Goal: Task Accomplishment & Management: Complete application form

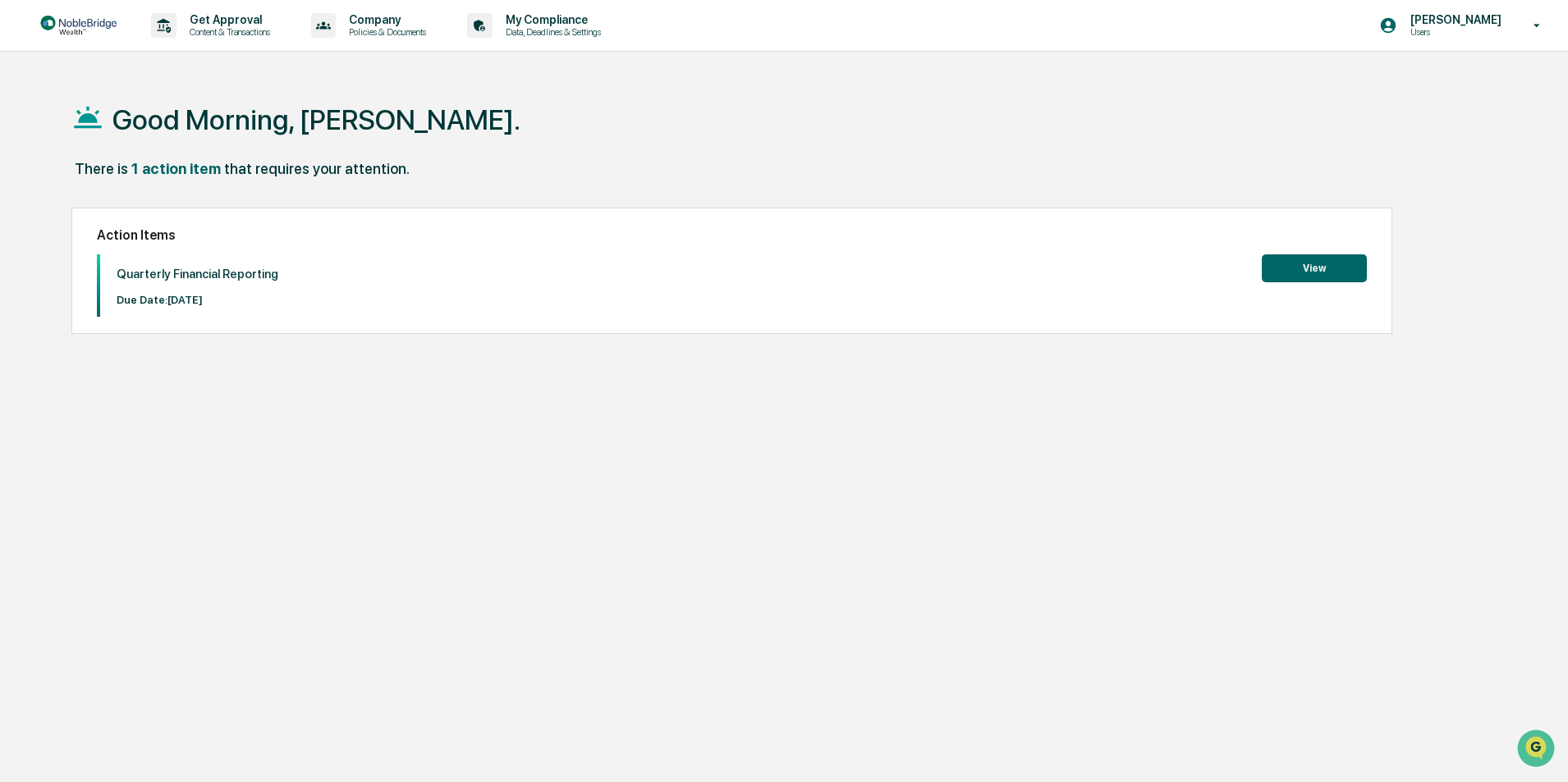
click at [1313, 276] on button "View" at bounding box center [1314, 268] width 105 height 28
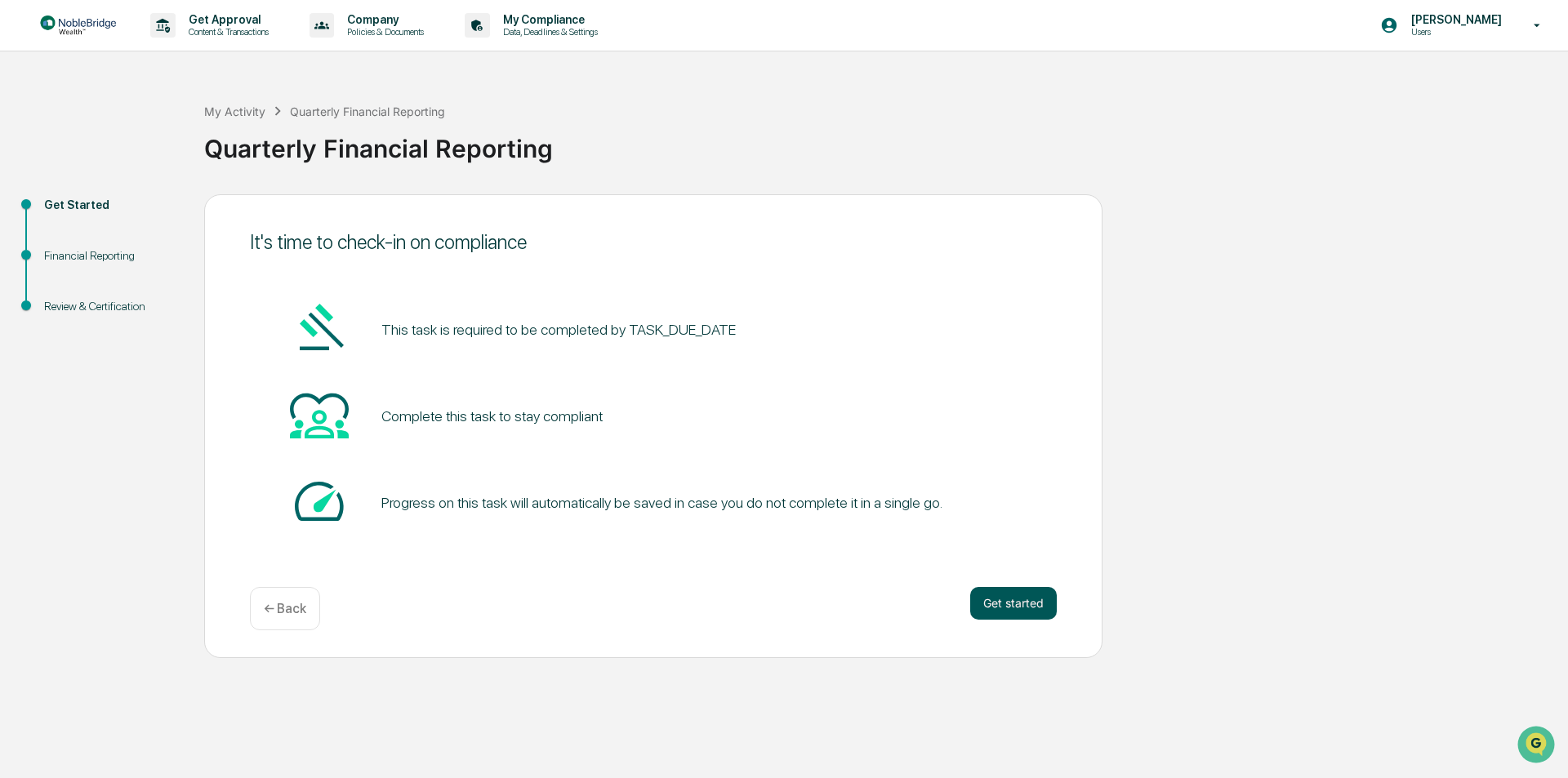
click at [1007, 608] on button "Get started" at bounding box center [1014, 603] width 87 height 33
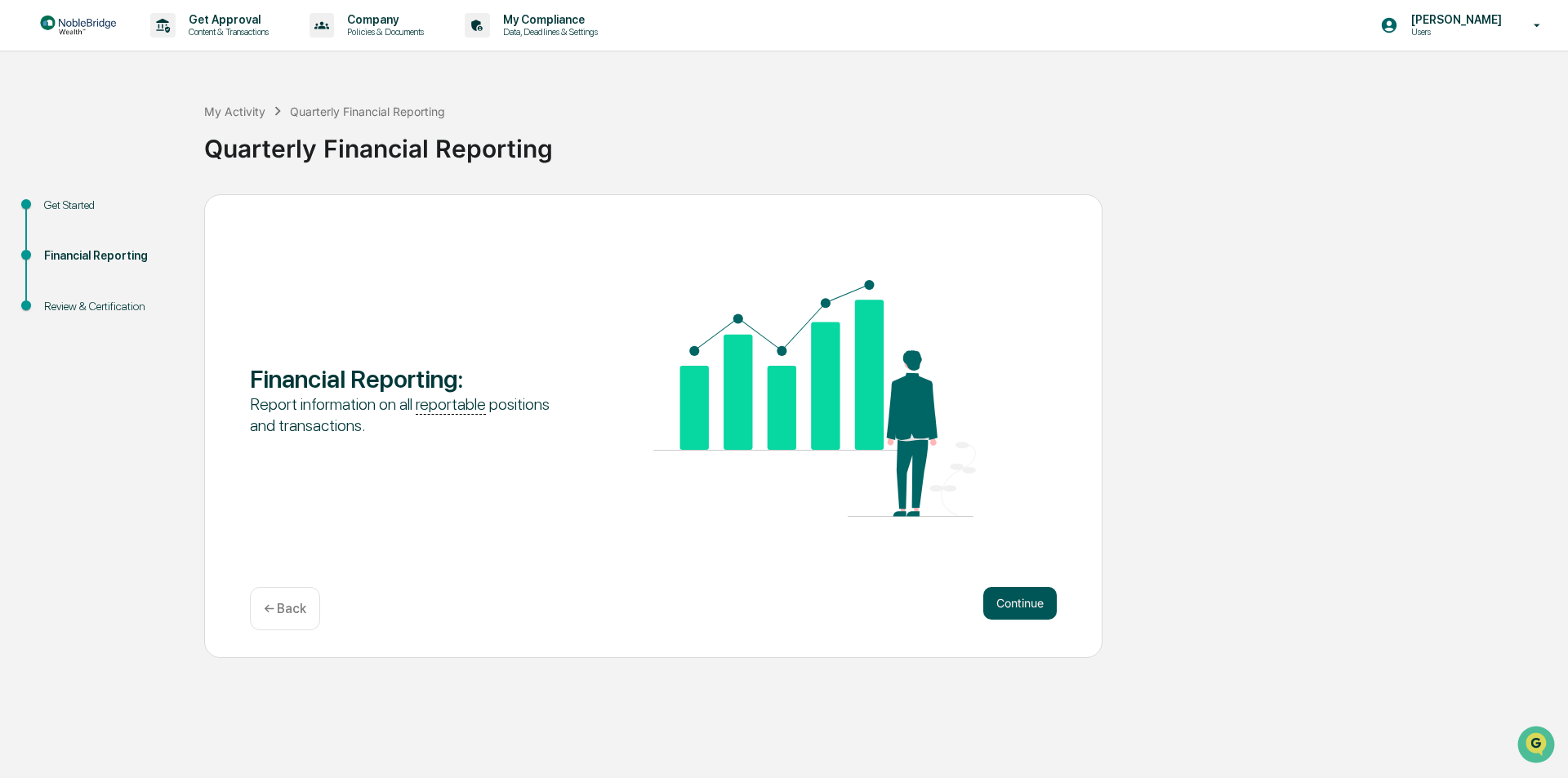
click at [1026, 600] on button "Continue" at bounding box center [1020, 603] width 74 height 33
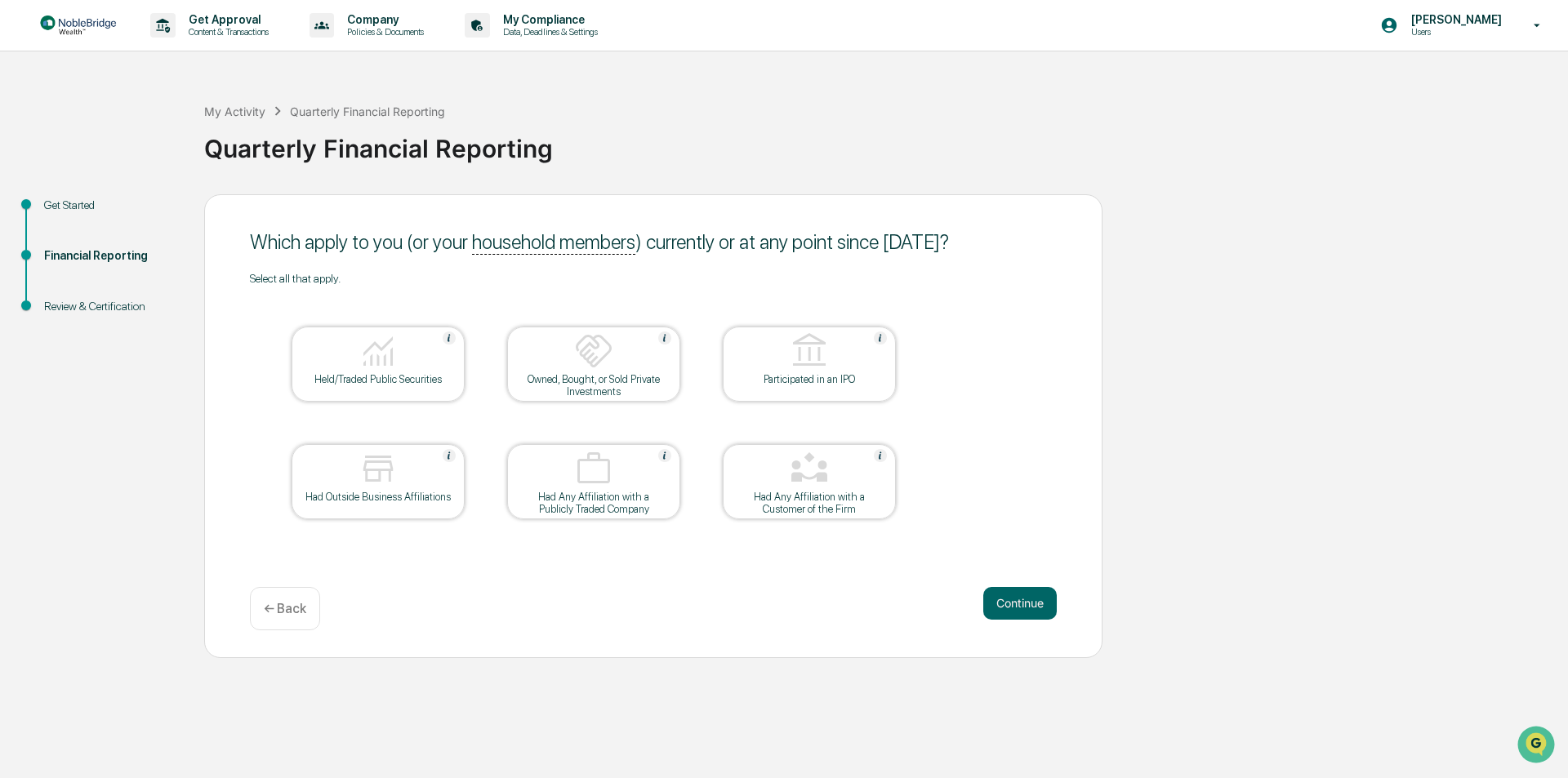
click at [387, 373] on div "Held/Traded Public Securities" at bounding box center [379, 379] width 147 height 12
click at [375, 491] on div "Had Outside Business Affiliations" at bounding box center [379, 497] width 147 height 12
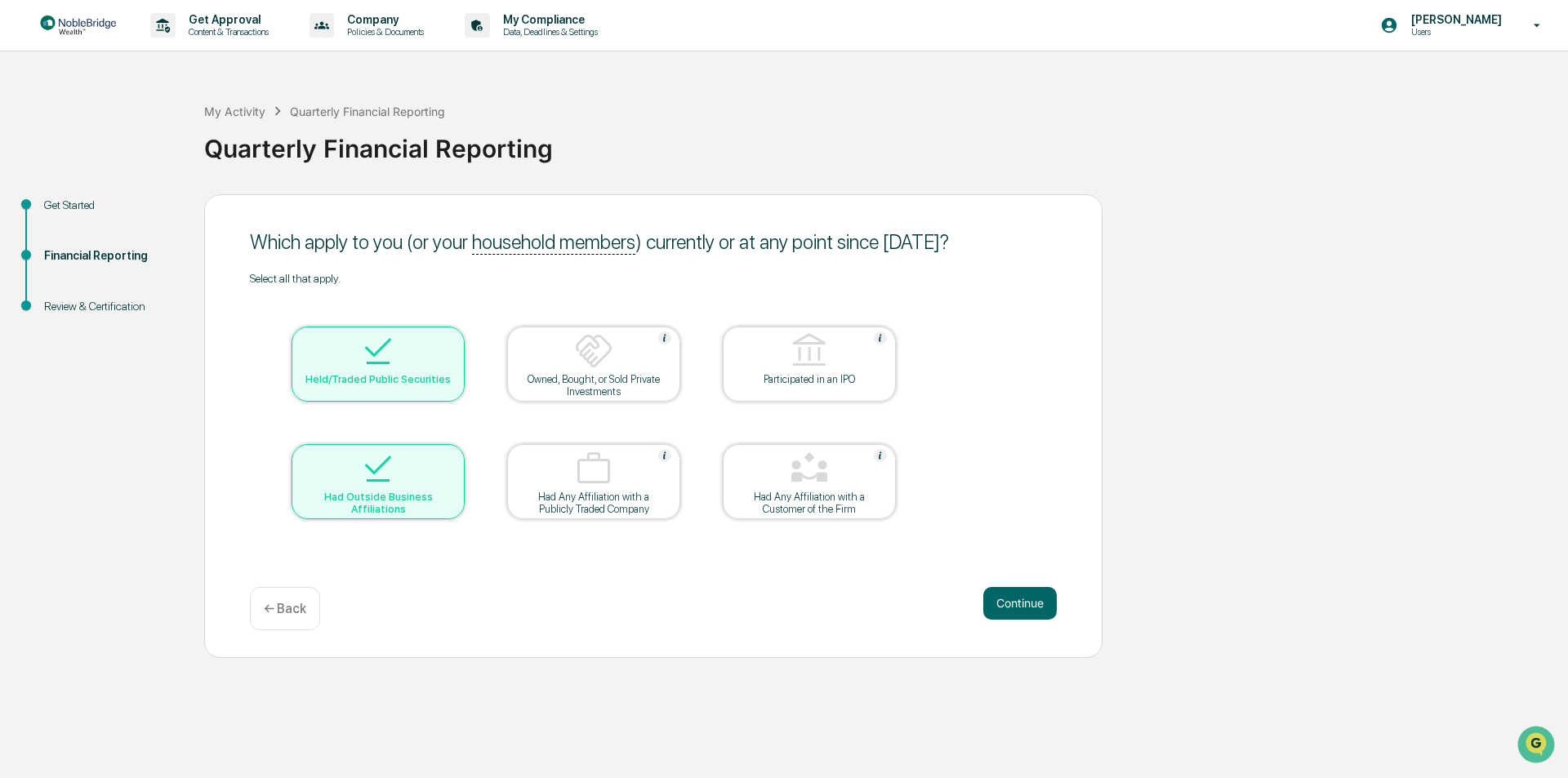
click at [822, 481] on img at bounding box center [809, 469] width 40 height 40
click at [1023, 604] on button "Continue" at bounding box center [1020, 603] width 74 height 33
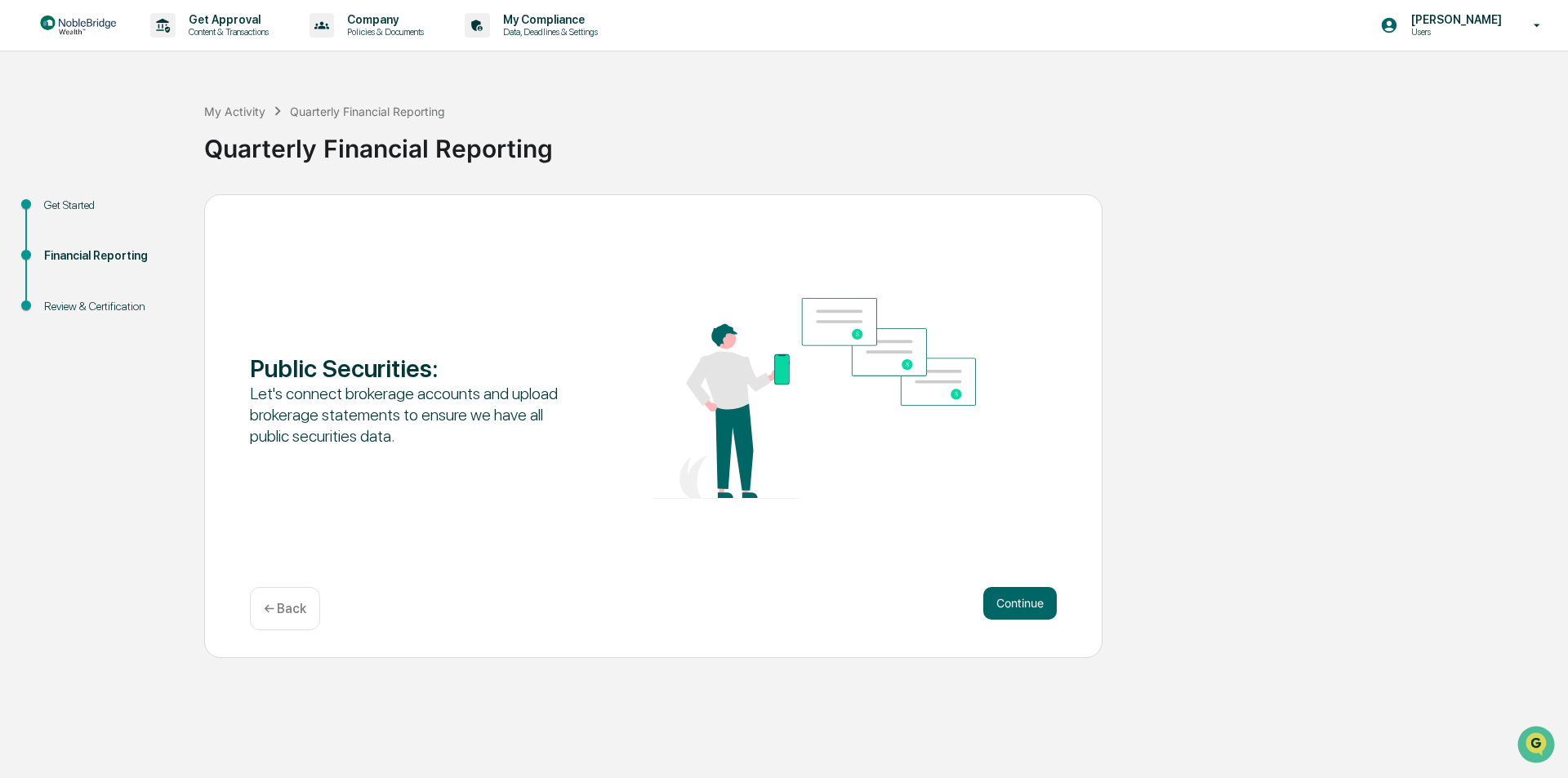
click at [1023, 604] on button "Continue" at bounding box center [1020, 603] width 74 height 33
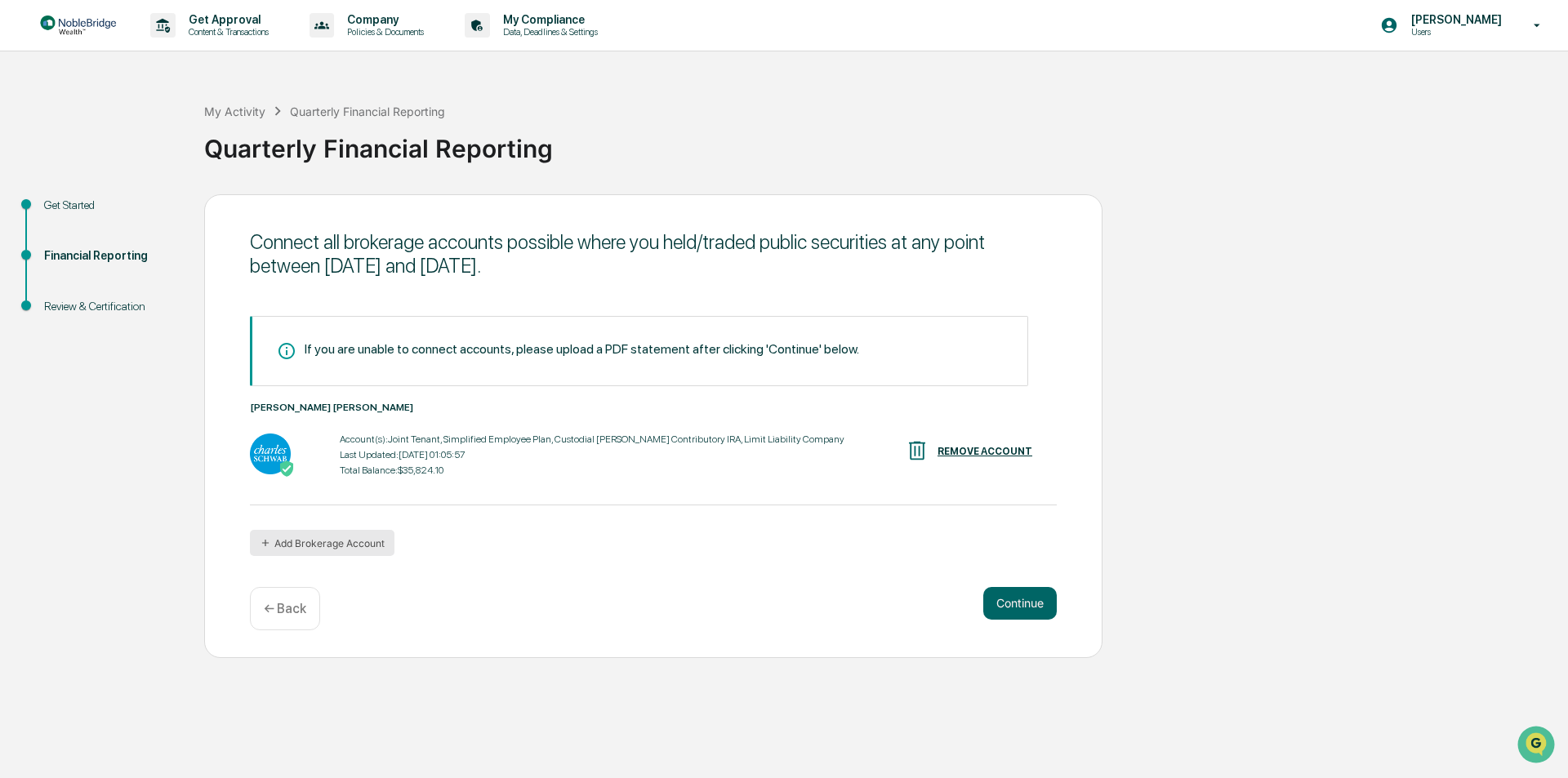
click at [277, 548] on button "Add Brokerage Account" at bounding box center [322, 543] width 144 height 26
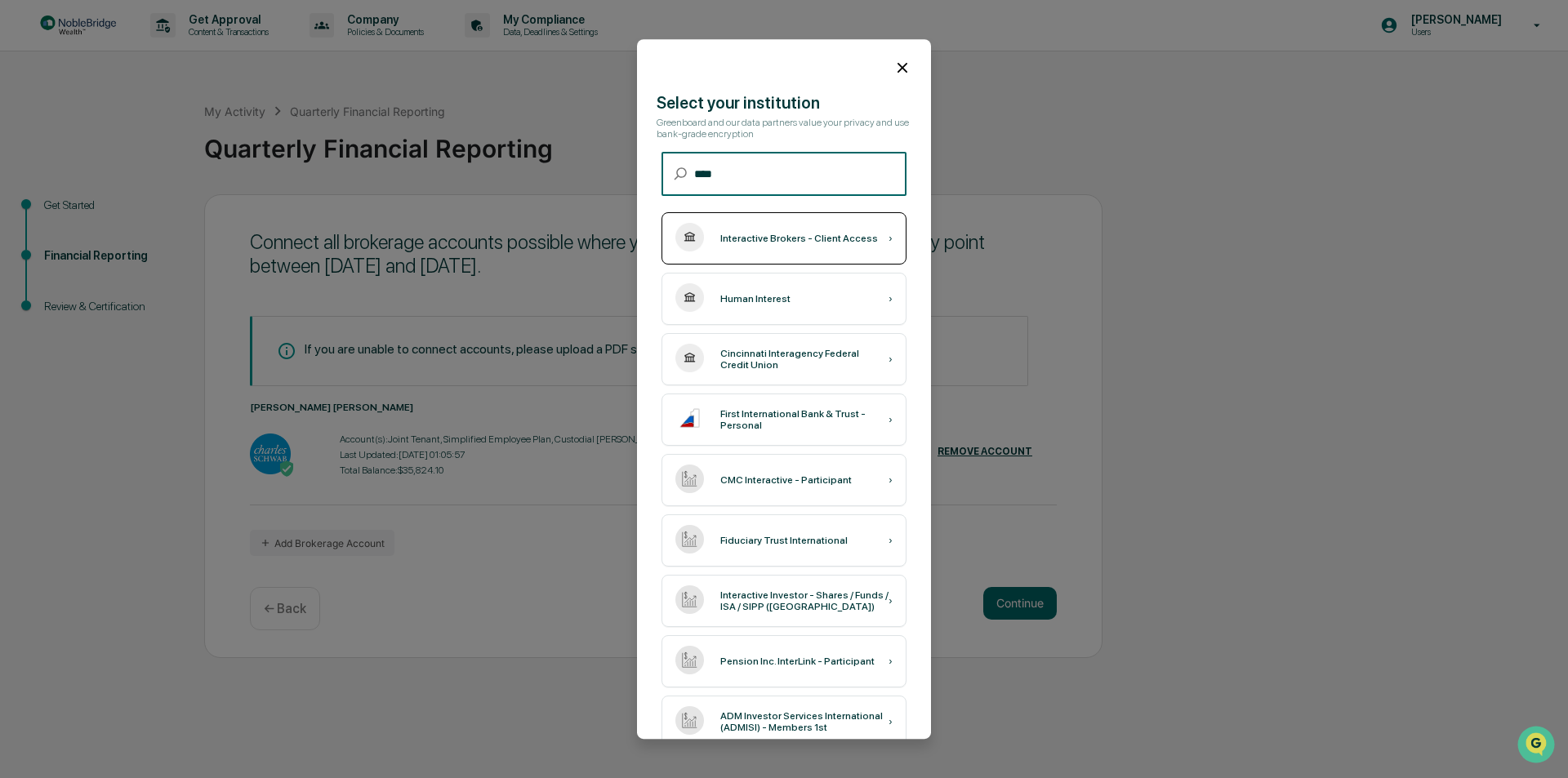
type input "****"
click at [728, 245] on div "Interactive Brokers - Client Access ›" at bounding box center [784, 238] width 244 height 52
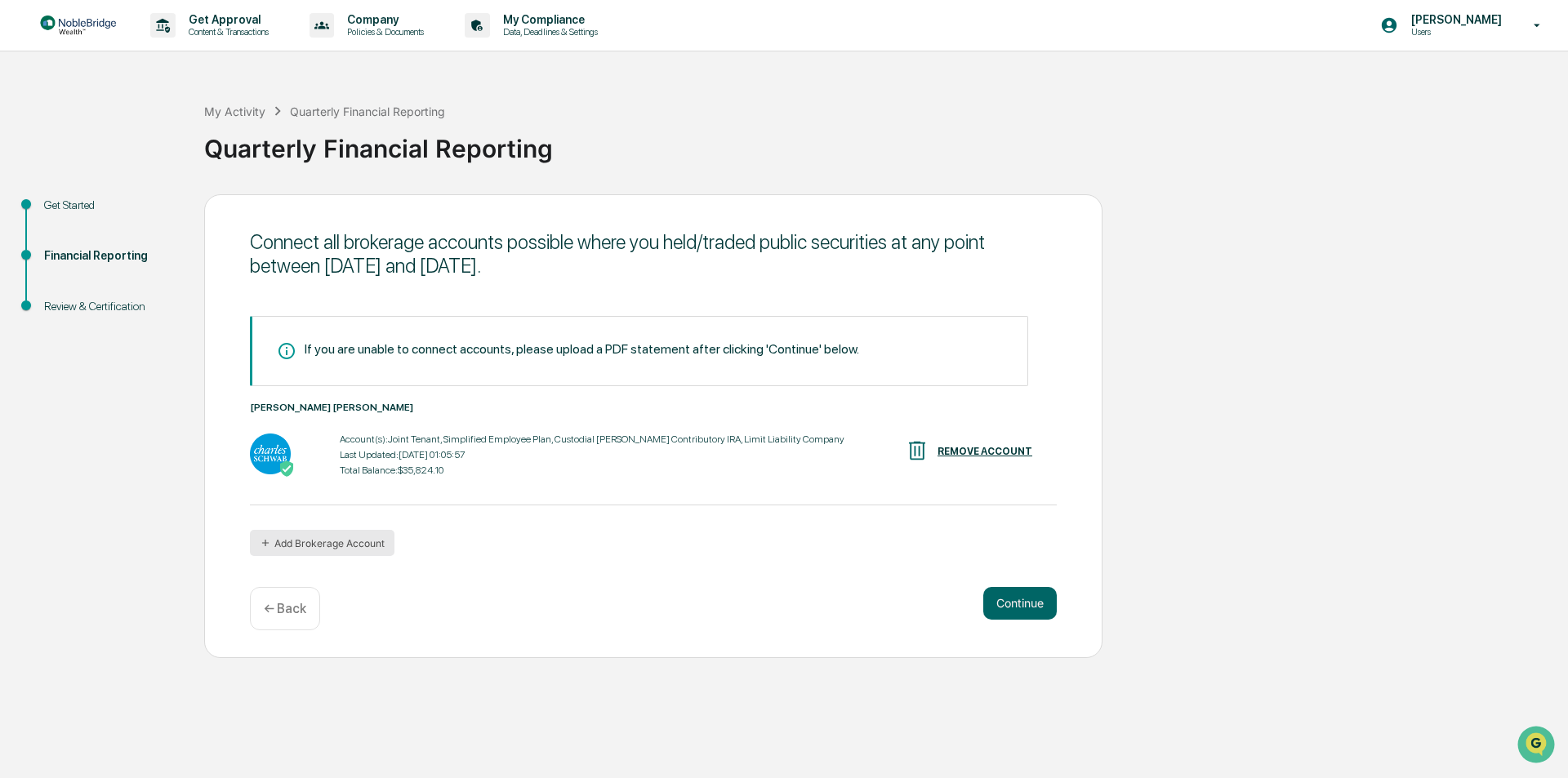
click at [324, 550] on button "Add Brokerage Account" at bounding box center [322, 543] width 144 height 26
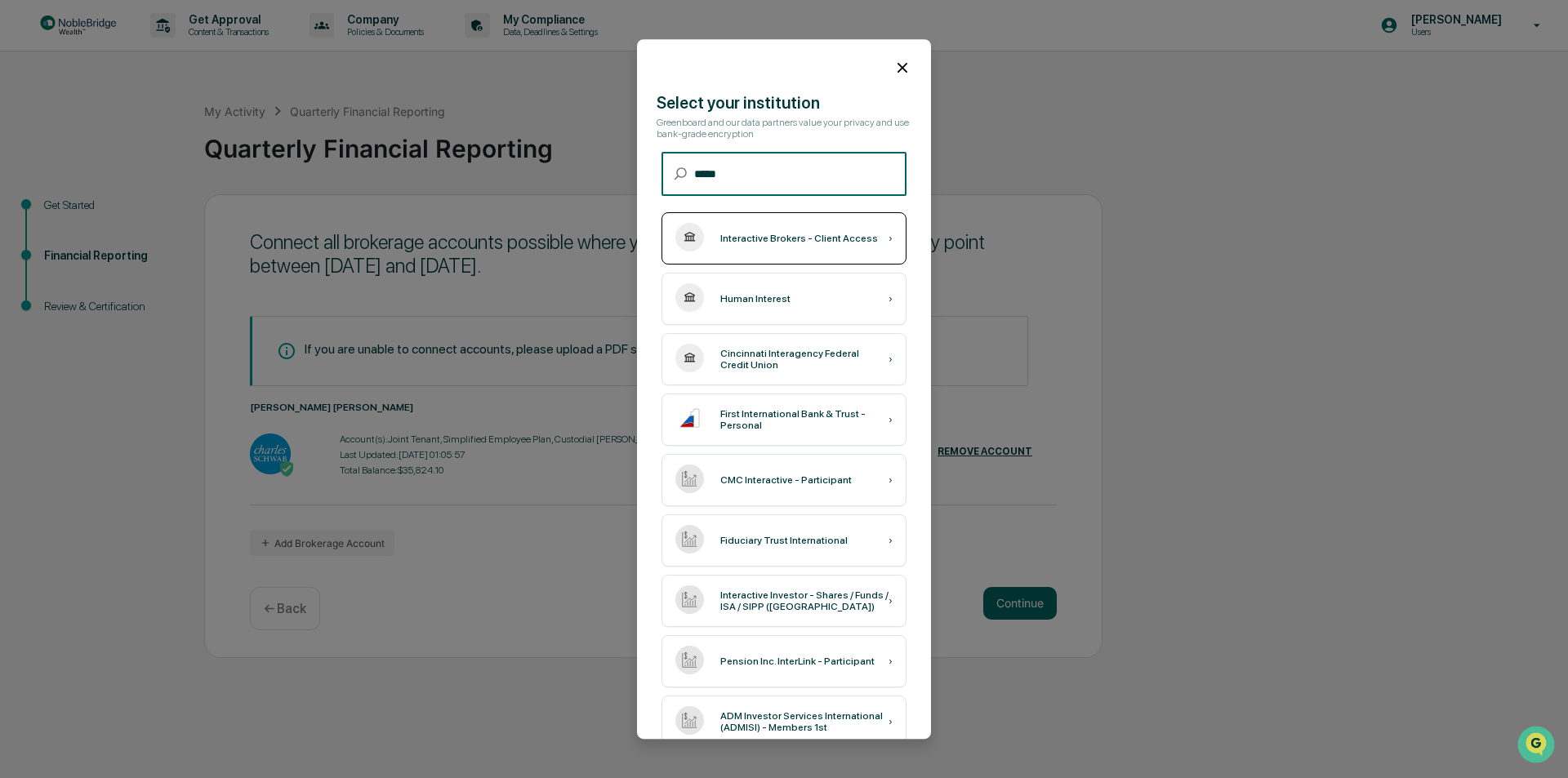
type input "*****"
click at [767, 242] on div "Interactive Brokers - Client Access" at bounding box center [799, 239] width 158 height 11
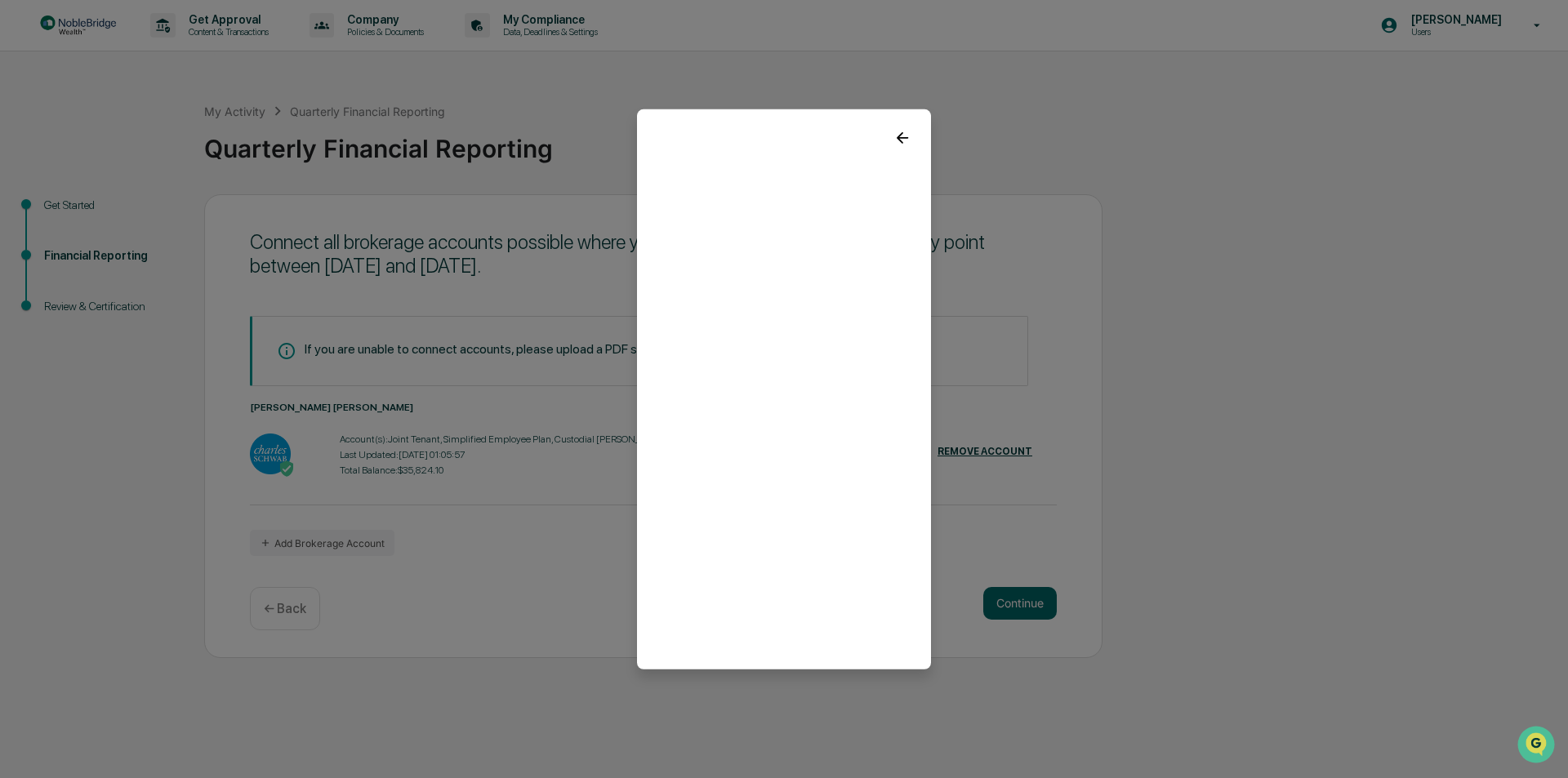
click at [897, 133] on icon at bounding box center [902, 137] width 11 height 11
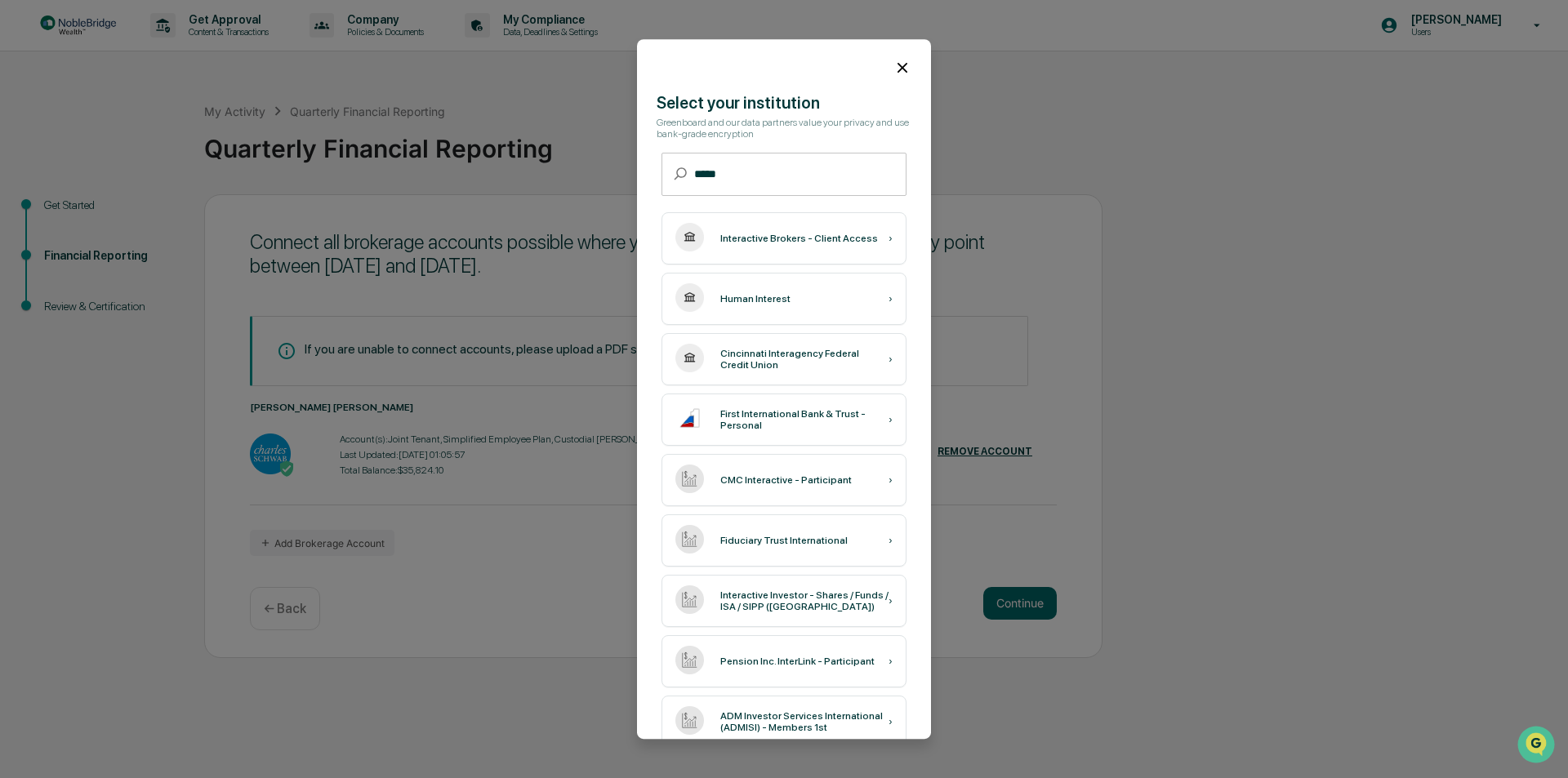
click at [898, 69] on icon at bounding box center [902, 68] width 9 height 9
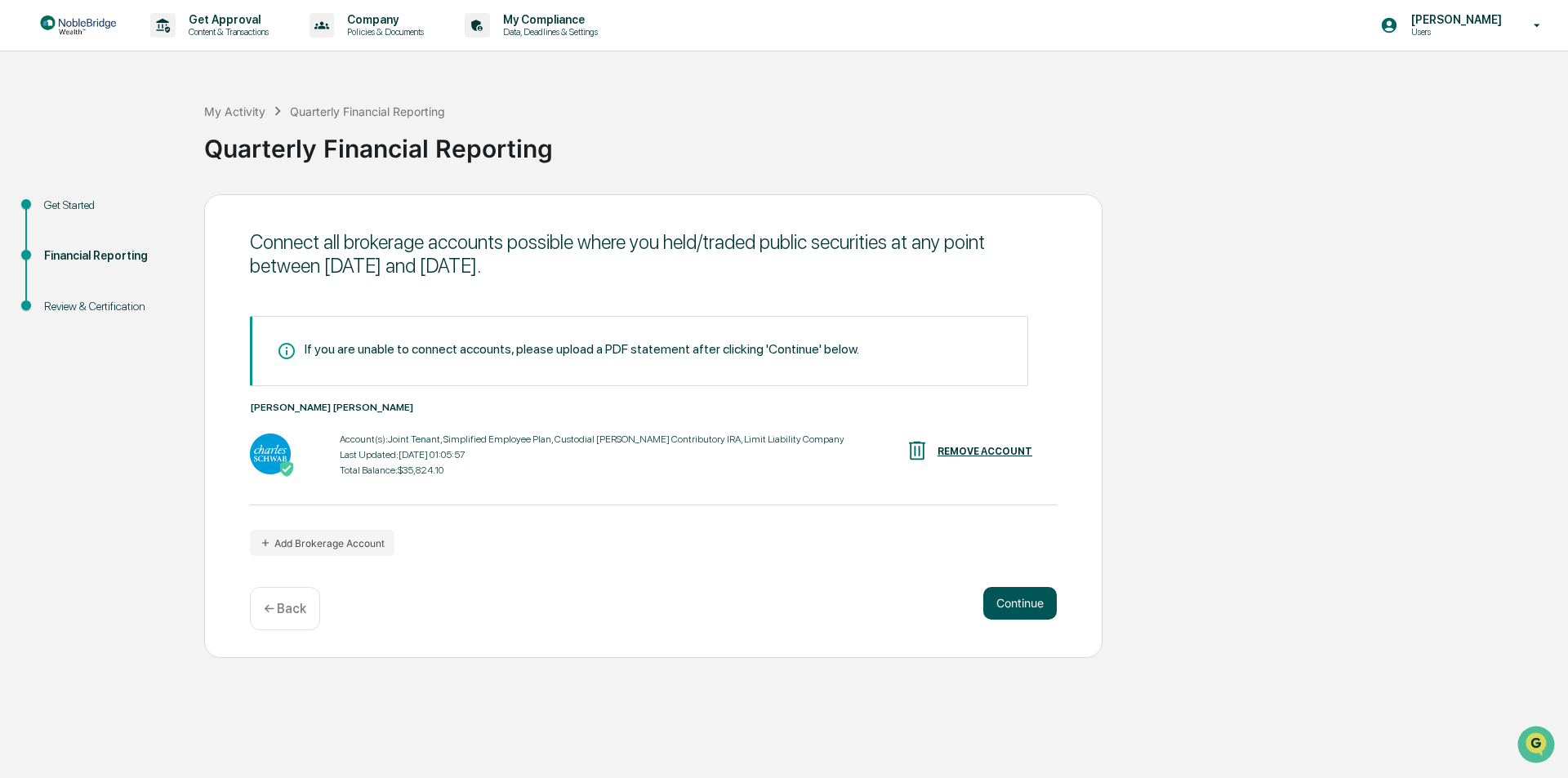
click at [1022, 608] on button "Continue" at bounding box center [1020, 603] width 74 height 33
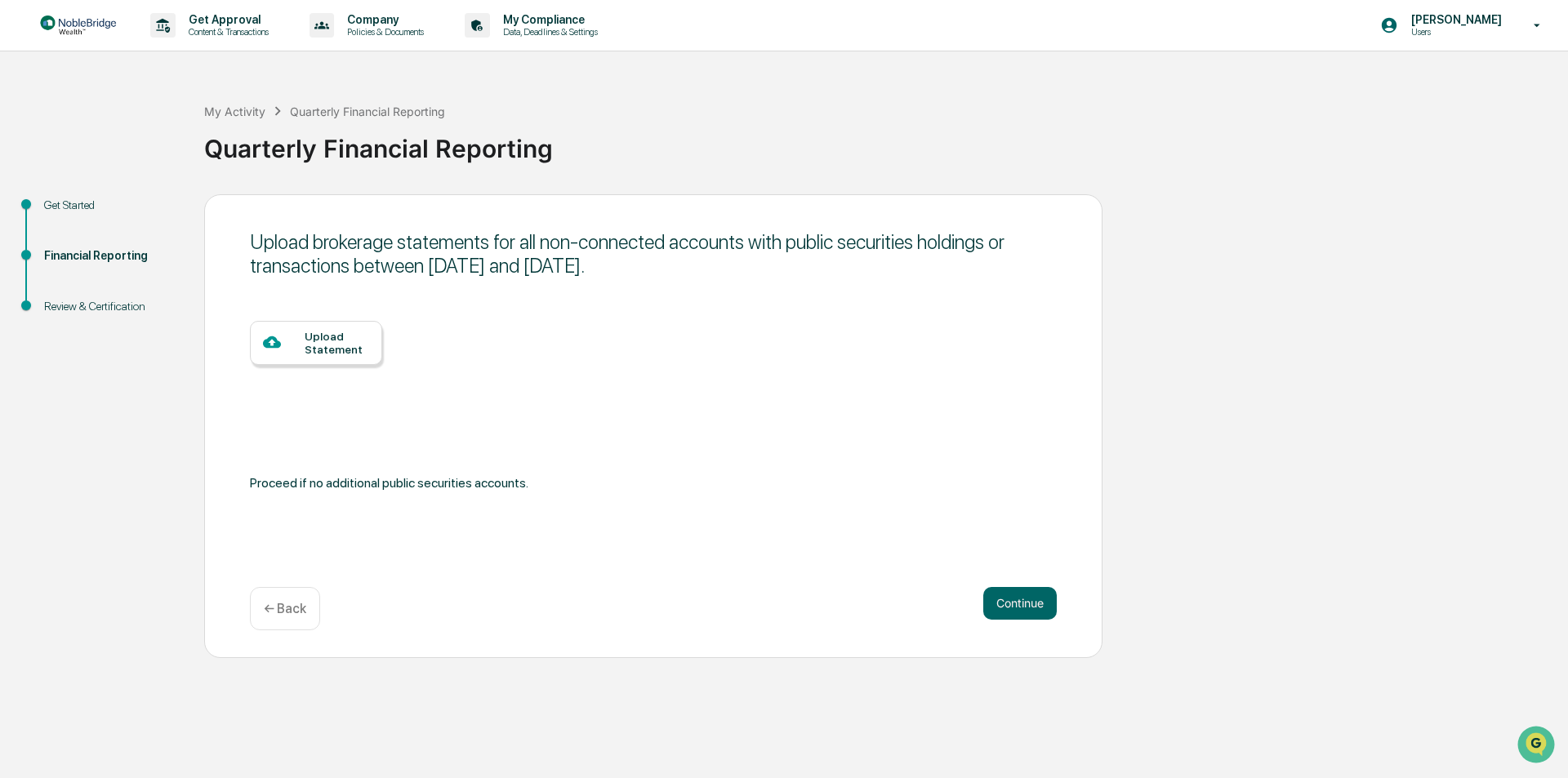
click at [335, 347] on div "Upload Statement" at bounding box center [337, 343] width 64 height 26
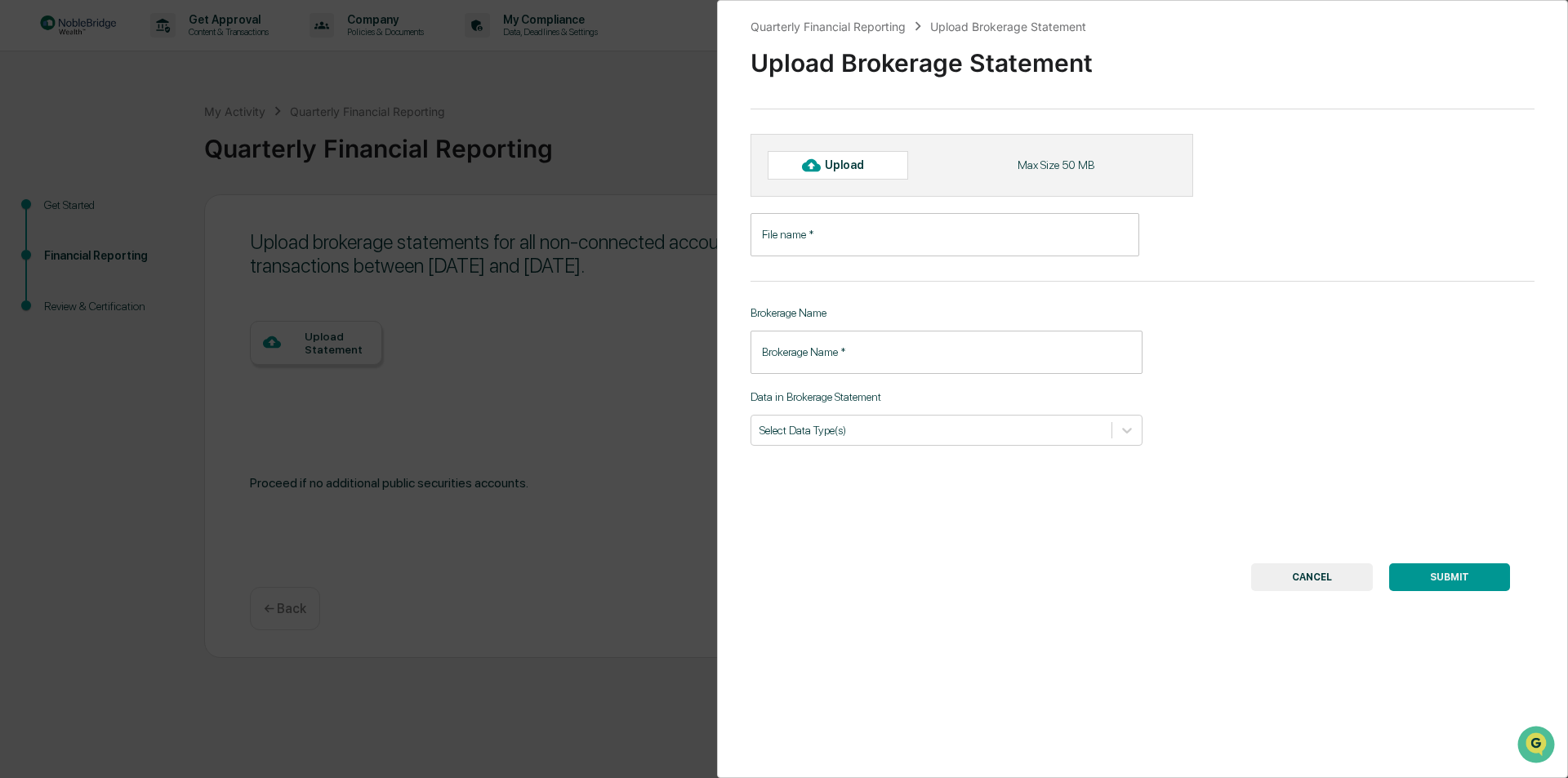
click at [812, 235] on input "File name   *" at bounding box center [945, 235] width 389 height 43
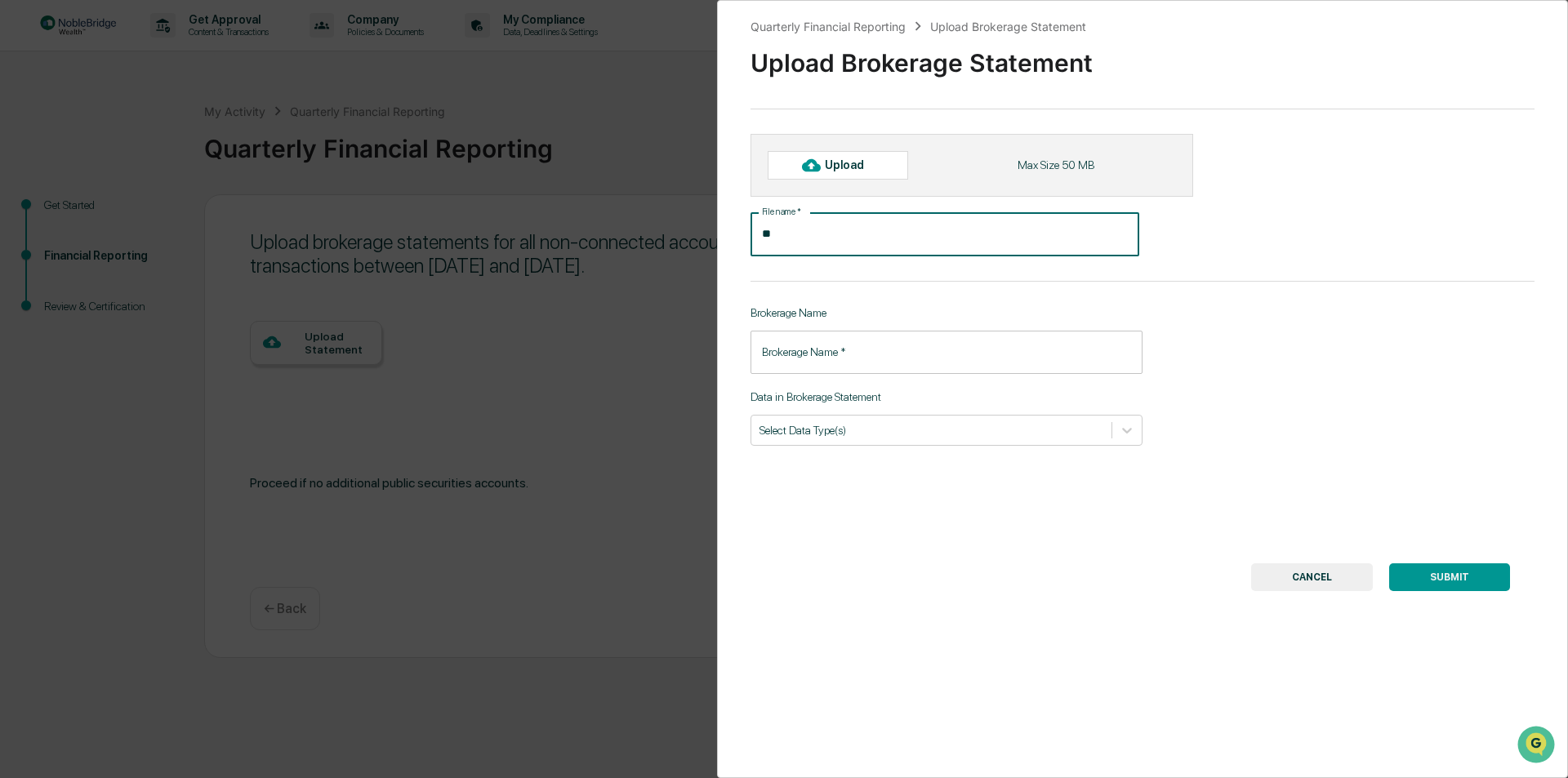
type input "*"
type input "**********"
click at [815, 357] on input "Brokerage Name   *" at bounding box center [946, 352] width 392 height 43
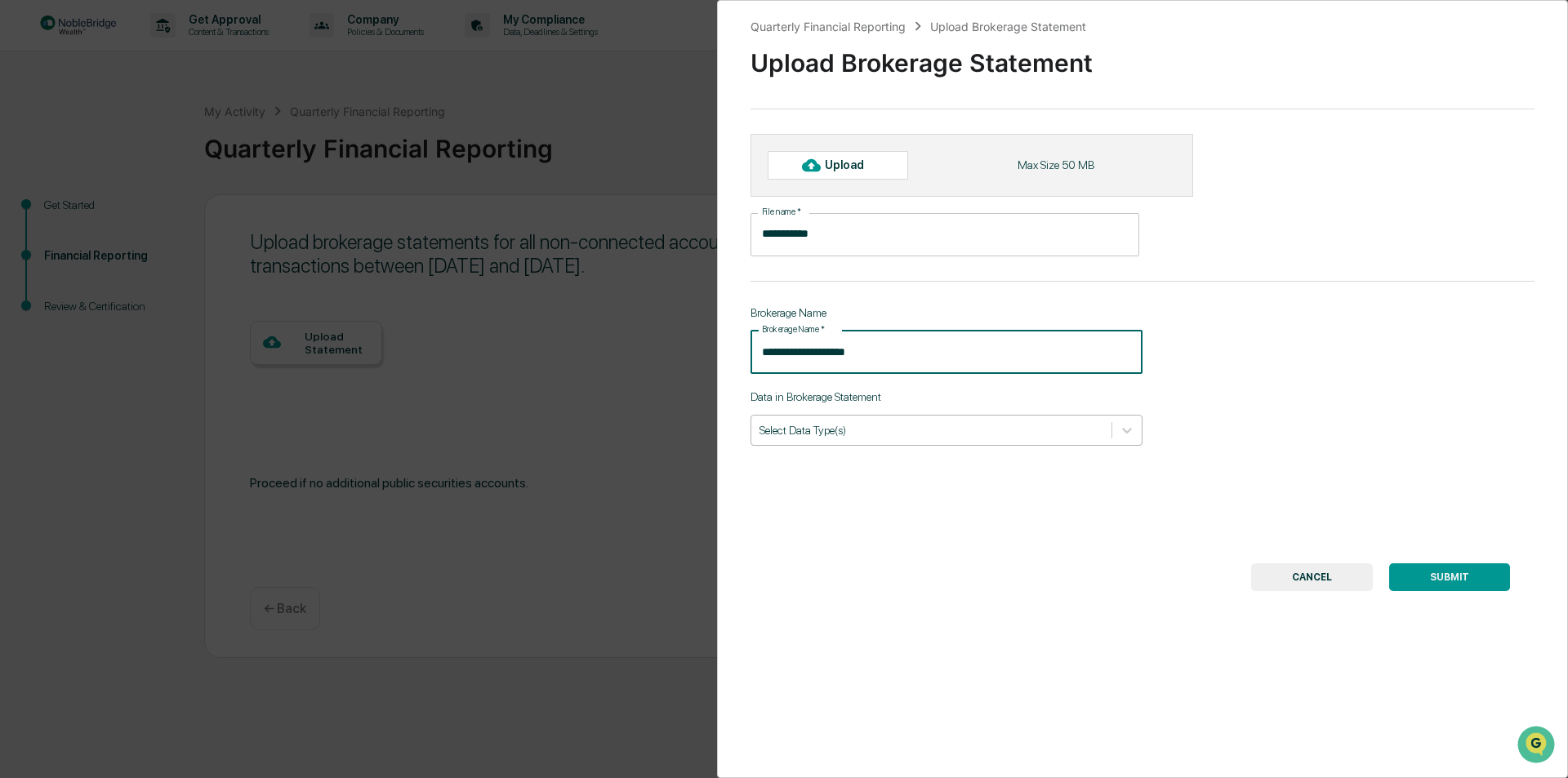
type input "**********"
click at [880, 427] on div at bounding box center [931, 430] width 344 height 15
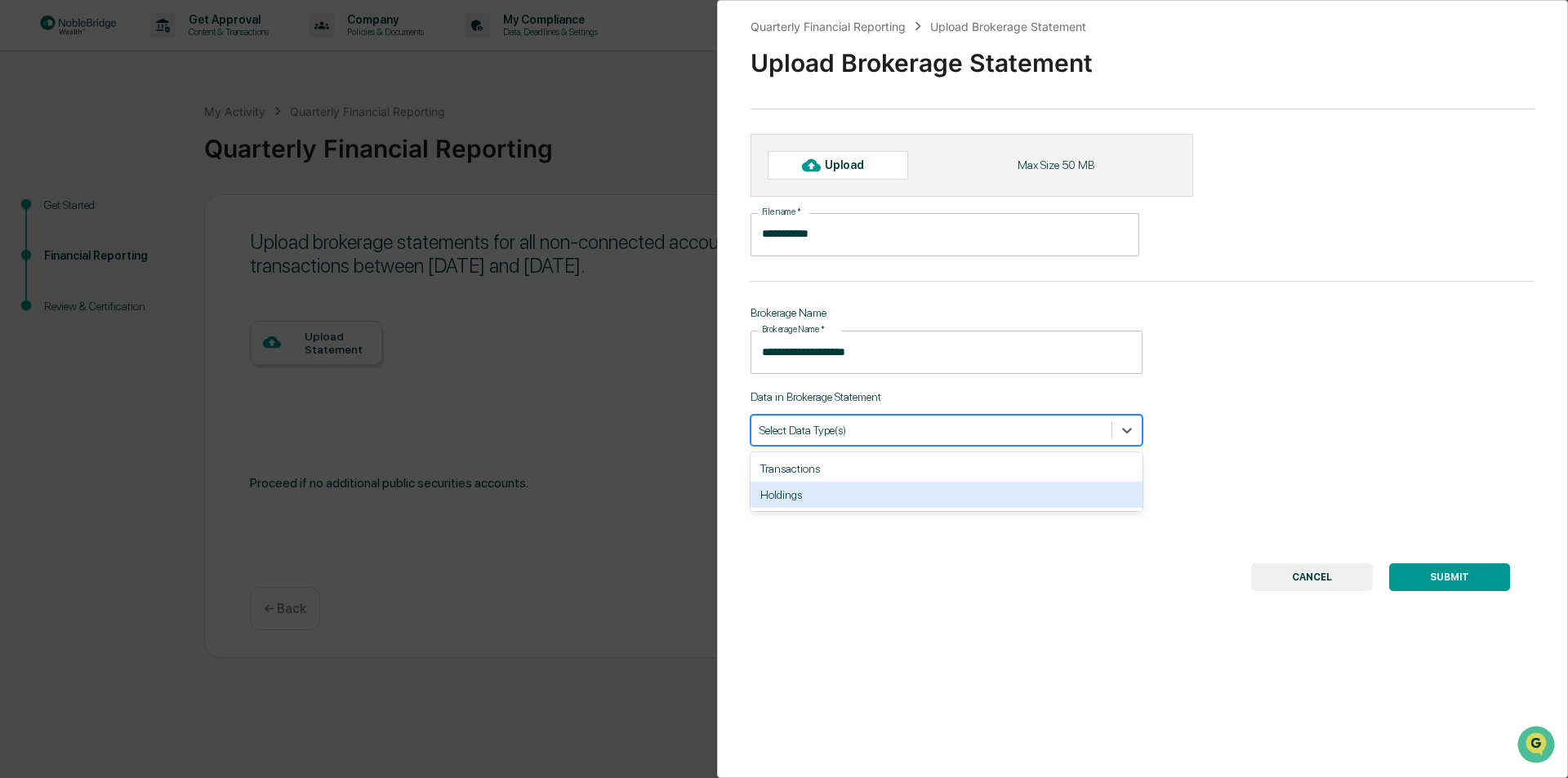
click at [788, 495] on div "Holdings" at bounding box center [946, 495] width 392 height 26
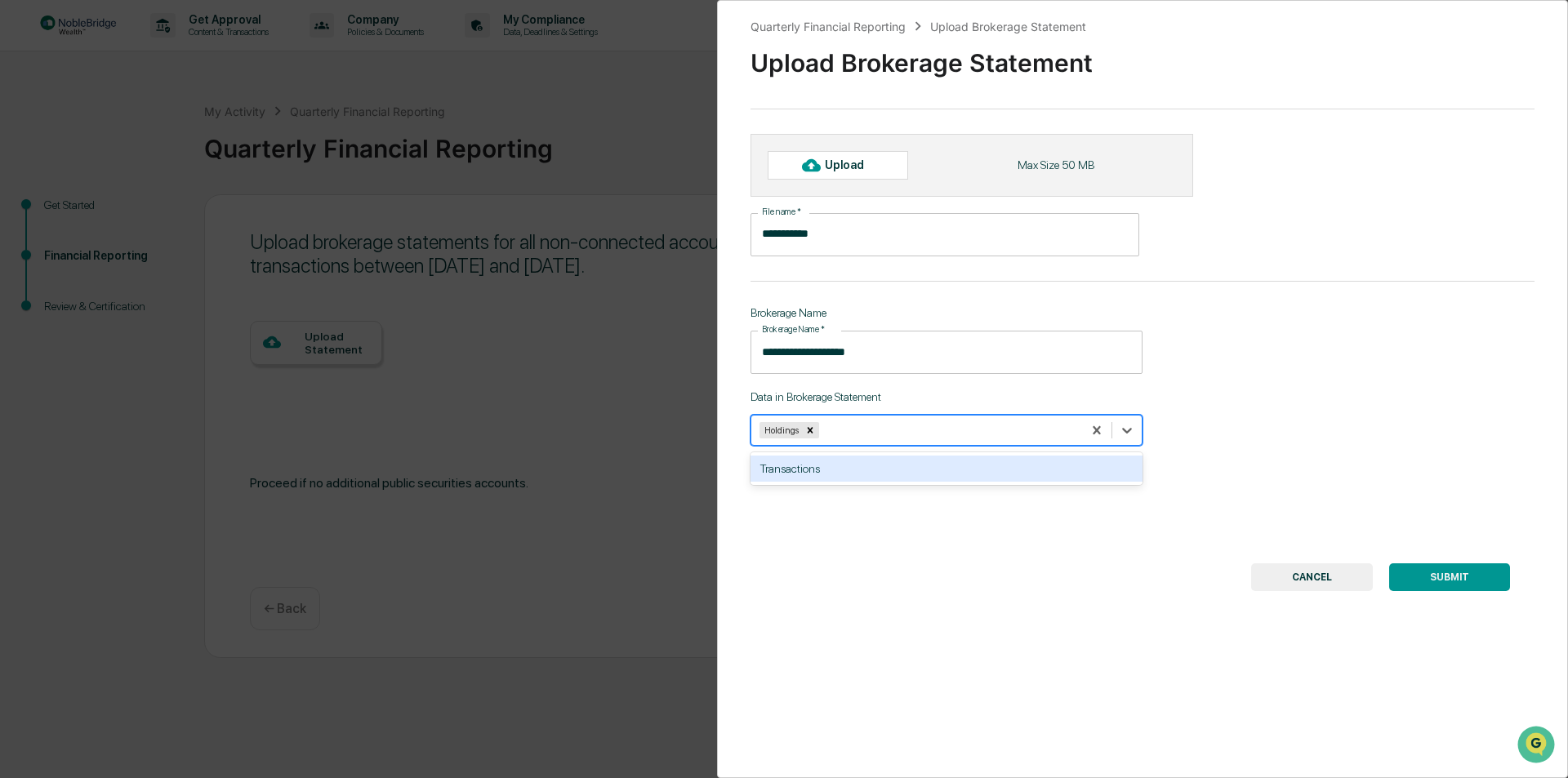
click at [902, 426] on div at bounding box center [948, 430] width 251 height 15
click at [860, 431] on div at bounding box center [948, 430] width 251 height 15
click at [805, 465] on div "Transactions" at bounding box center [946, 469] width 392 height 26
click at [1038, 560] on div "**********" at bounding box center [1141, 389] width 851 height 778
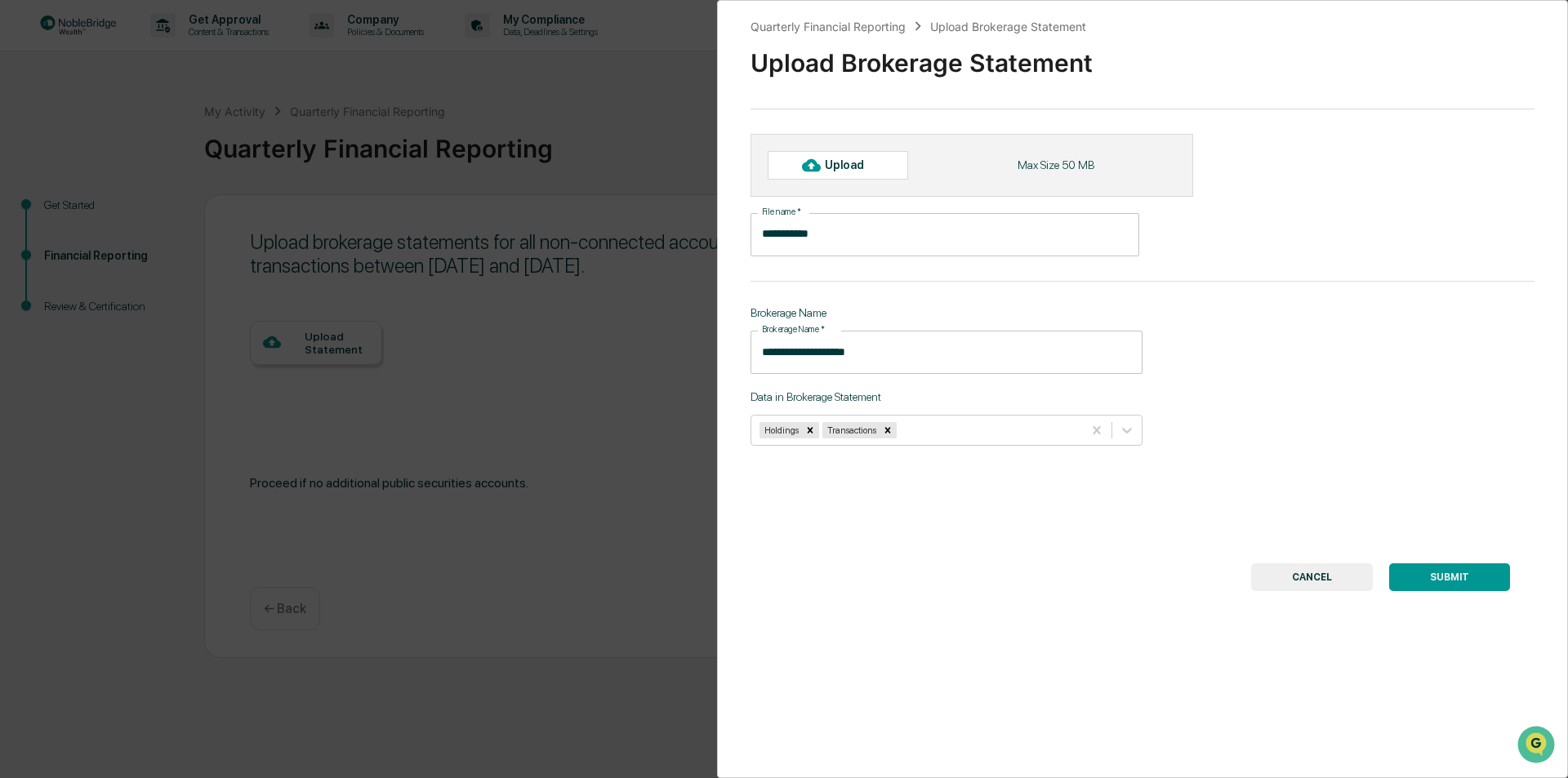
click at [835, 165] on div "Upload" at bounding box center [851, 165] width 53 height 13
type input "**********"
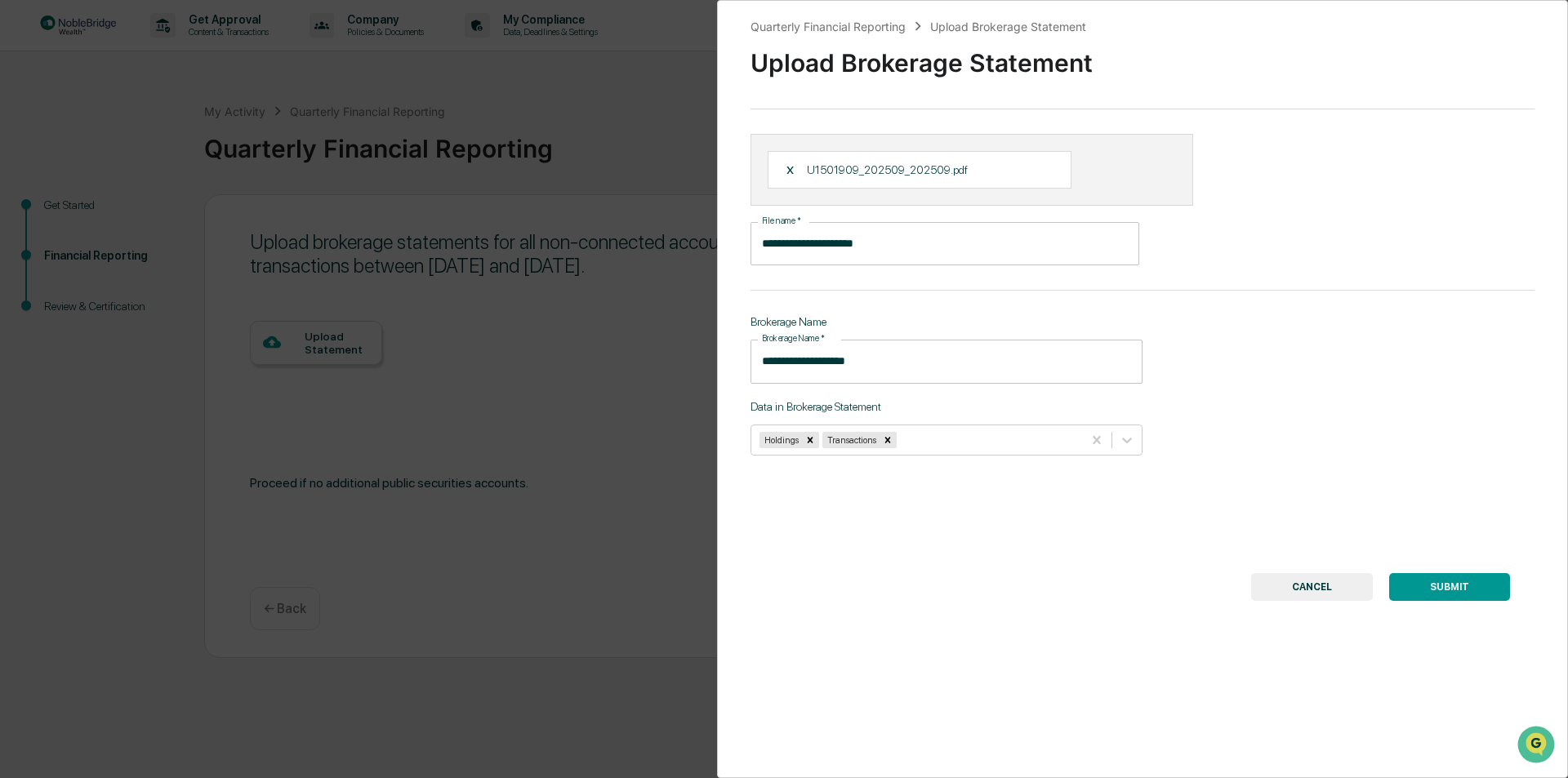
click at [1442, 584] on button "SUBMIT" at bounding box center [1449, 586] width 121 height 27
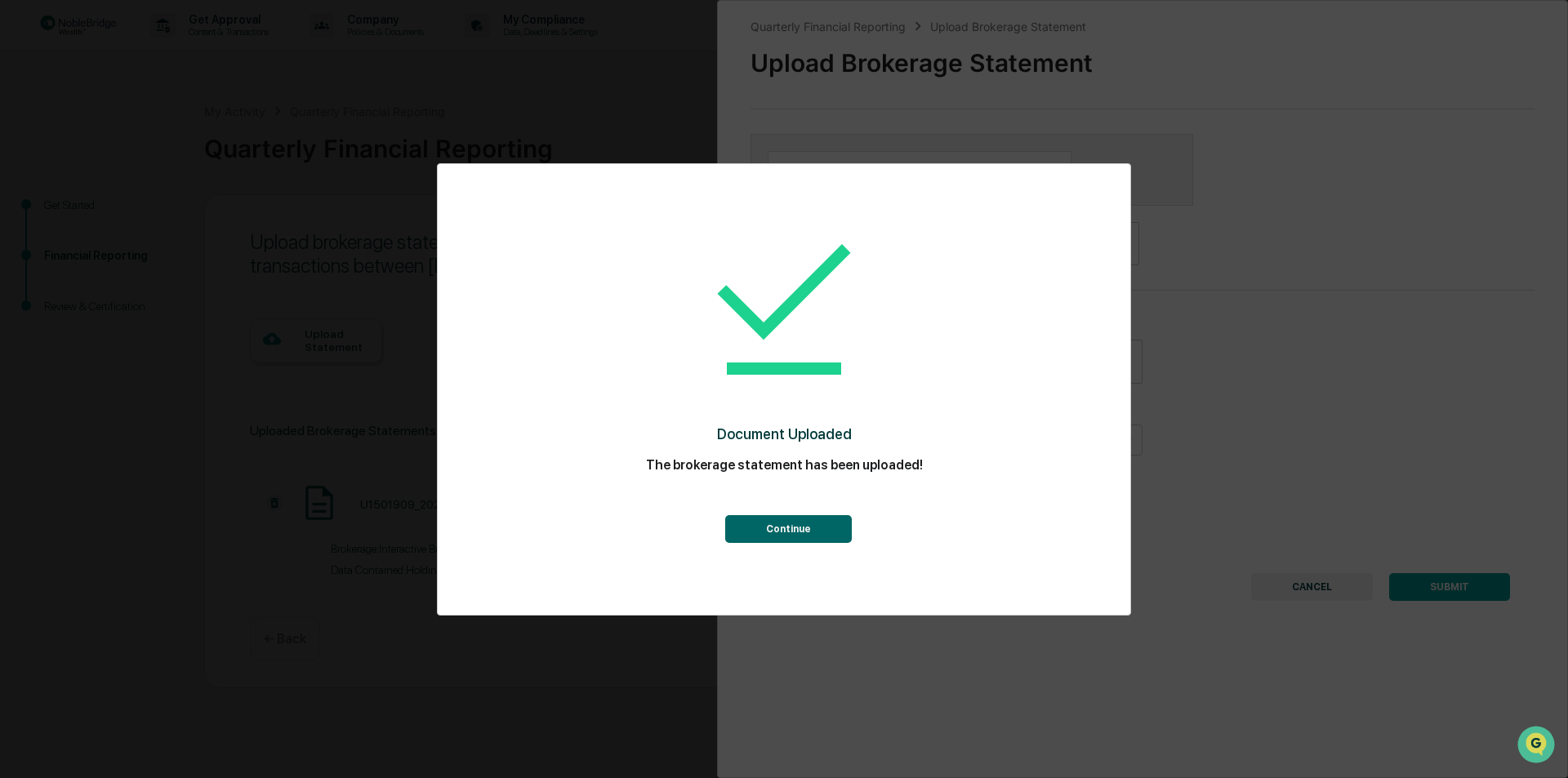
click at [792, 536] on button "Continue" at bounding box center [788, 529] width 126 height 27
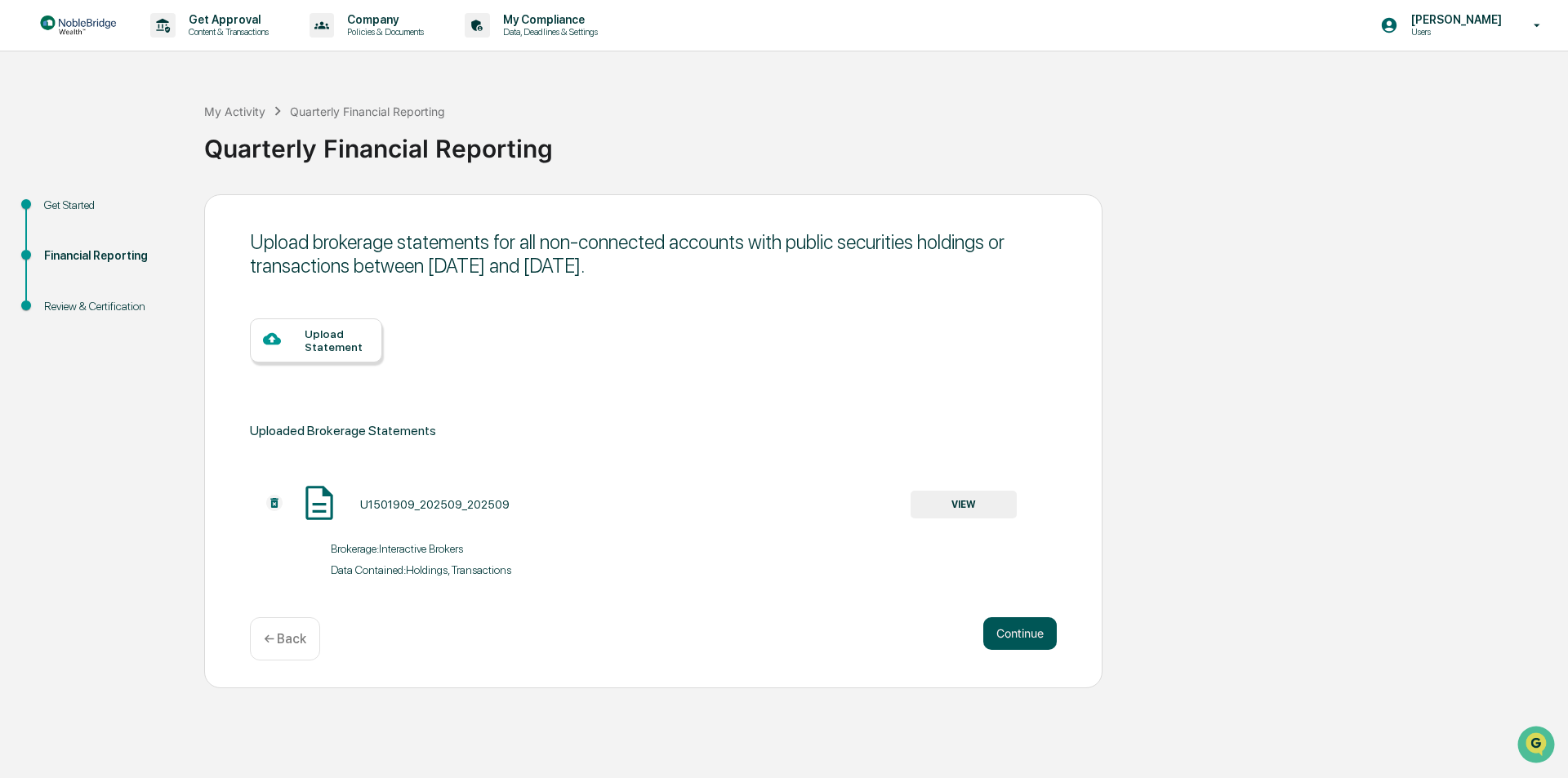
click at [1021, 635] on button "Continue" at bounding box center [1020, 634] width 74 height 33
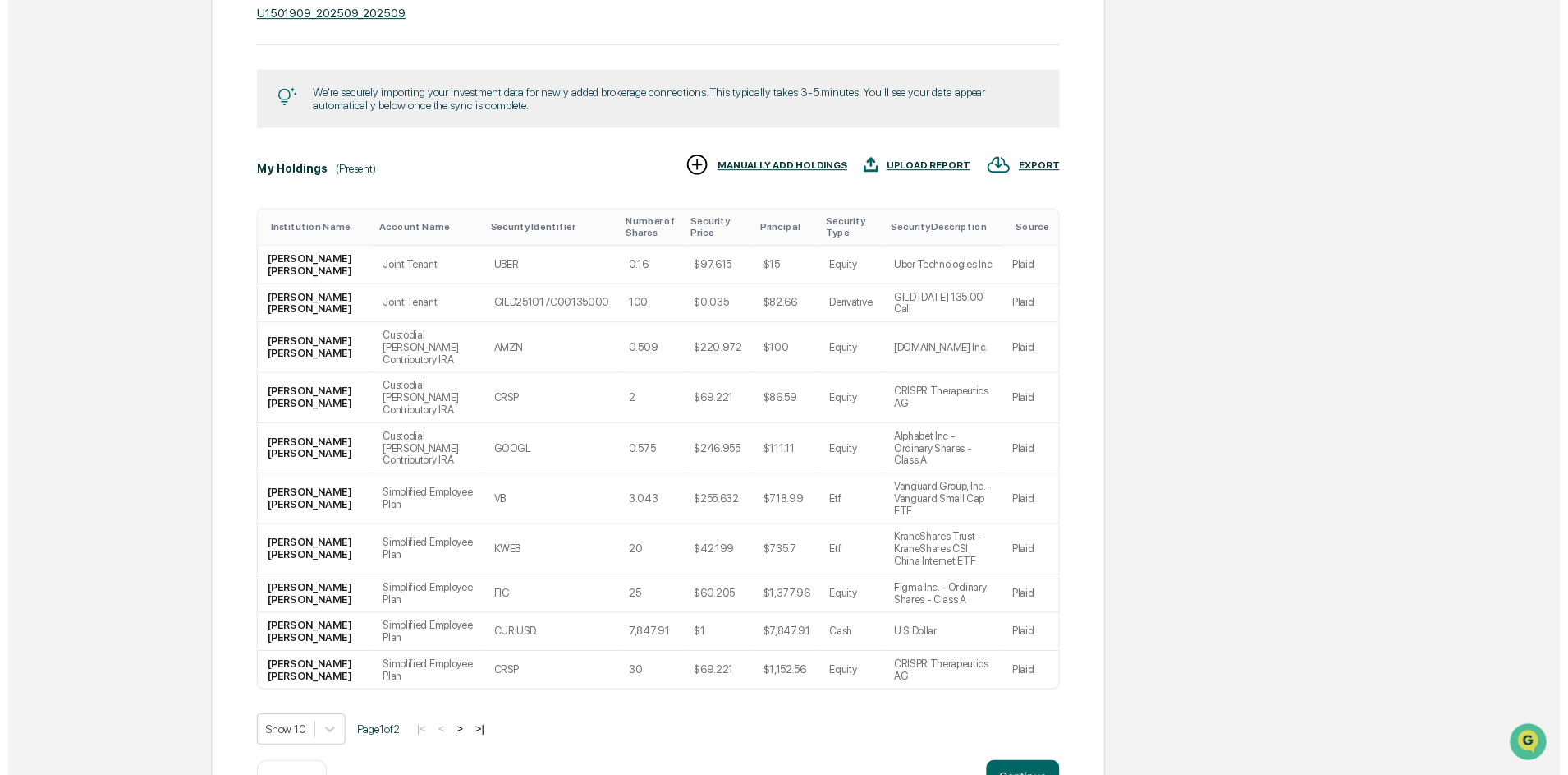
scroll to position [369, 0]
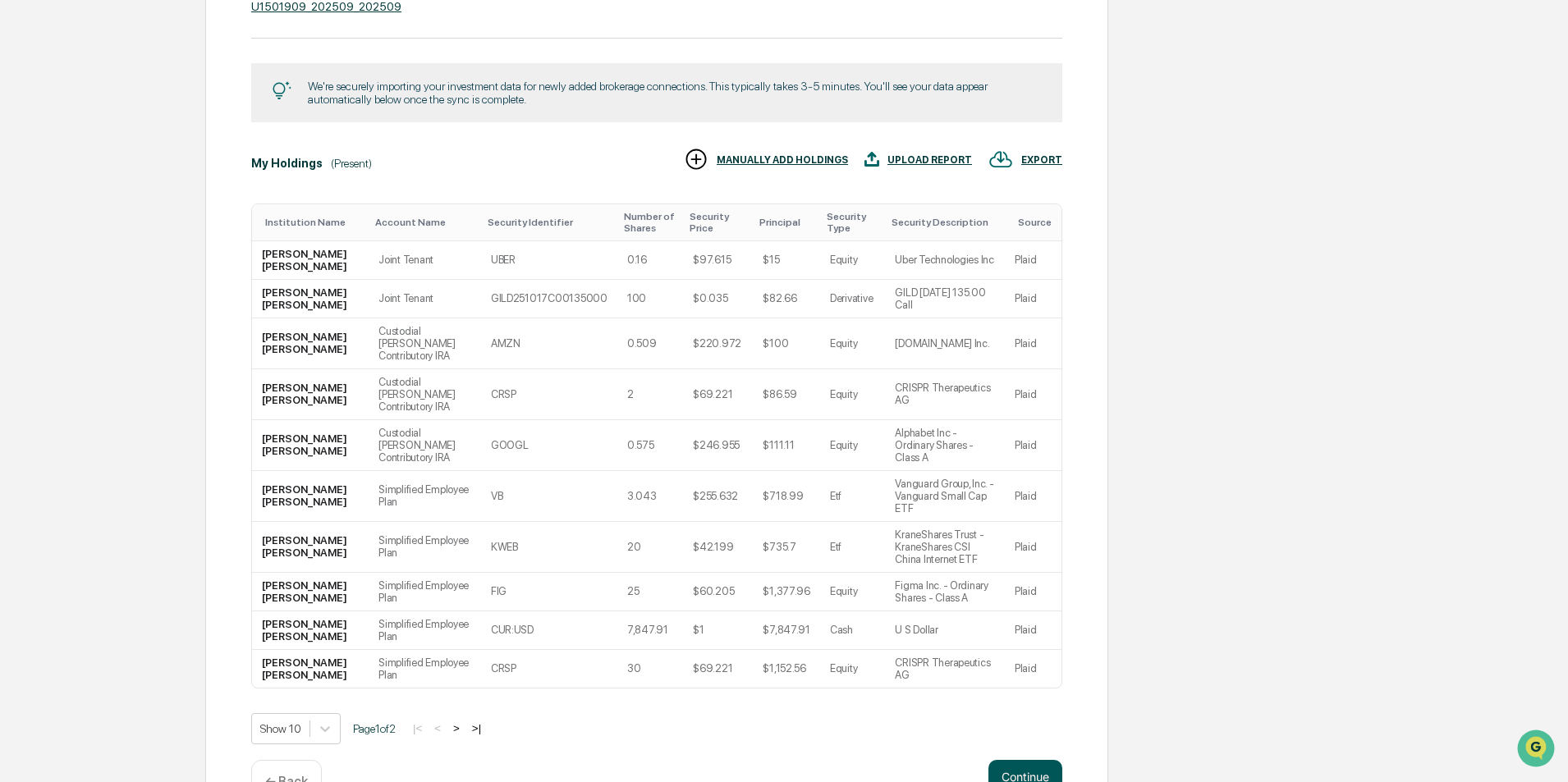
click at [1030, 760] on button "Continue" at bounding box center [1025, 776] width 74 height 33
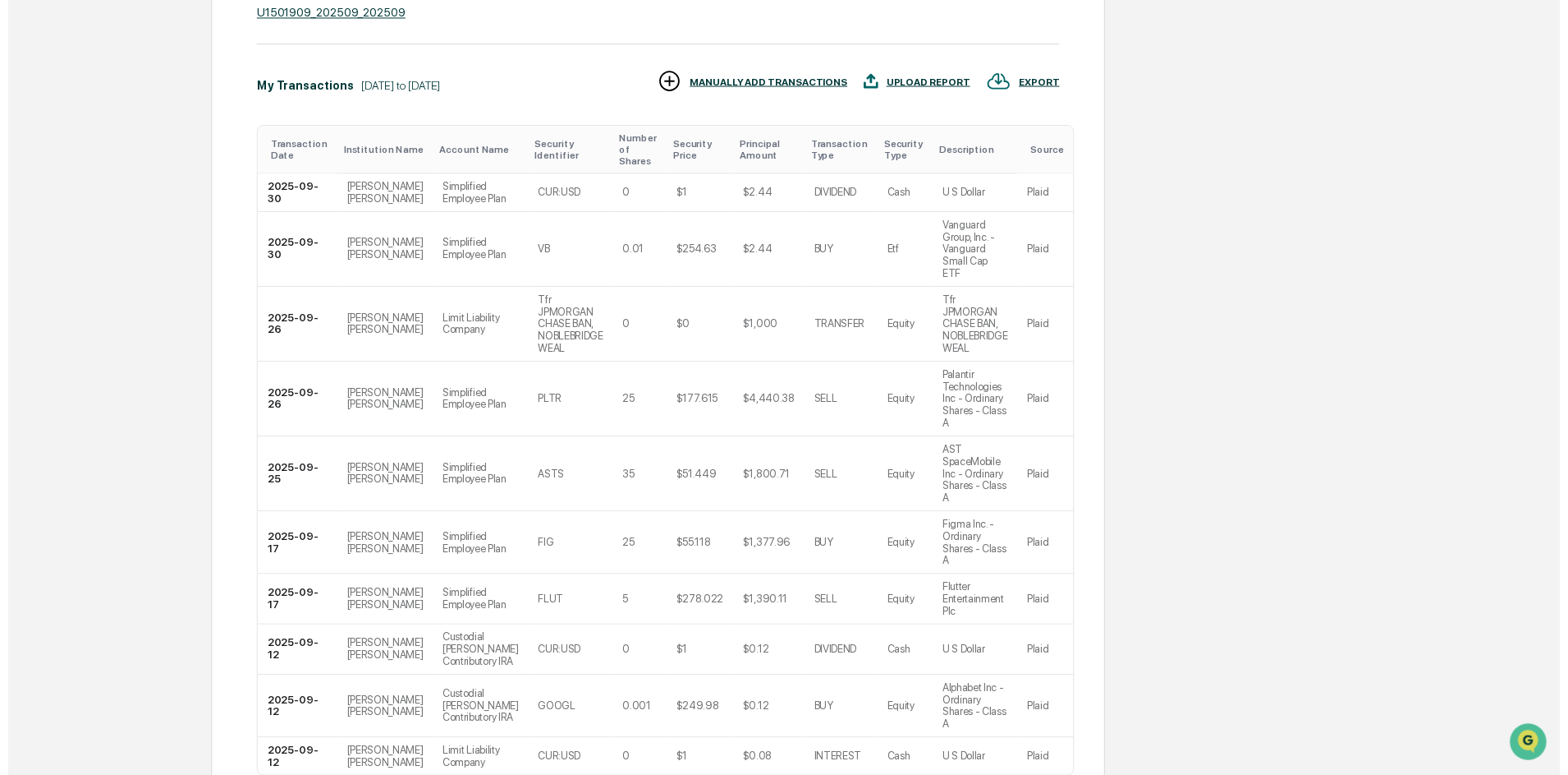
scroll to position [384, 0]
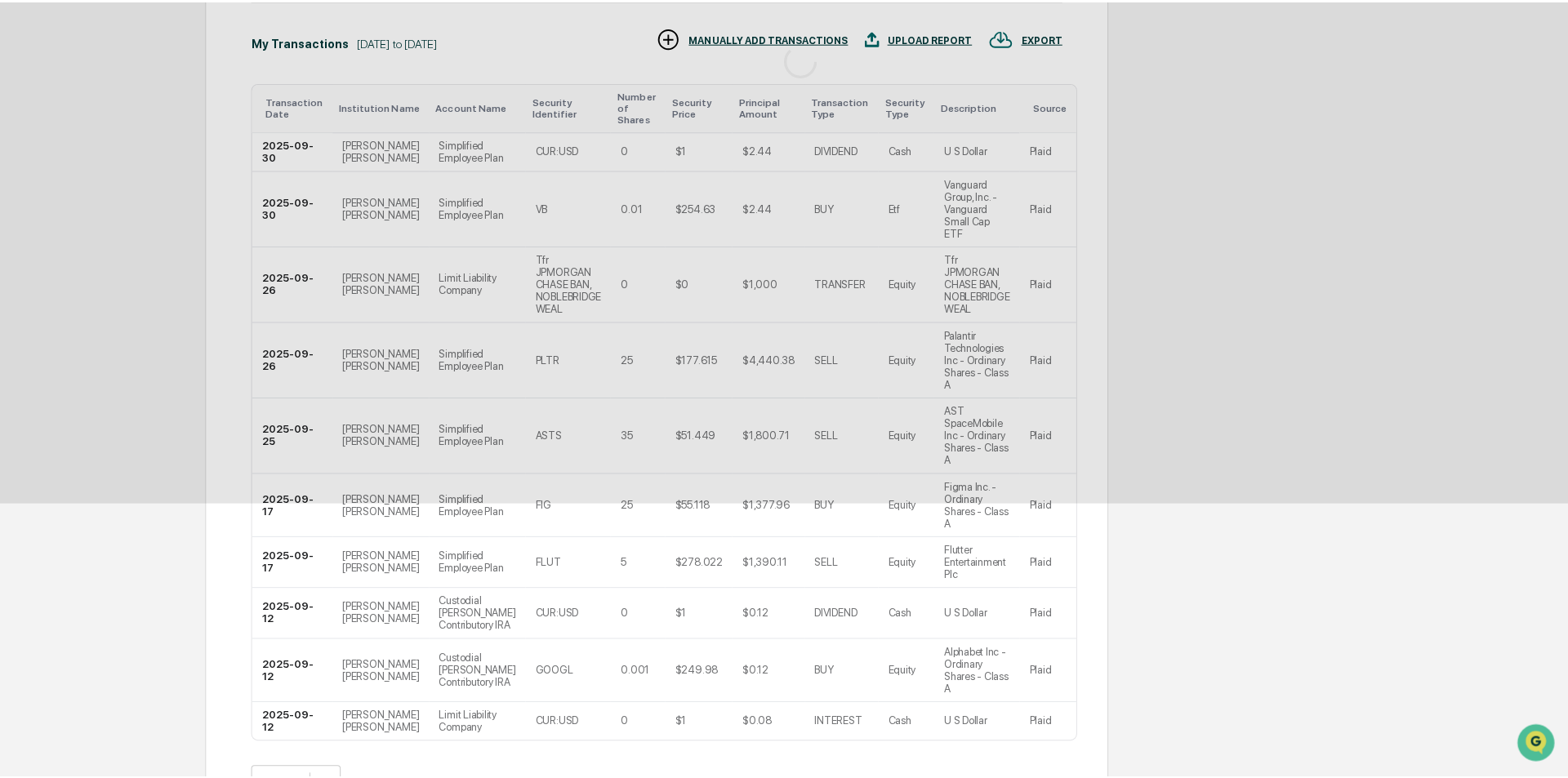
scroll to position [0, 0]
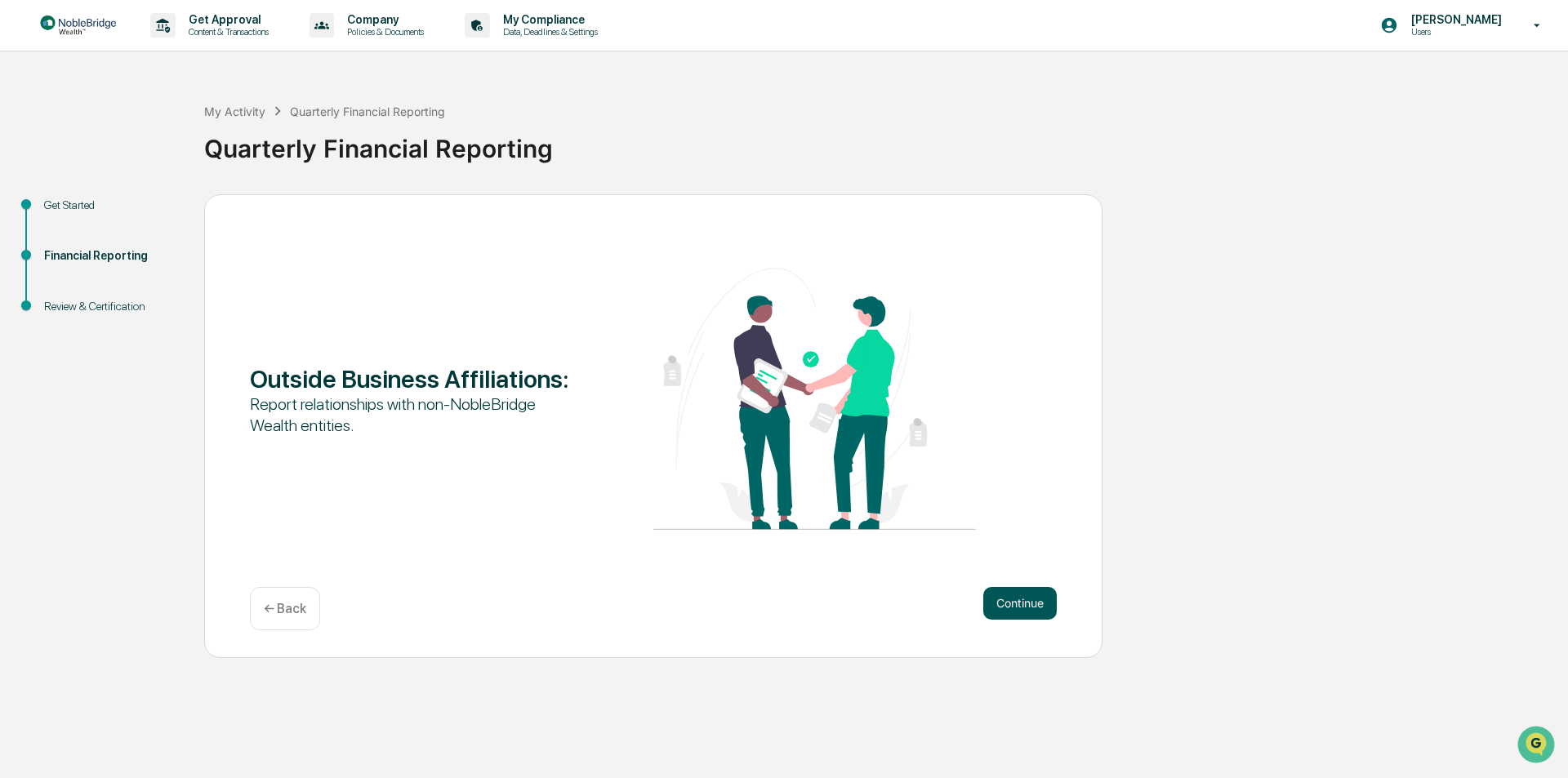
click at [1020, 608] on button "Continue" at bounding box center [1020, 603] width 74 height 33
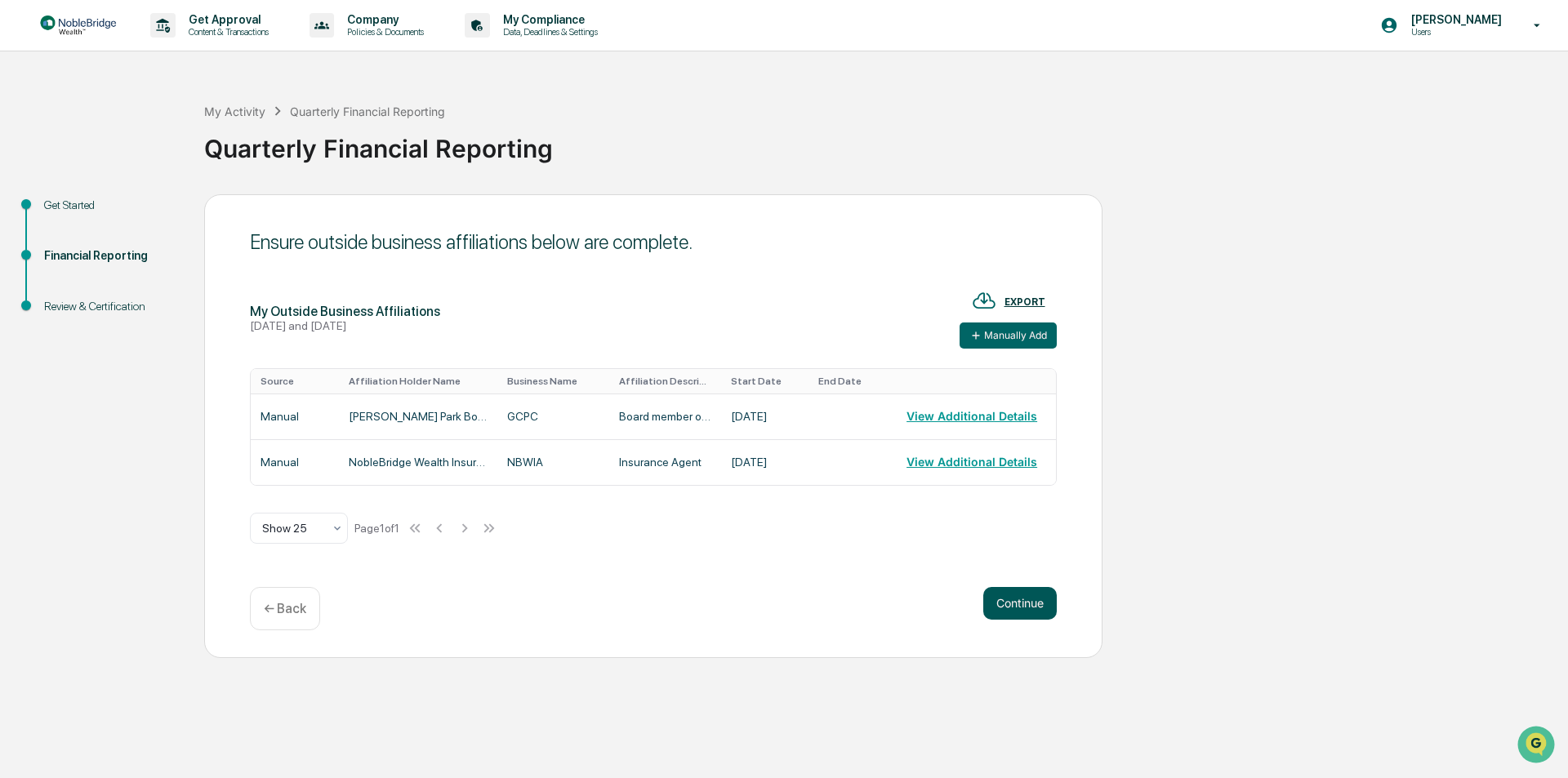
click at [1024, 603] on button "Continue" at bounding box center [1020, 603] width 74 height 33
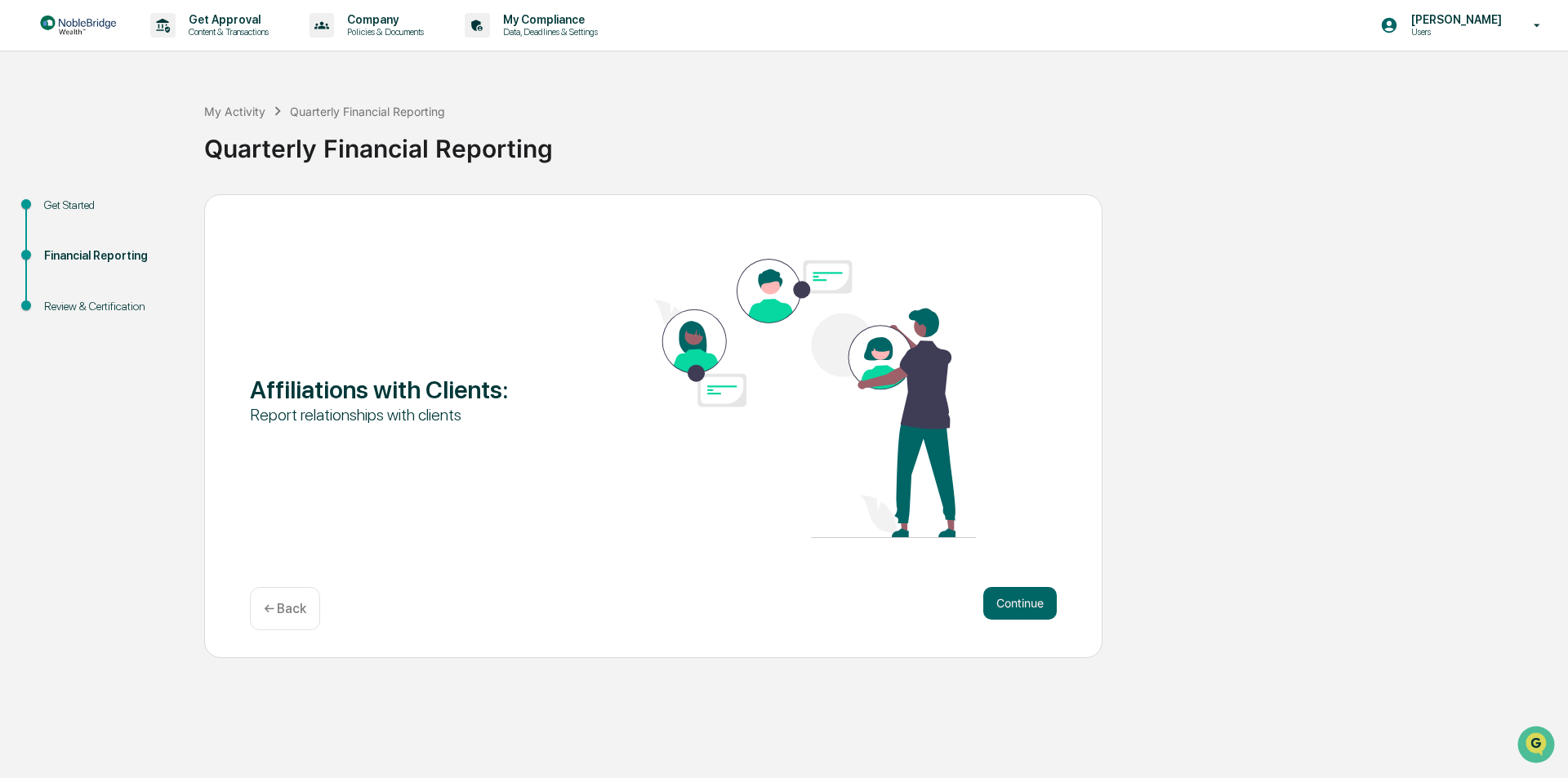
click at [1024, 603] on button "Continue" at bounding box center [1020, 603] width 74 height 33
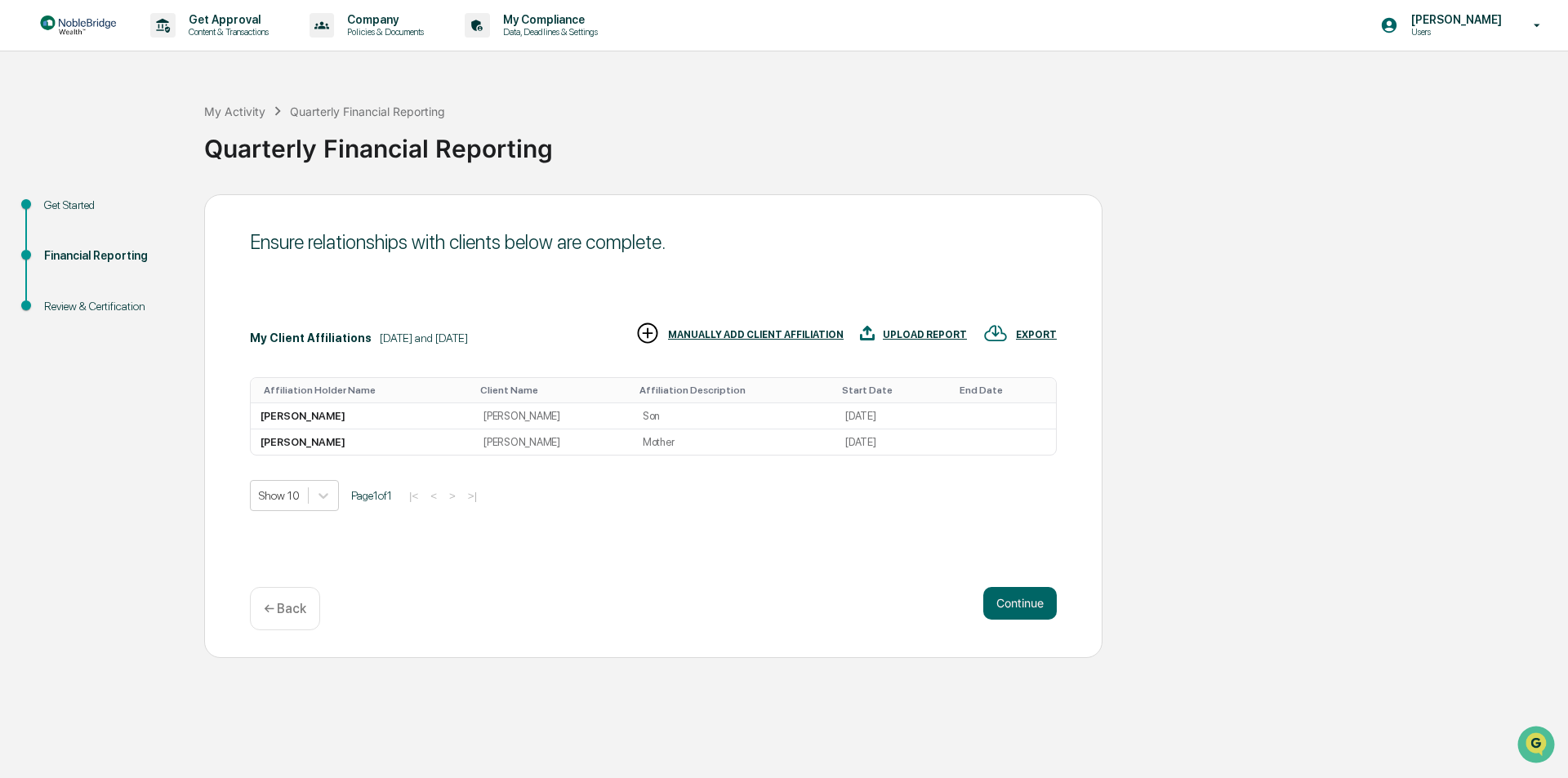
click at [714, 333] on div "MANUALLY ADD CLIENT AFFILIATION" at bounding box center [756, 335] width 176 height 11
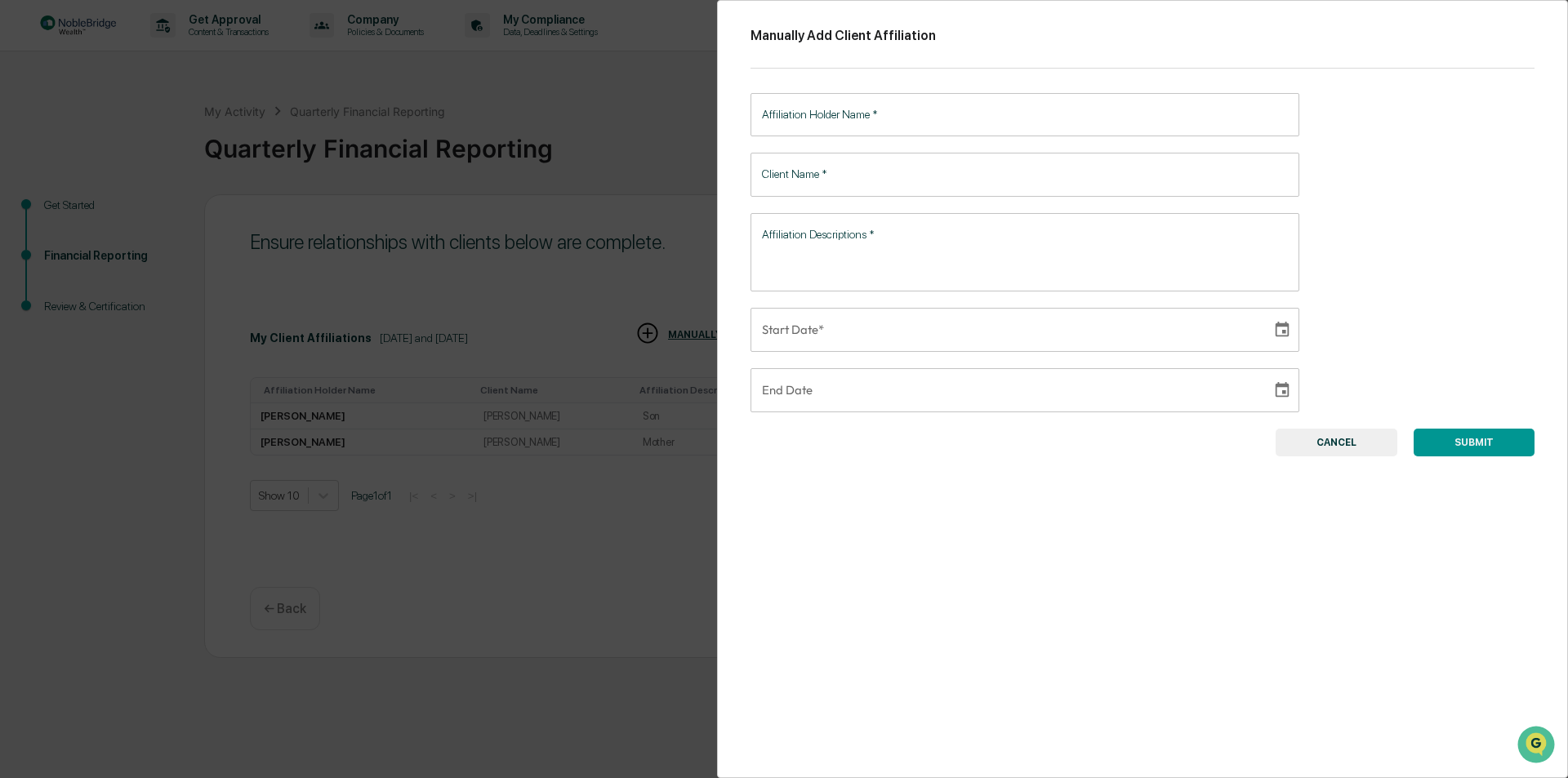
click at [850, 114] on input "Affiliation Holder Name   *" at bounding box center [1024, 115] width 548 height 43
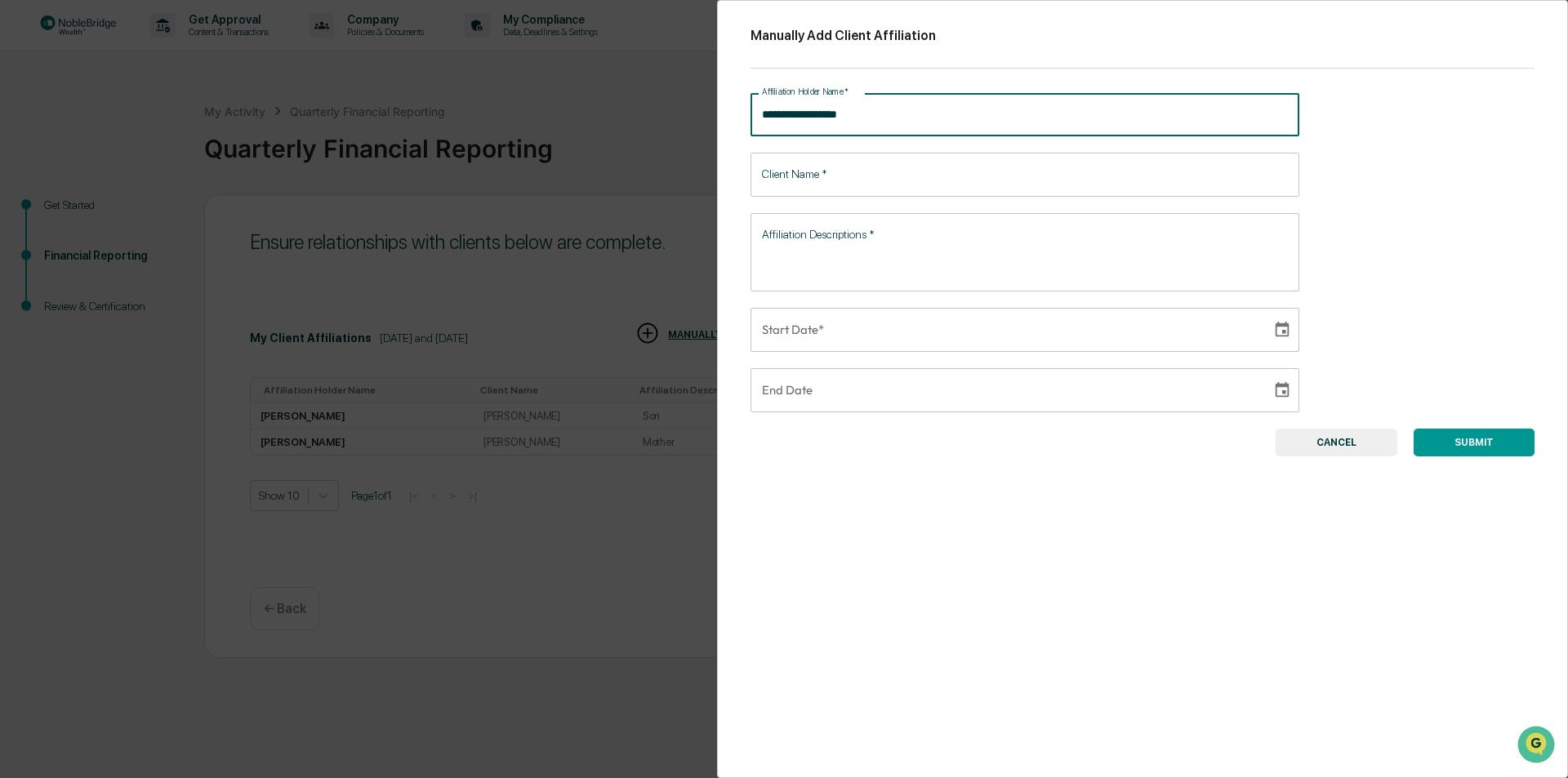
type input "**********"
click at [825, 178] on input "Client Name   *" at bounding box center [1024, 175] width 548 height 43
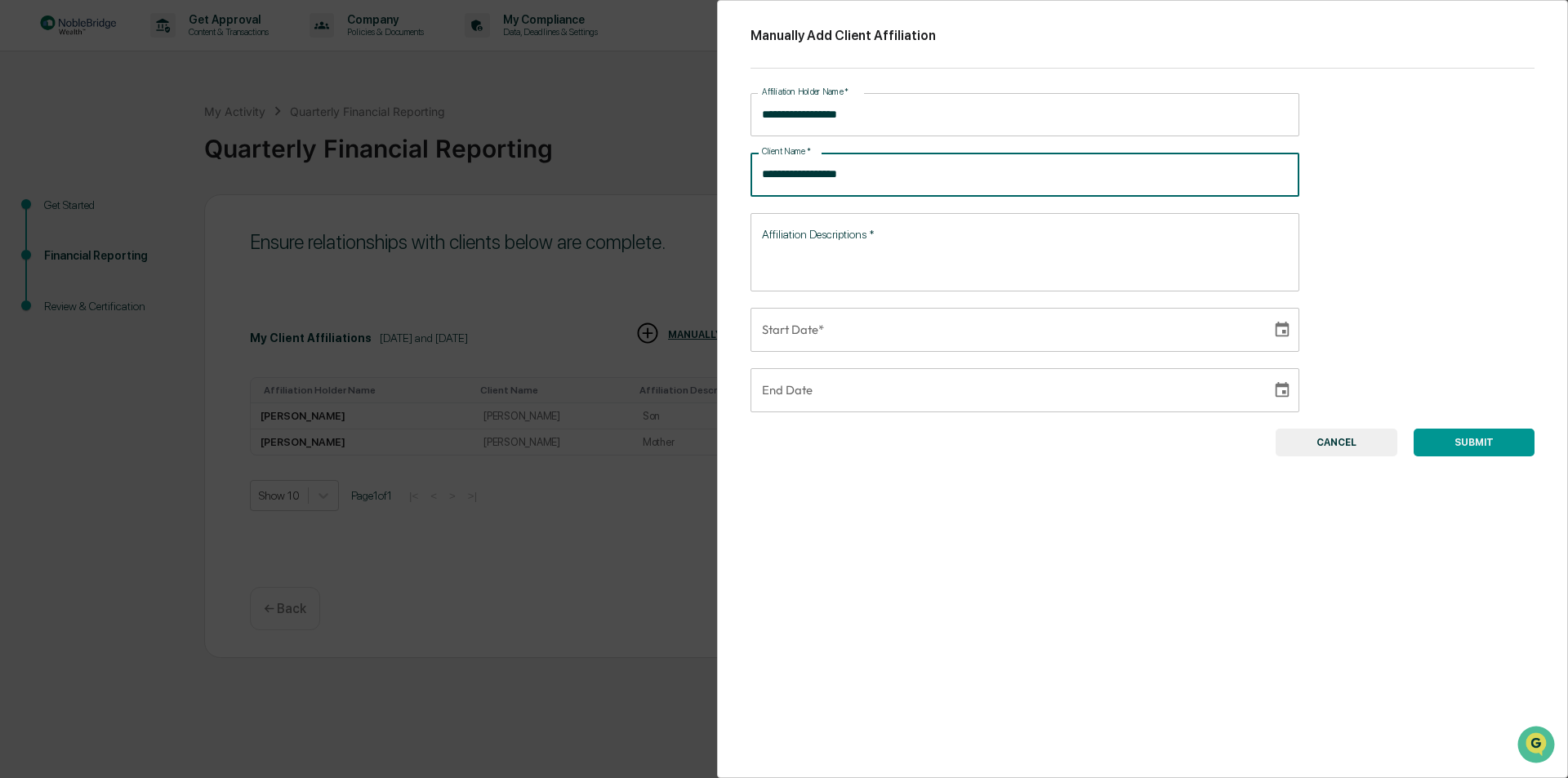
type input "**********"
click at [855, 256] on textarea "Affiliation Descriptions   *" at bounding box center [1024, 252] width 526 height 51
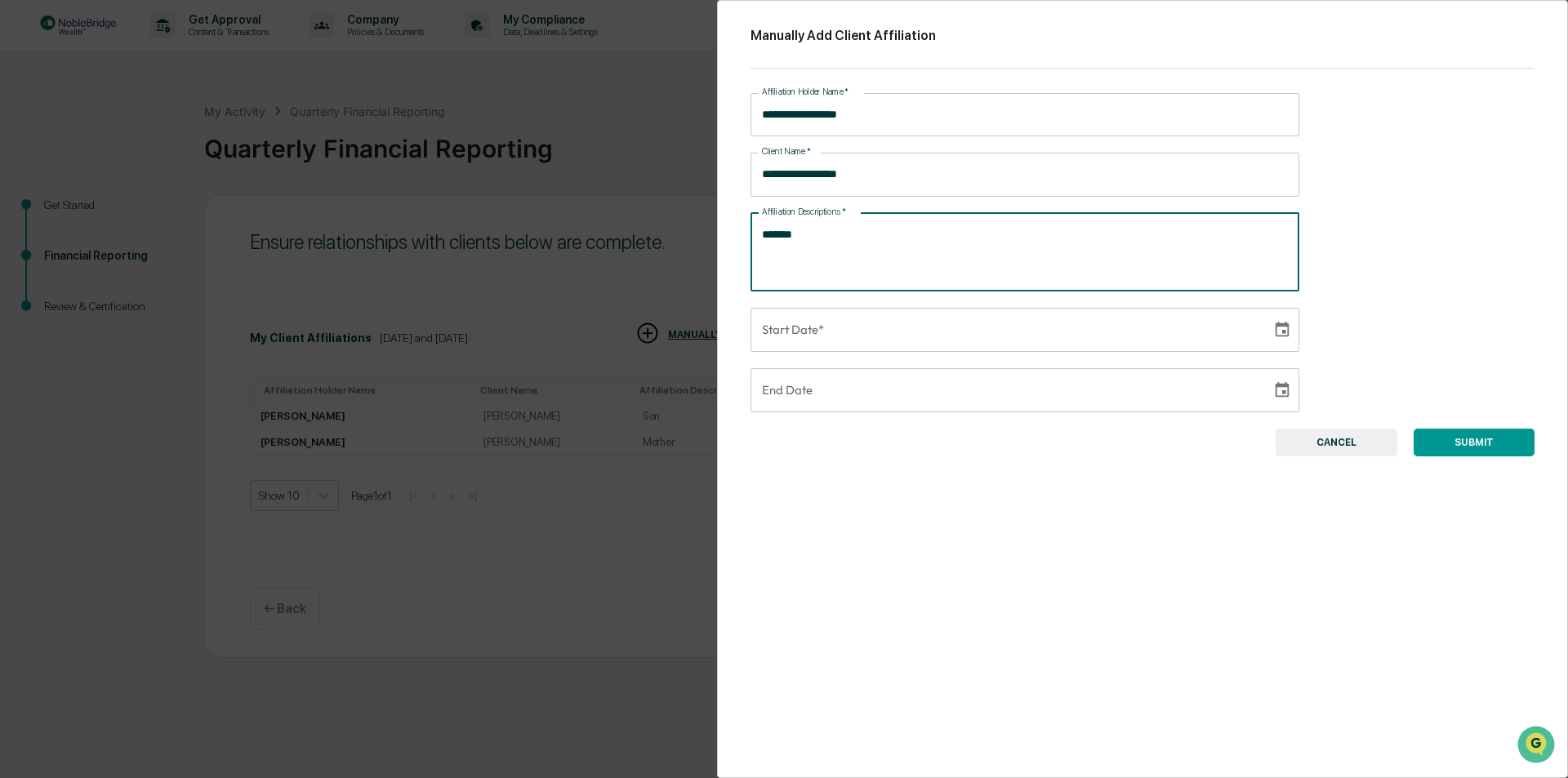
type textarea "******"
click at [844, 333] on input "**********" at bounding box center [1005, 330] width 510 height 44
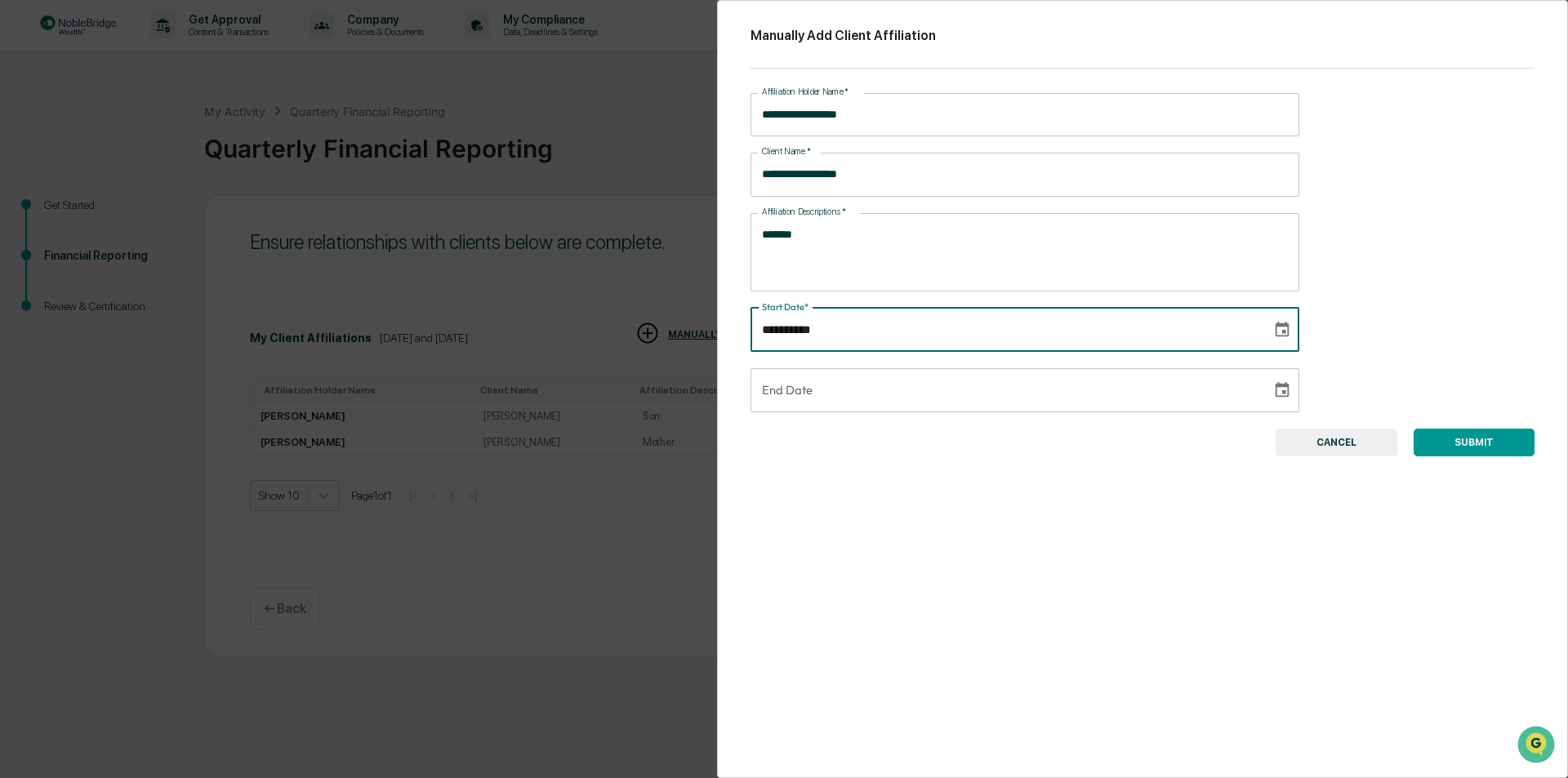
type input "**********"
click at [817, 399] on input "**********" at bounding box center [1005, 390] width 510 height 44
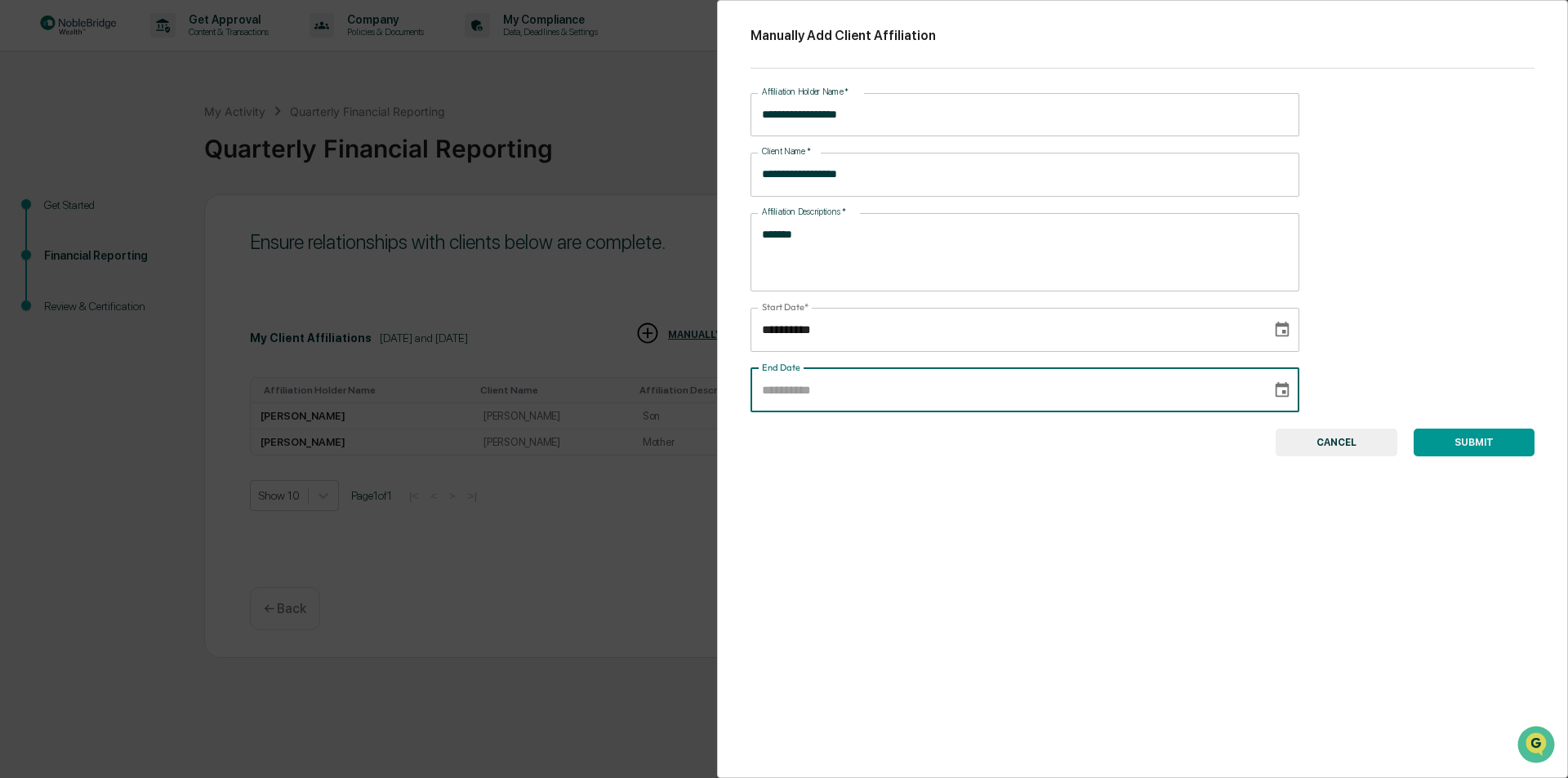
click at [1482, 447] on button "SUBMIT" at bounding box center [1474, 442] width 121 height 27
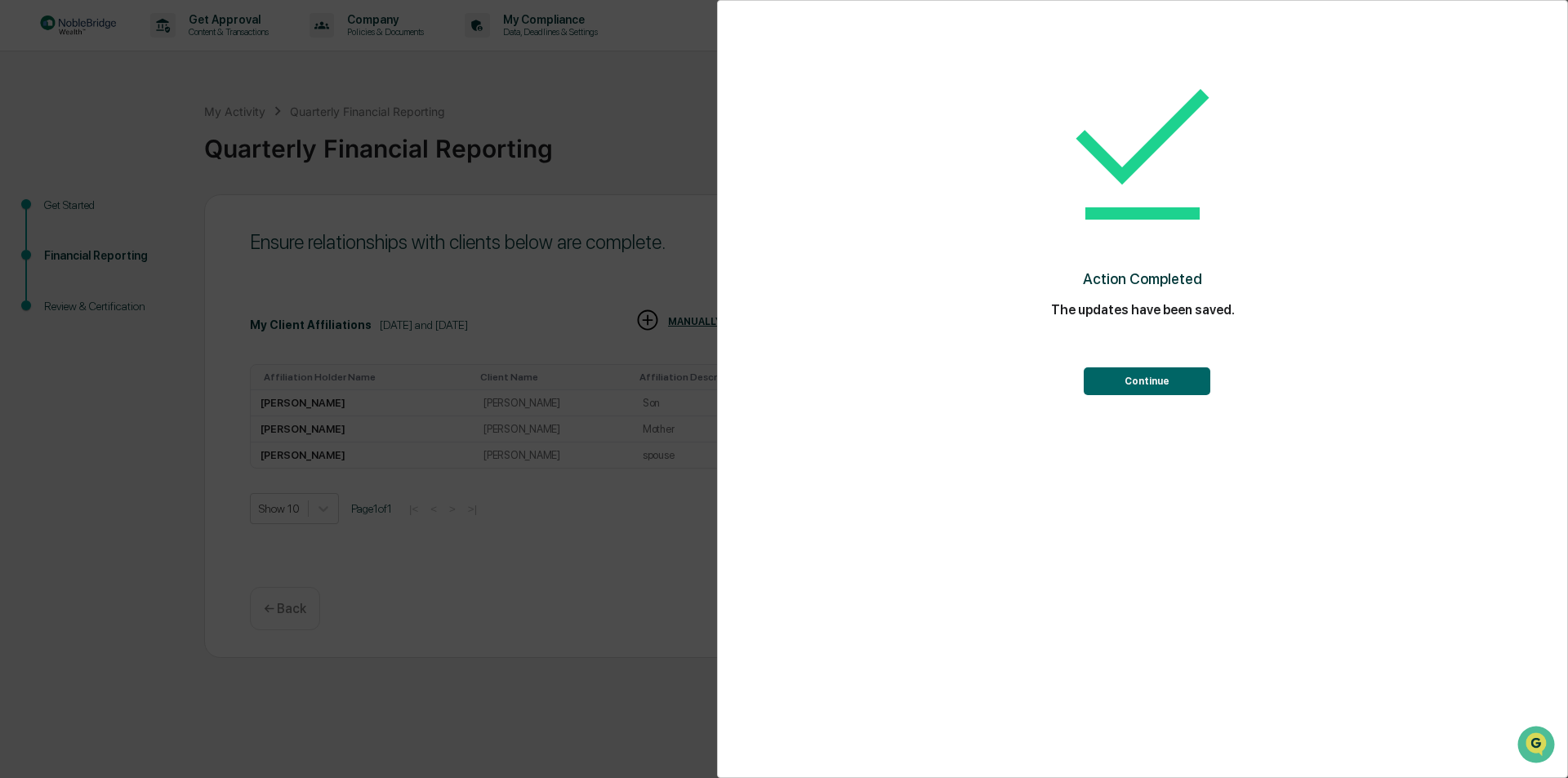
click at [1137, 382] on button "Continue" at bounding box center [1147, 381] width 126 height 27
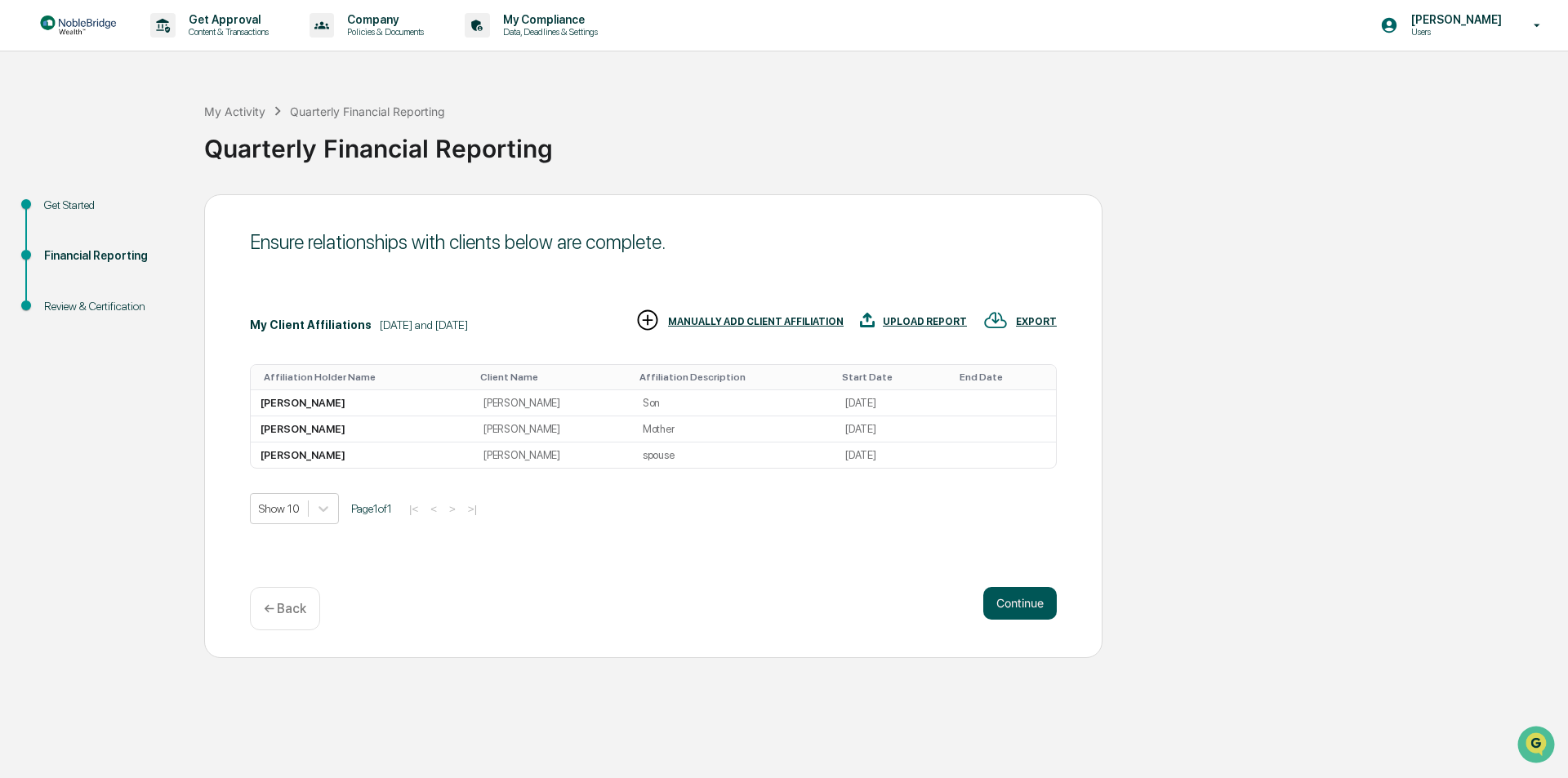
click at [1021, 612] on button "Continue" at bounding box center [1020, 603] width 74 height 33
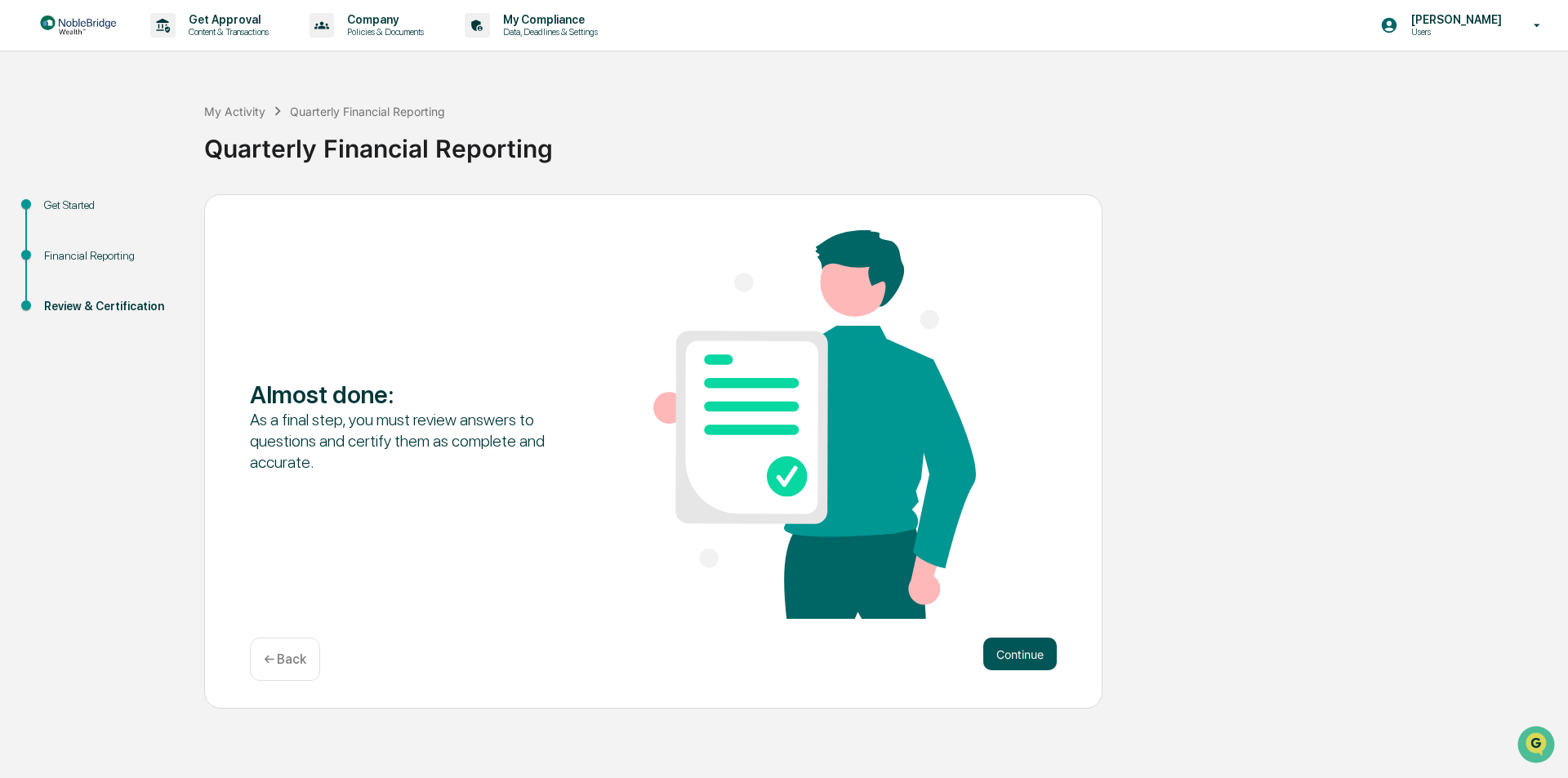
click at [1010, 651] on button "Continue" at bounding box center [1020, 654] width 74 height 33
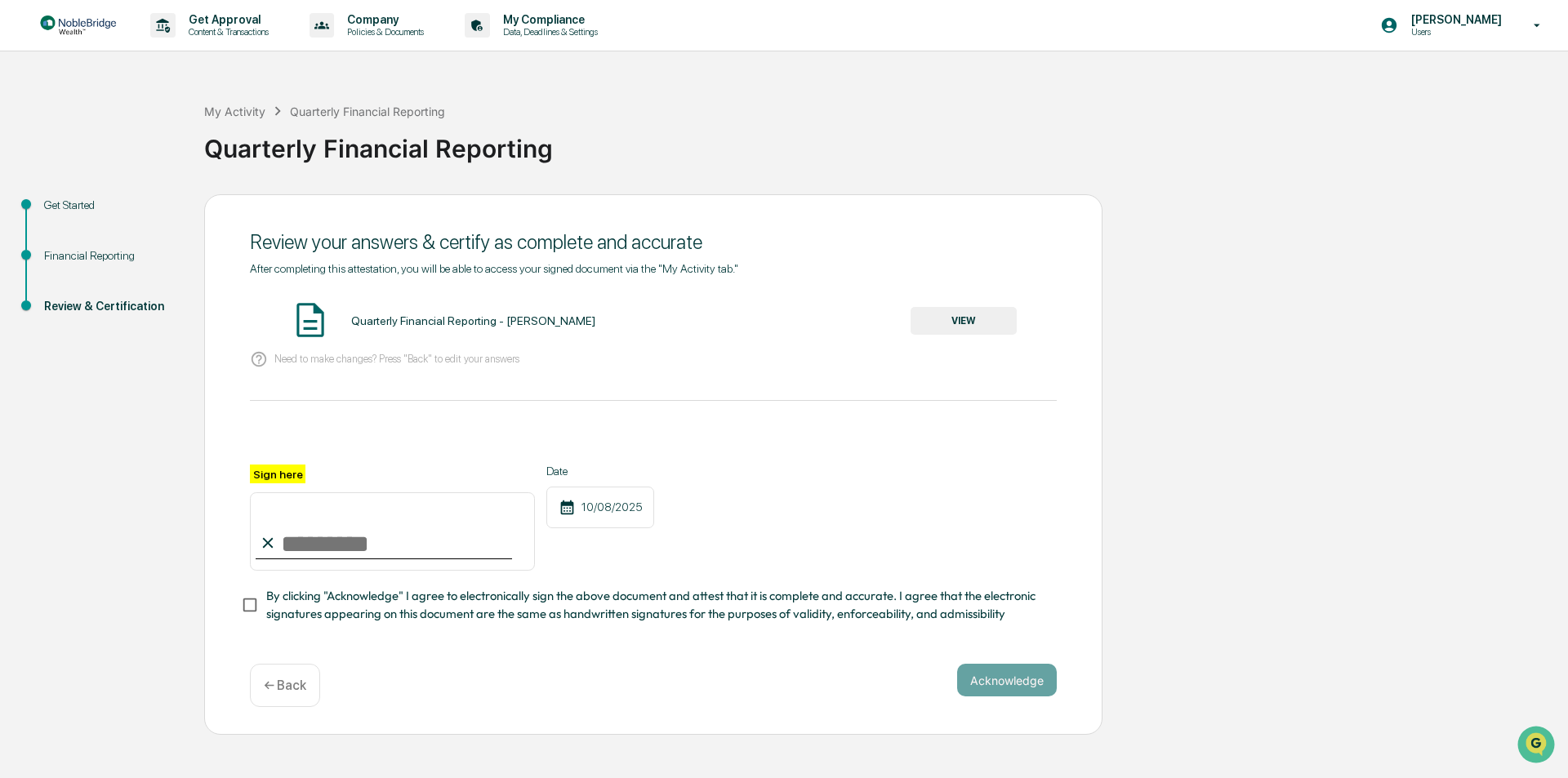
click at [965, 326] on button "VIEW" at bounding box center [963, 320] width 106 height 27
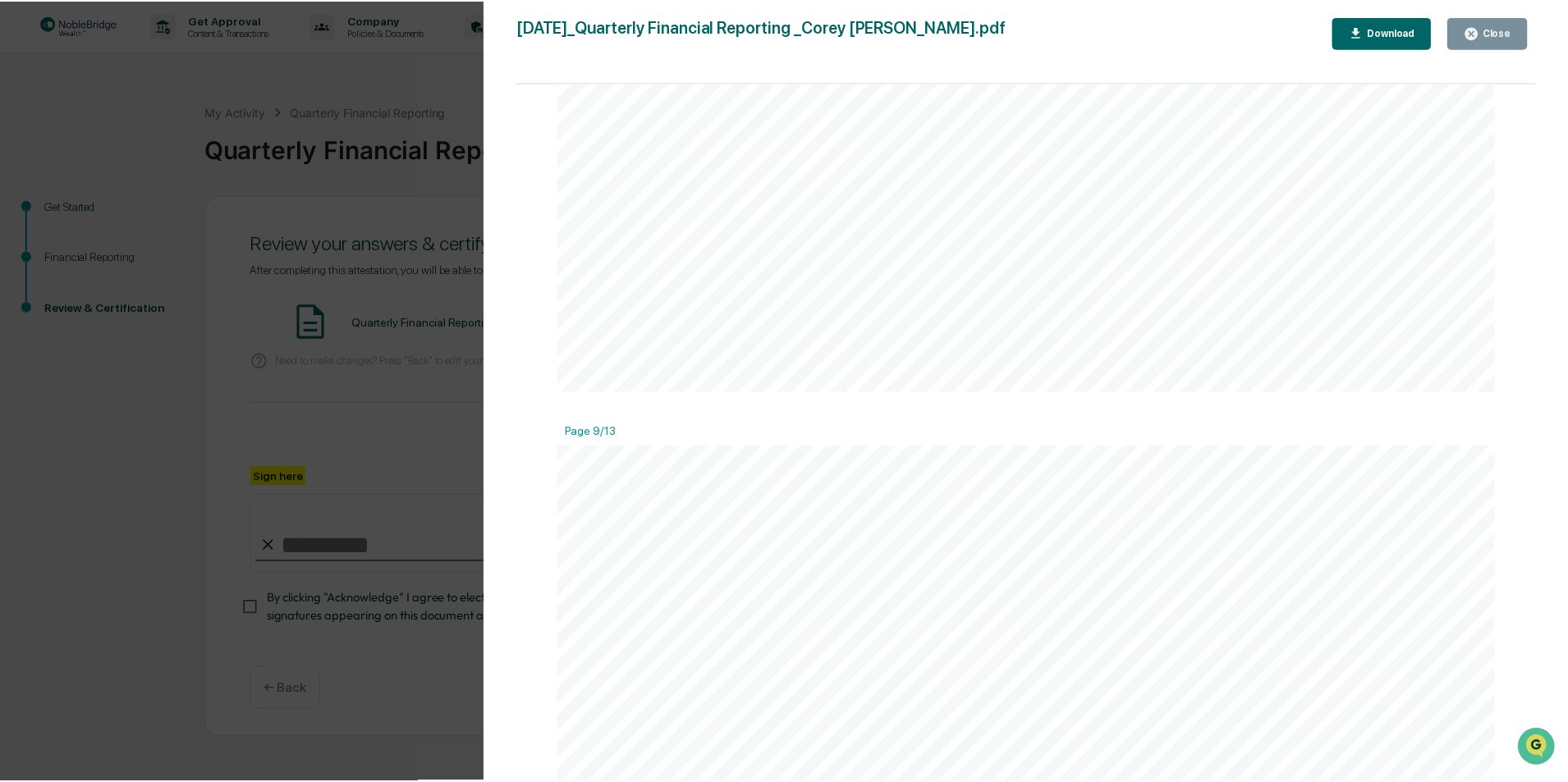
scroll to position [9768, 0]
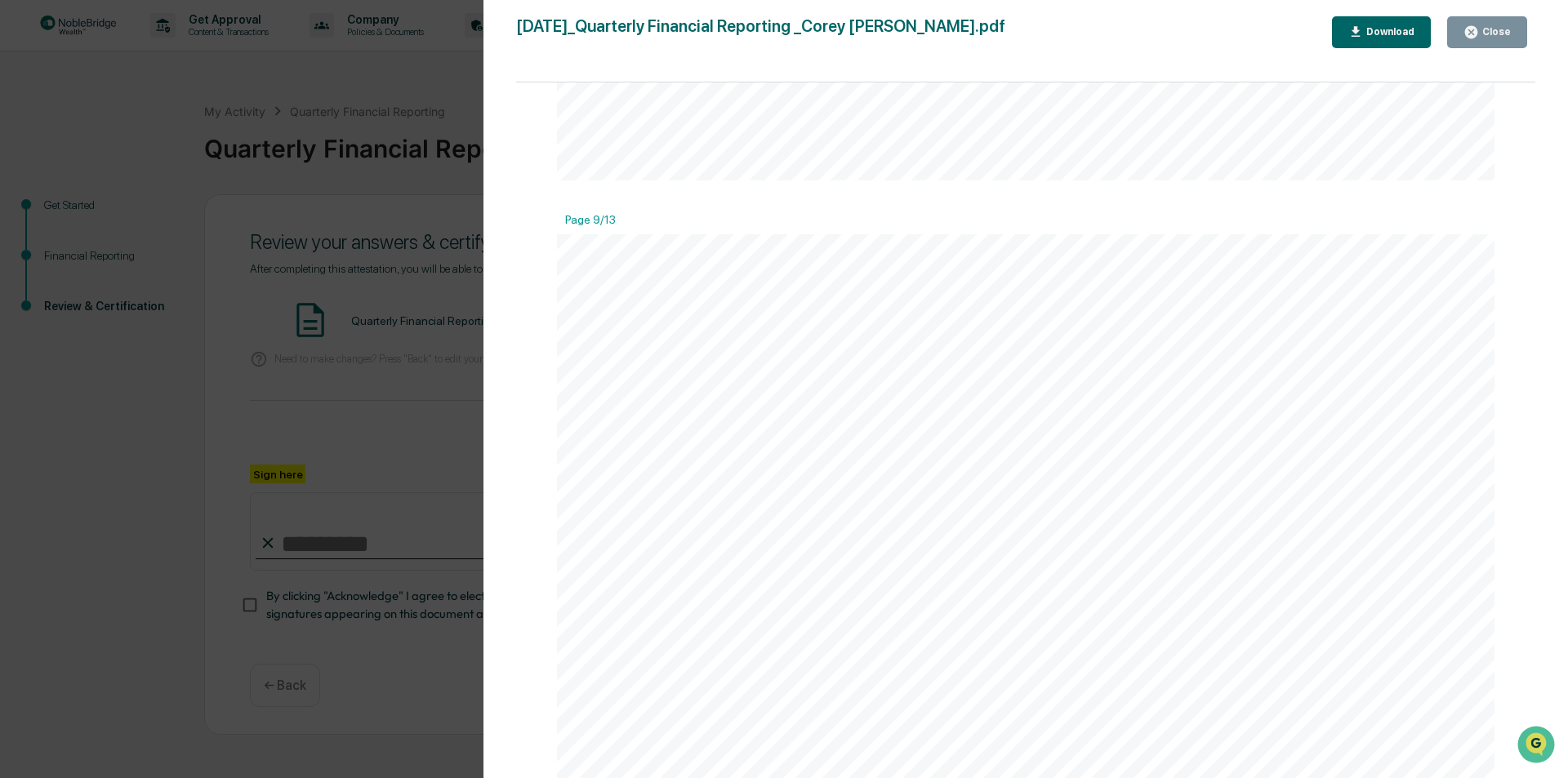
click at [1503, 41] on button "Close" at bounding box center [1487, 32] width 80 height 32
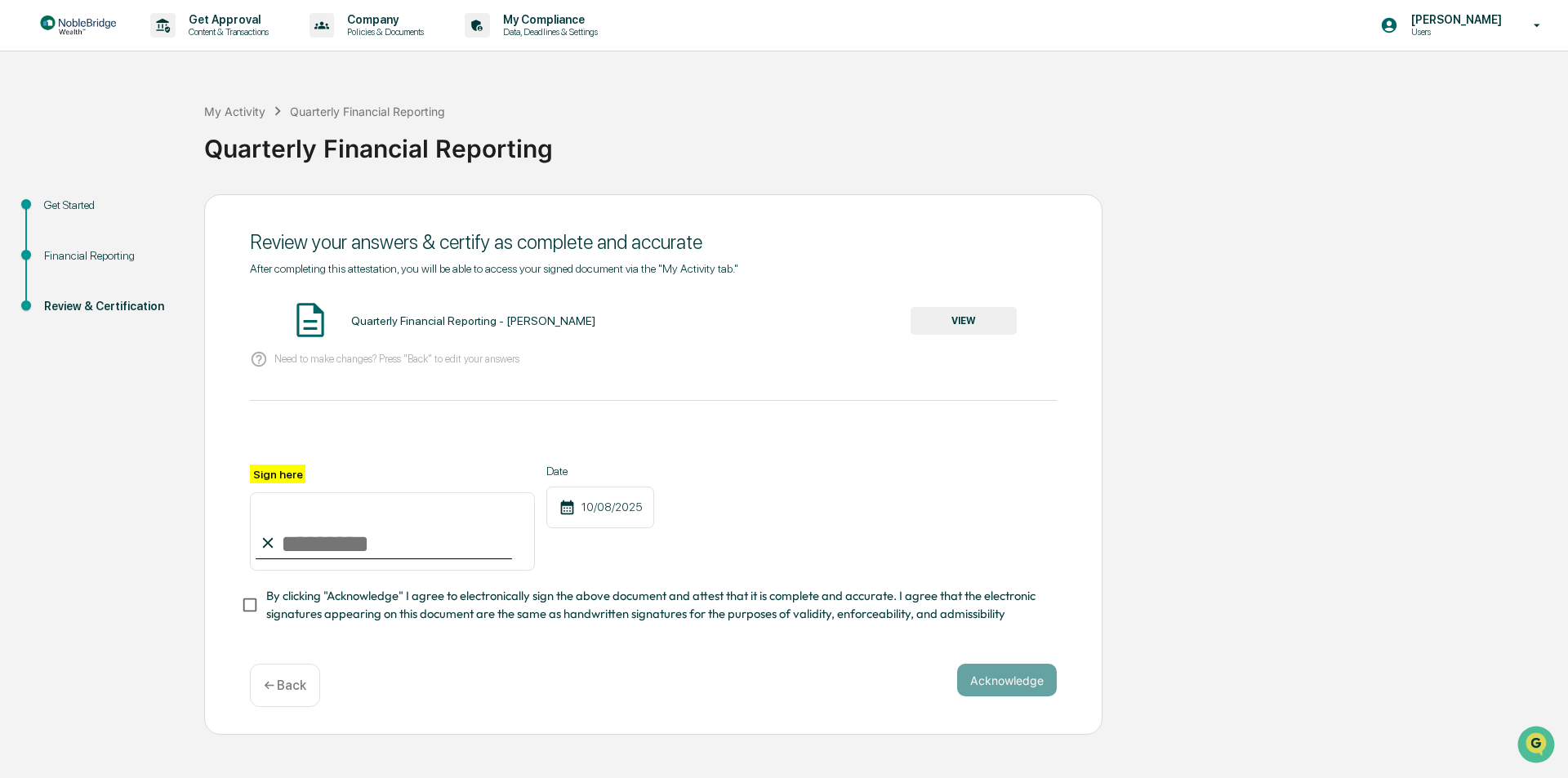
click at [343, 542] on input "Sign here" at bounding box center [393, 532] width 285 height 78
type input "**********"
click at [1030, 689] on button "Acknowledge" at bounding box center [1007, 680] width 100 height 33
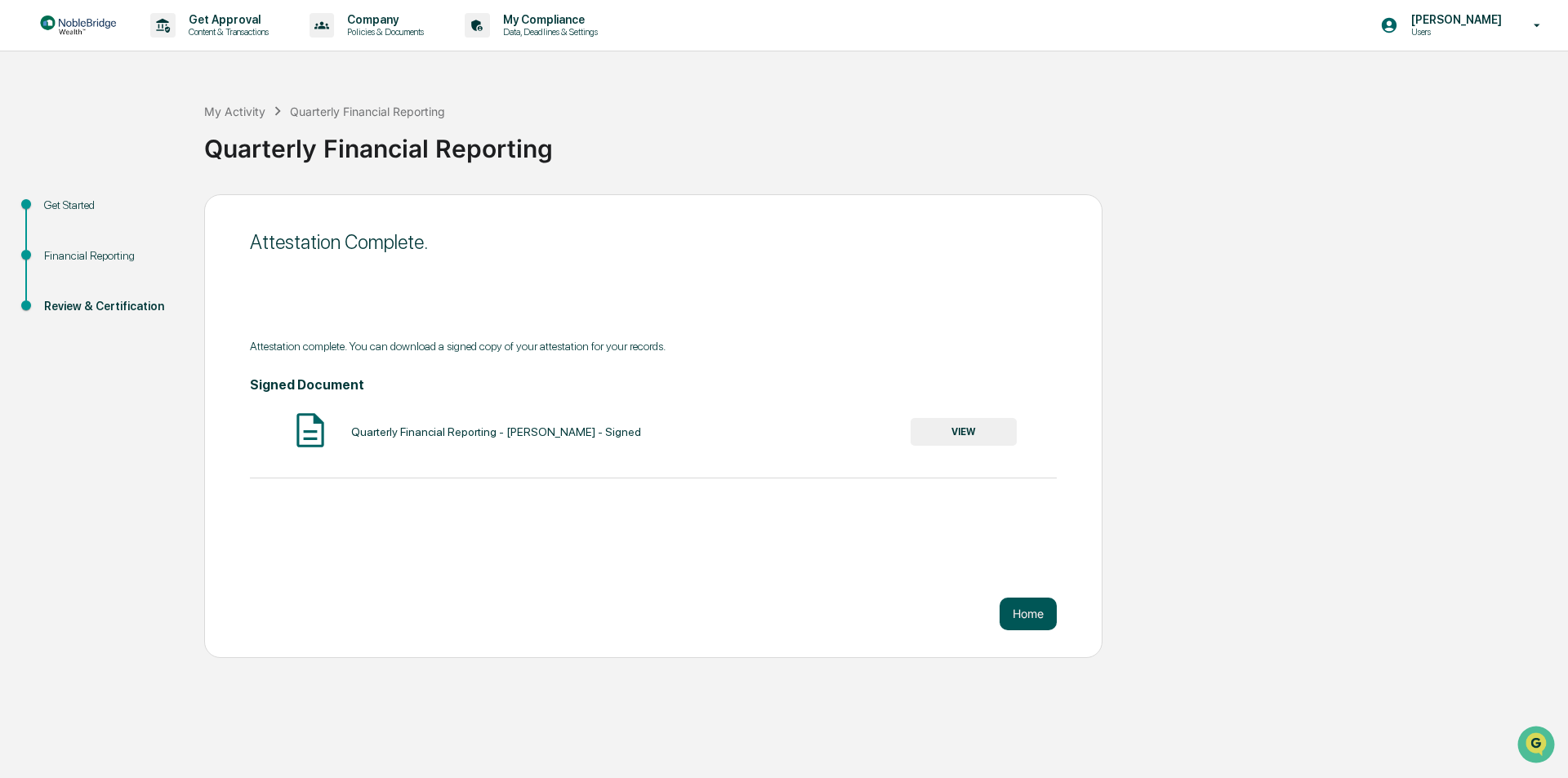
click at [1022, 610] on button "Home" at bounding box center [1028, 614] width 58 height 33
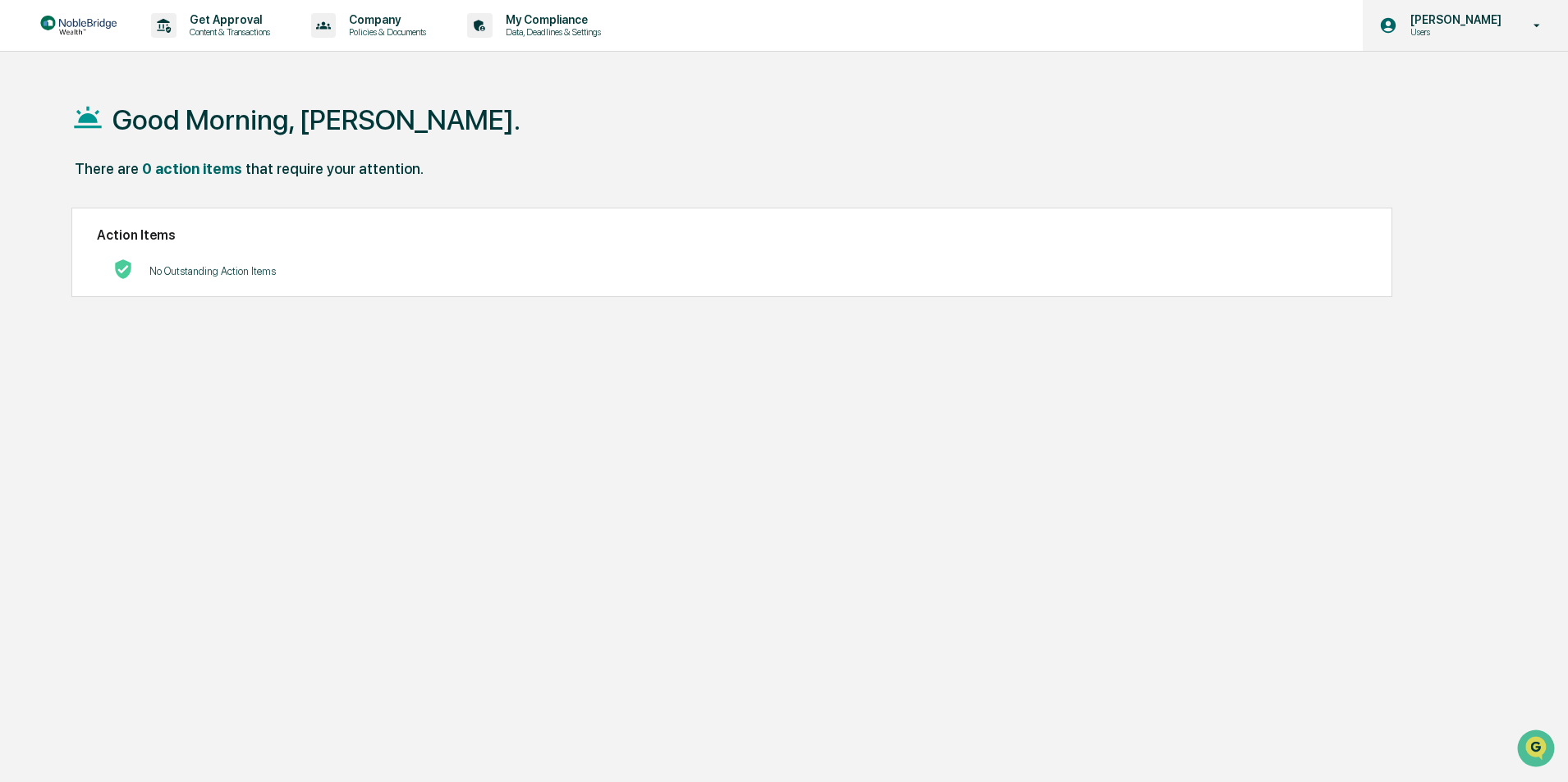
click at [1476, 21] on p "[PERSON_NAME]" at bounding box center [1453, 20] width 113 height 13
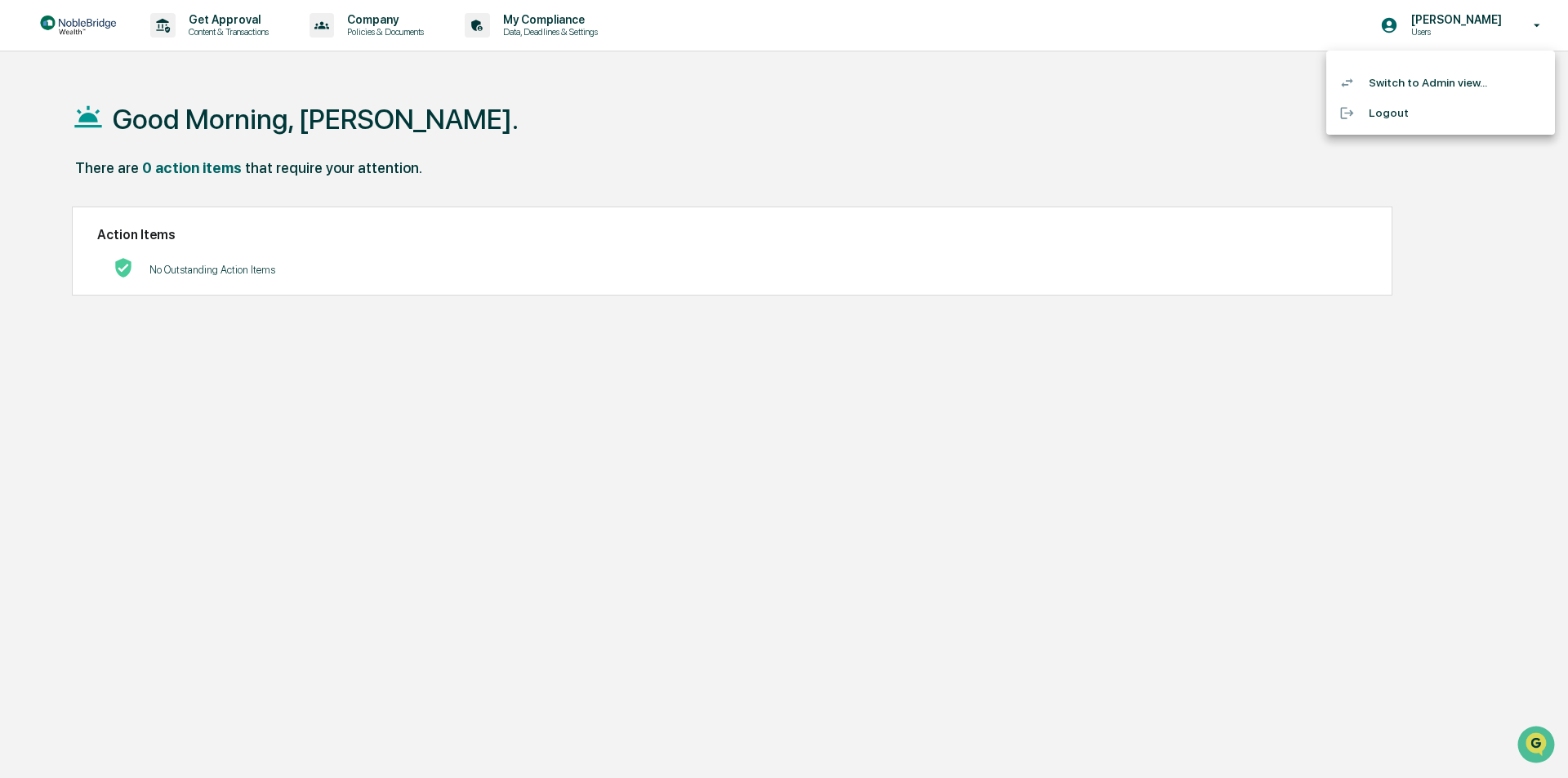
click at [1037, 207] on div at bounding box center [784, 389] width 1568 height 778
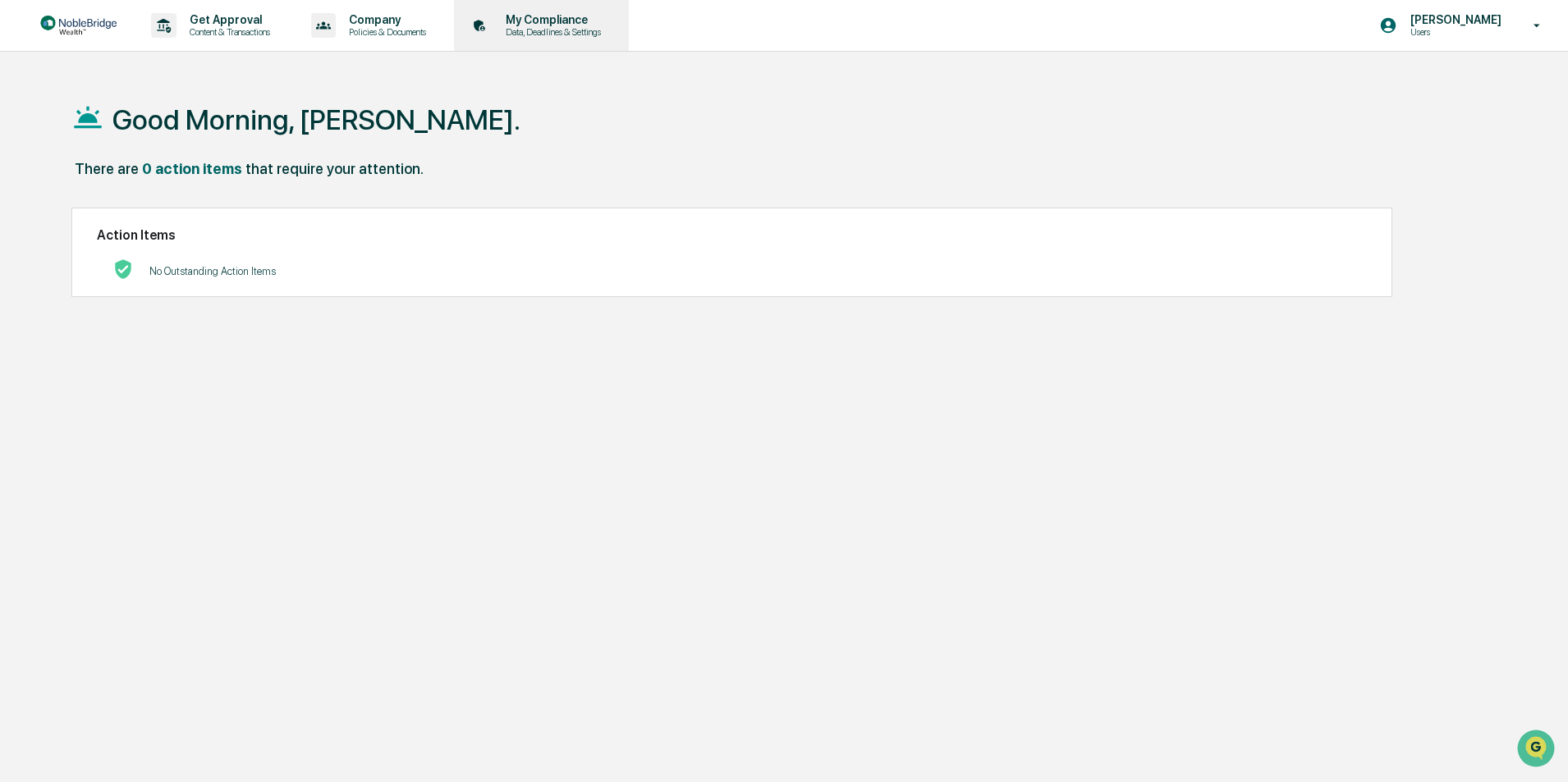
click at [541, 22] on p "My Compliance" at bounding box center [551, 20] width 117 height 13
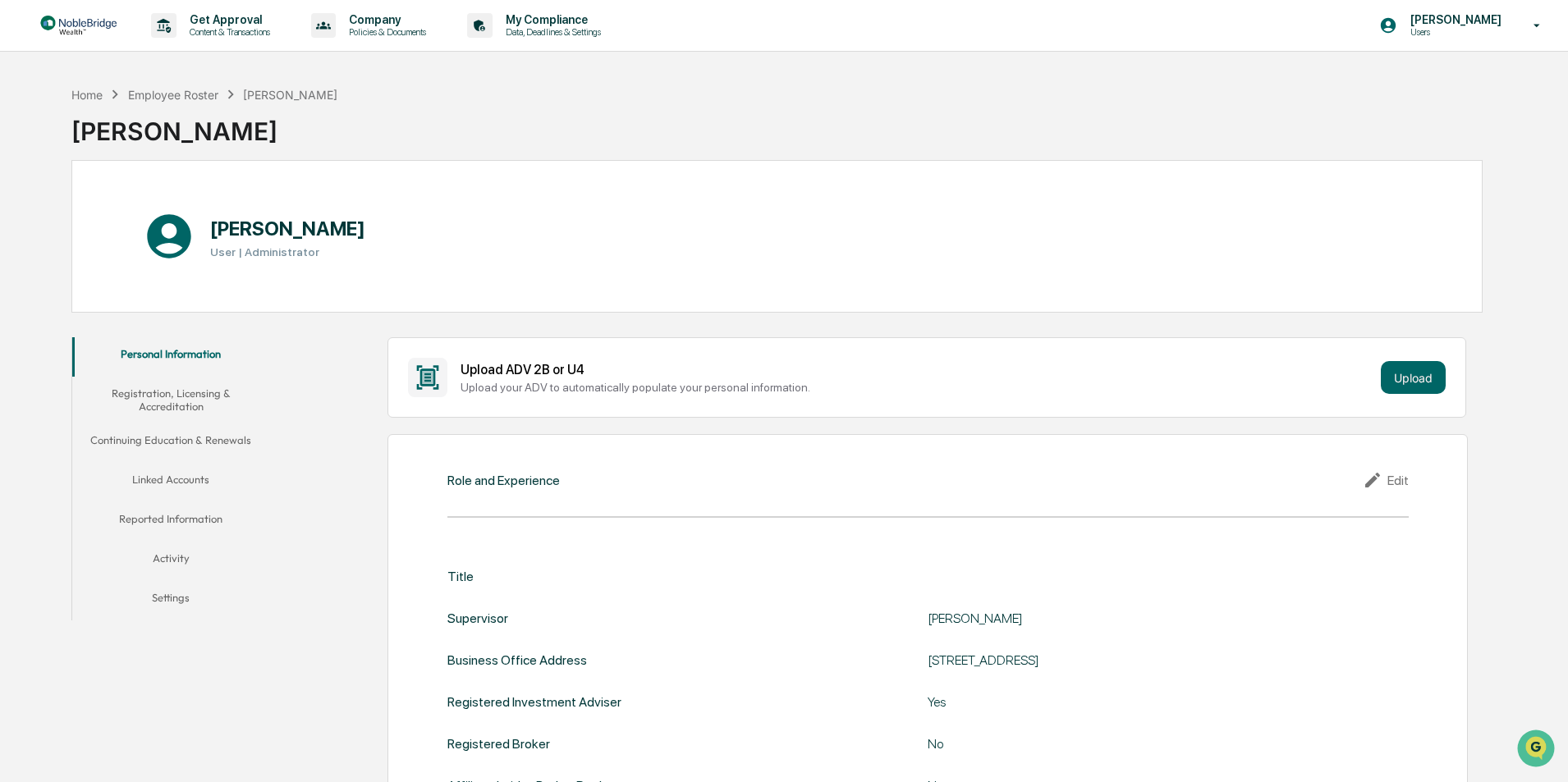
click at [146, 484] on button "Linked Accounts" at bounding box center [171, 483] width 197 height 40
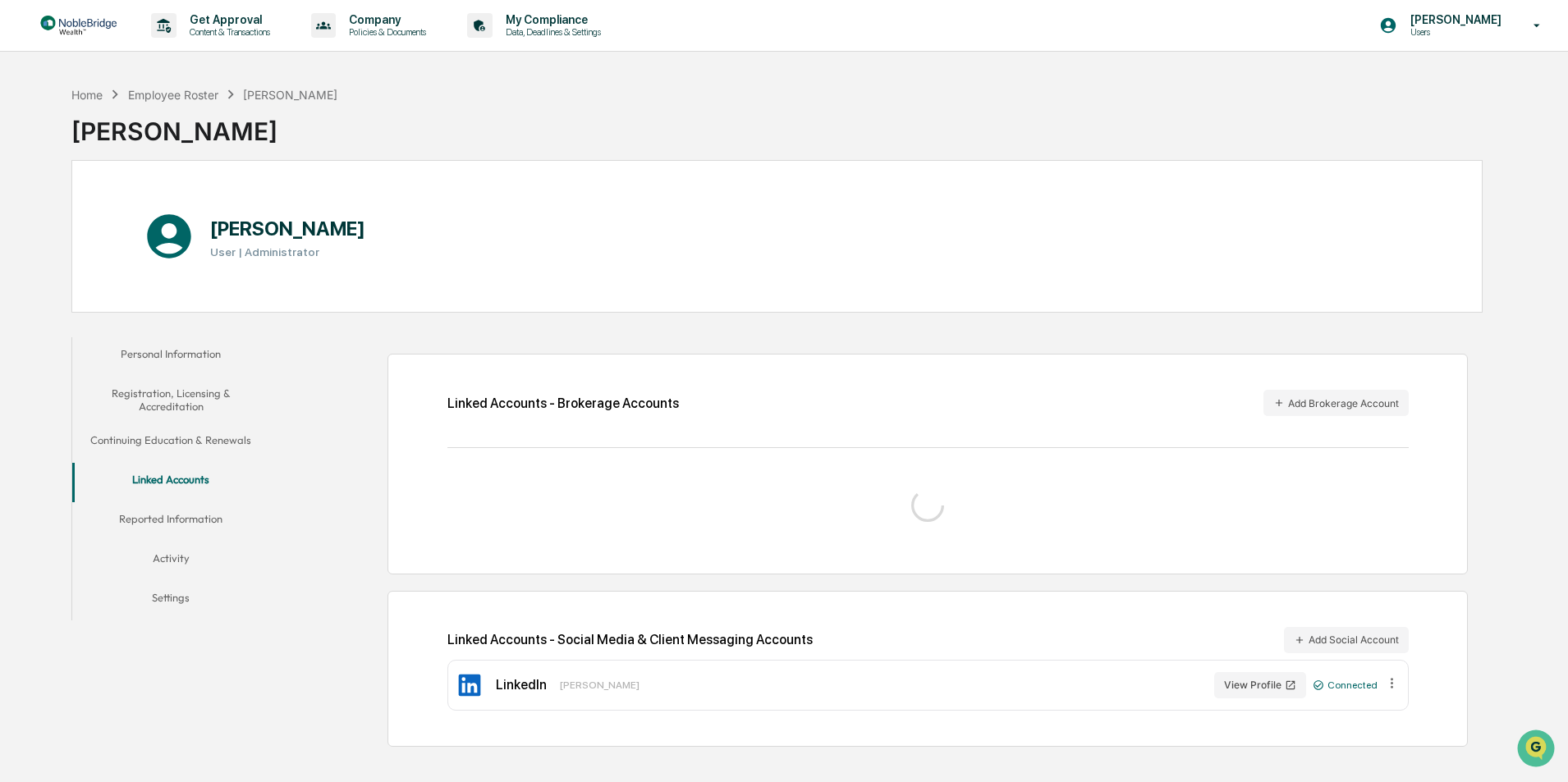
scroll to position [78, 0]
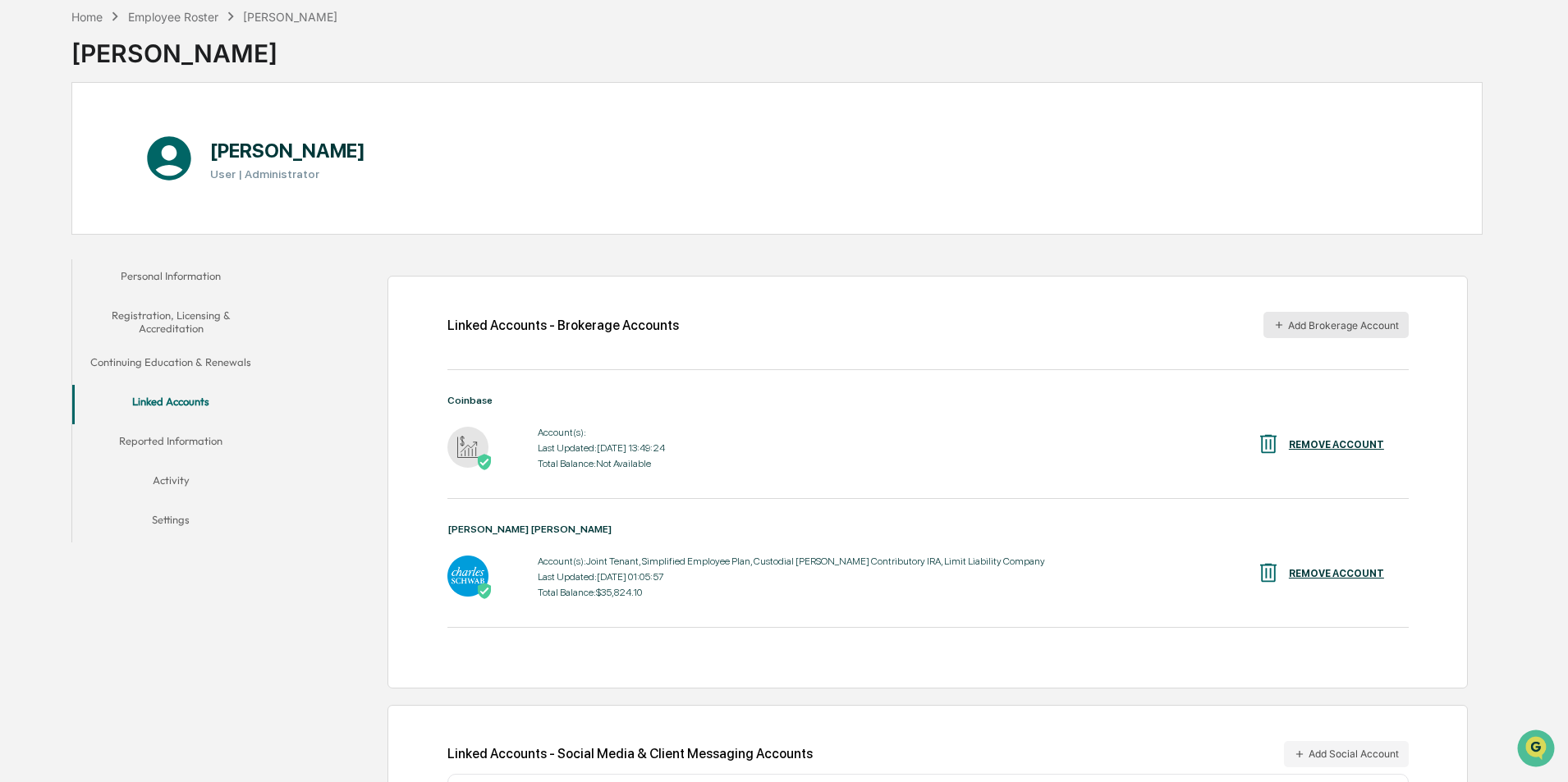
click at [1316, 327] on button "Add Brokerage Account" at bounding box center [1335, 326] width 145 height 27
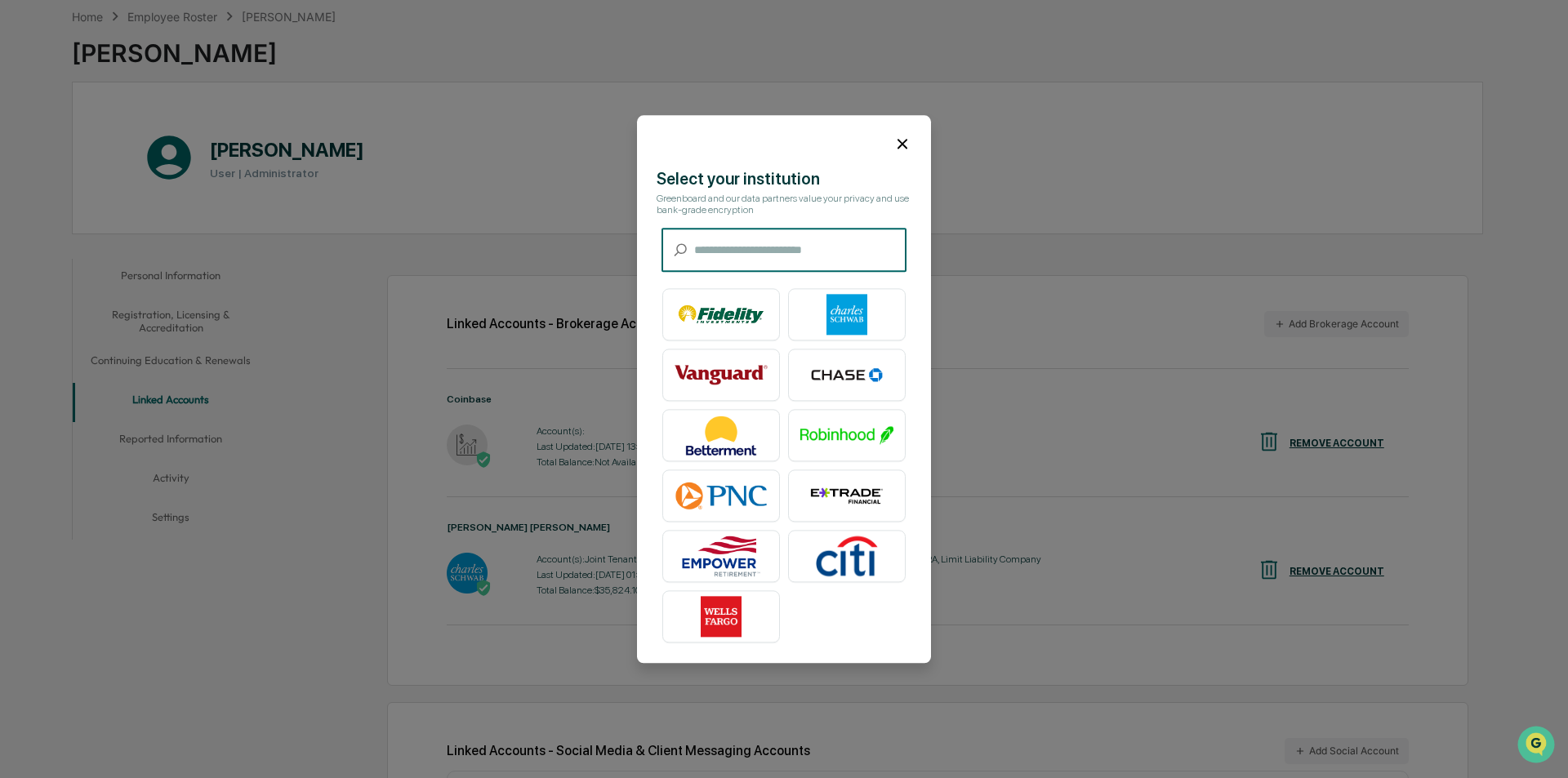
click at [723, 247] on input "text" at bounding box center [800, 250] width 212 height 43
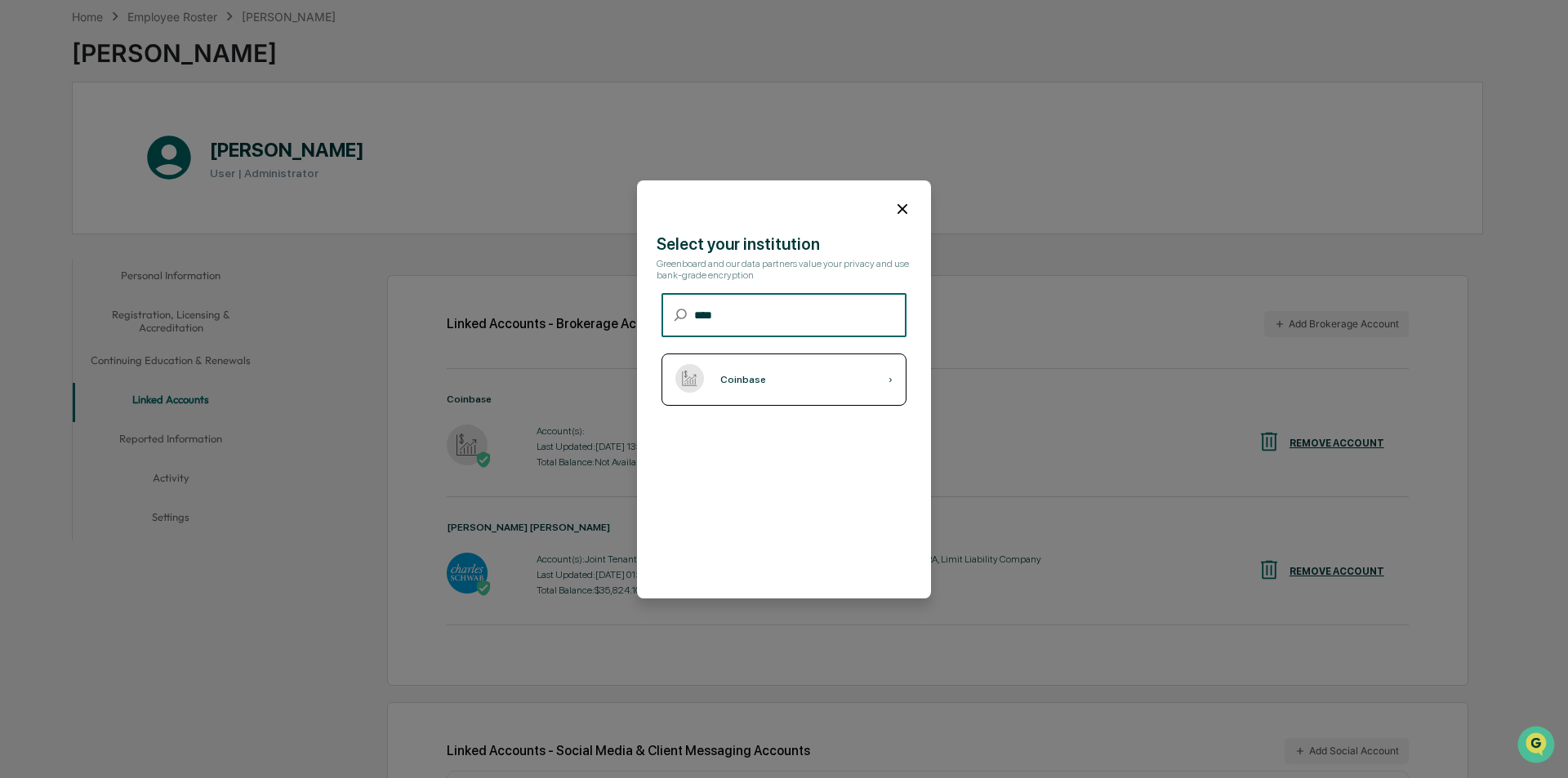
type input "****"
click at [736, 388] on div "Coinbase ›" at bounding box center [784, 380] width 244 height 52
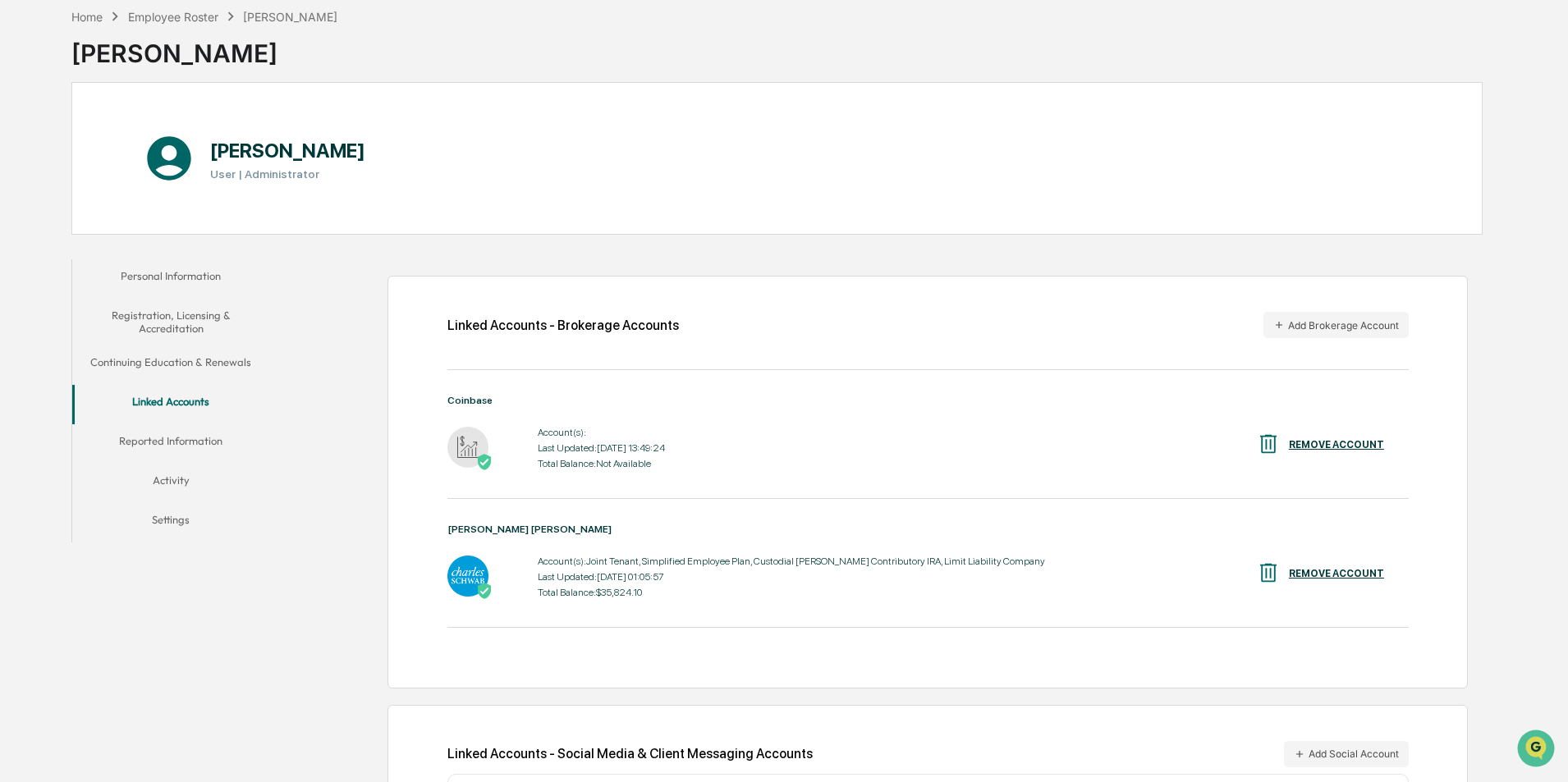
click at [1504, 143] on div "Home Employee Roster [PERSON_NAME] [PERSON_NAME] [PERSON_NAME] User | Administr…" at bounding box center [776, 435] width 1461 height 869
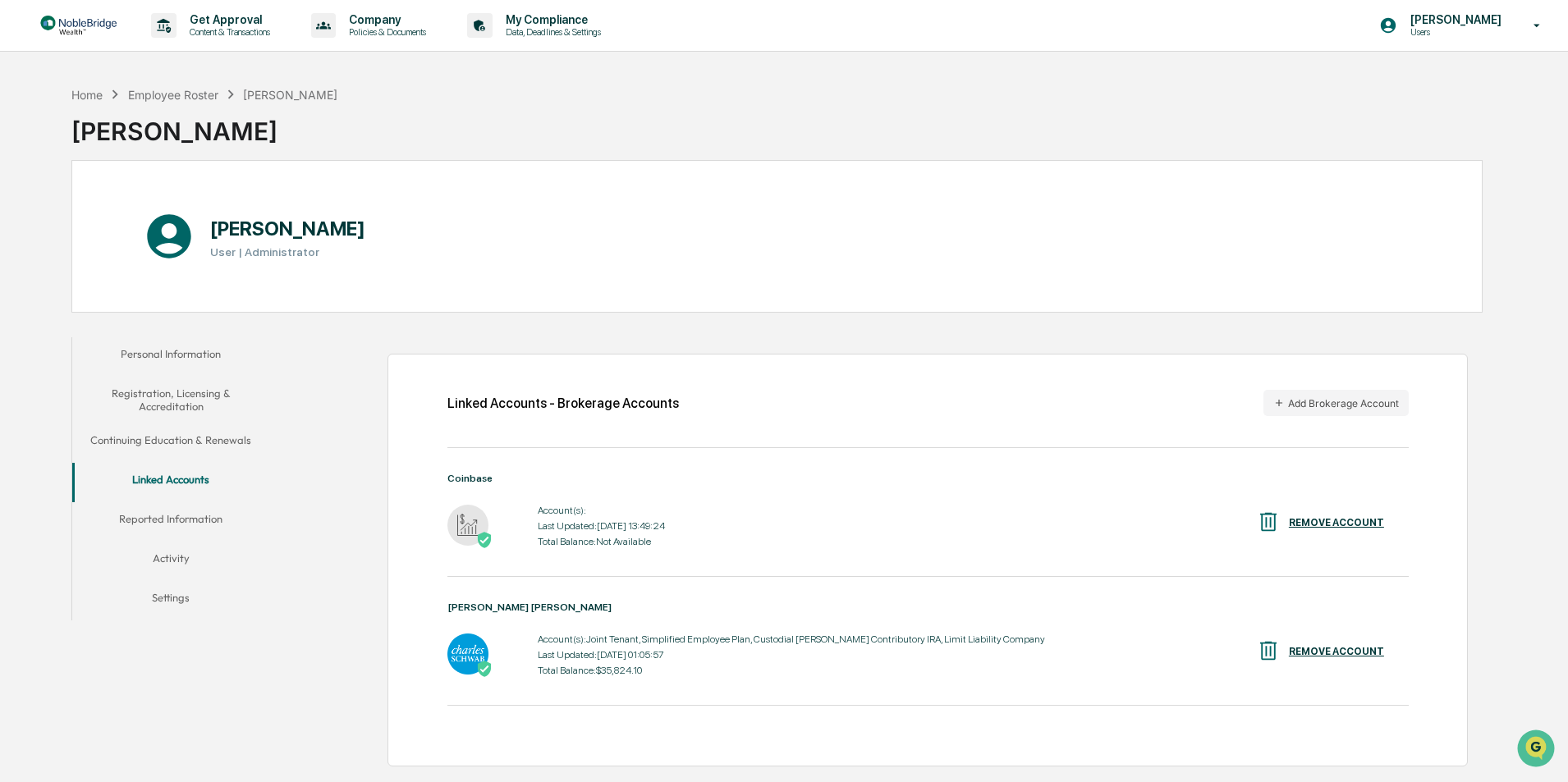
scroll to position [165, 0]
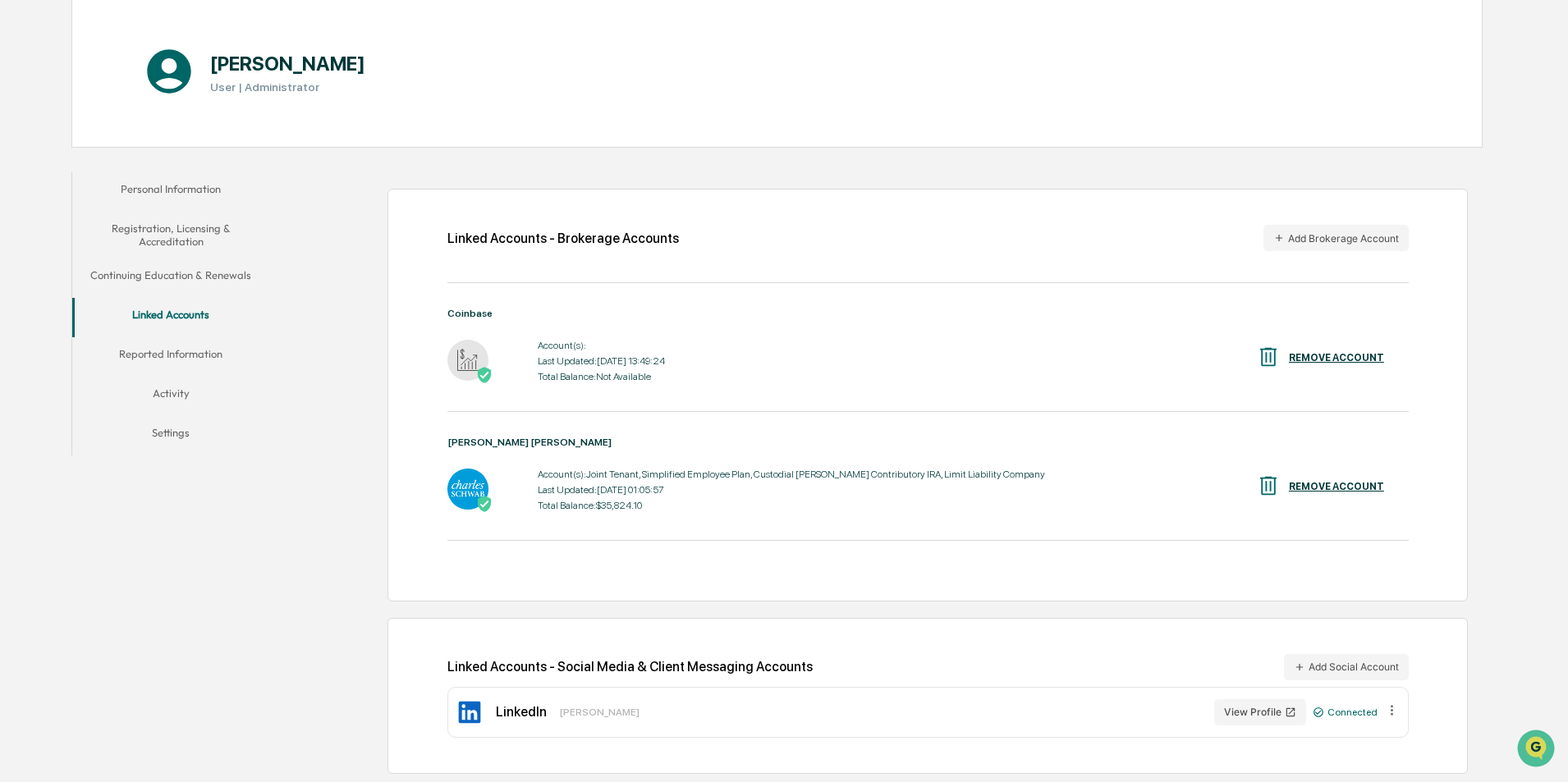
click at [179, 355] on button "Reported Information" at bounding box center [171, 358] width 197 height 40
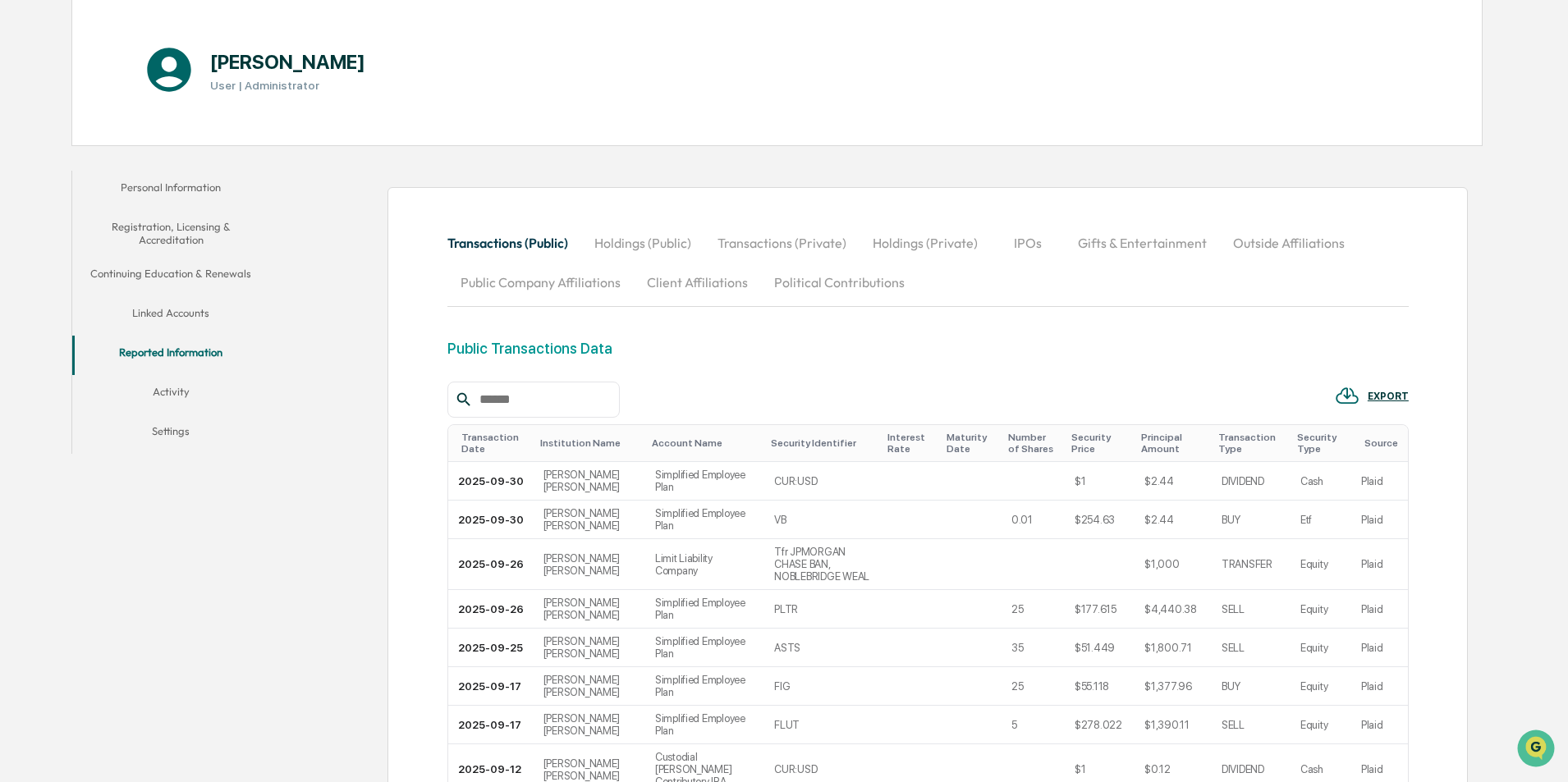
scroll to position [165, 0]
click at [626, 241] on button "Holdings (Public)" at bounding box center [643, 245] width 123 height 40
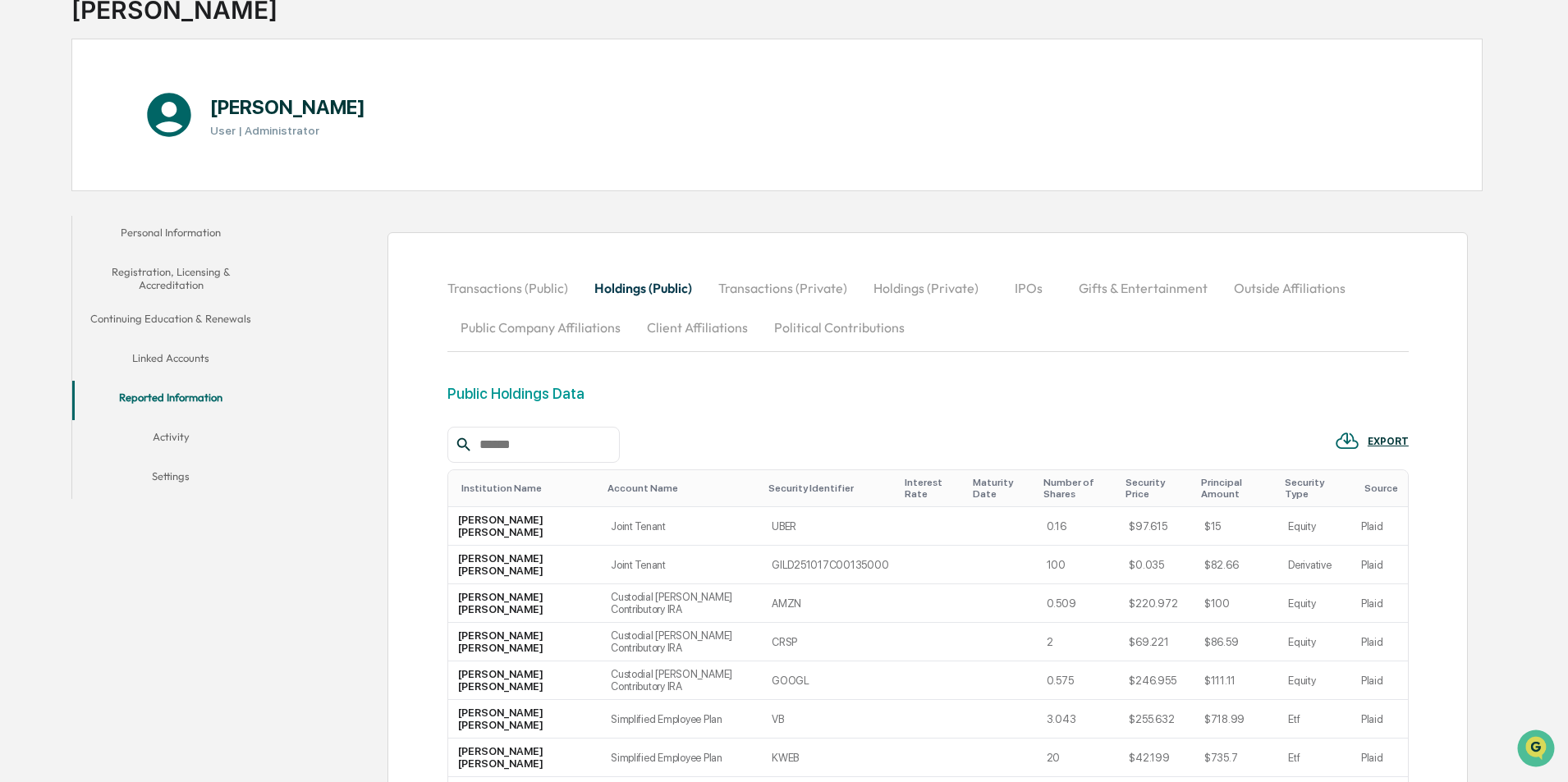
scroll to position [0, 0]
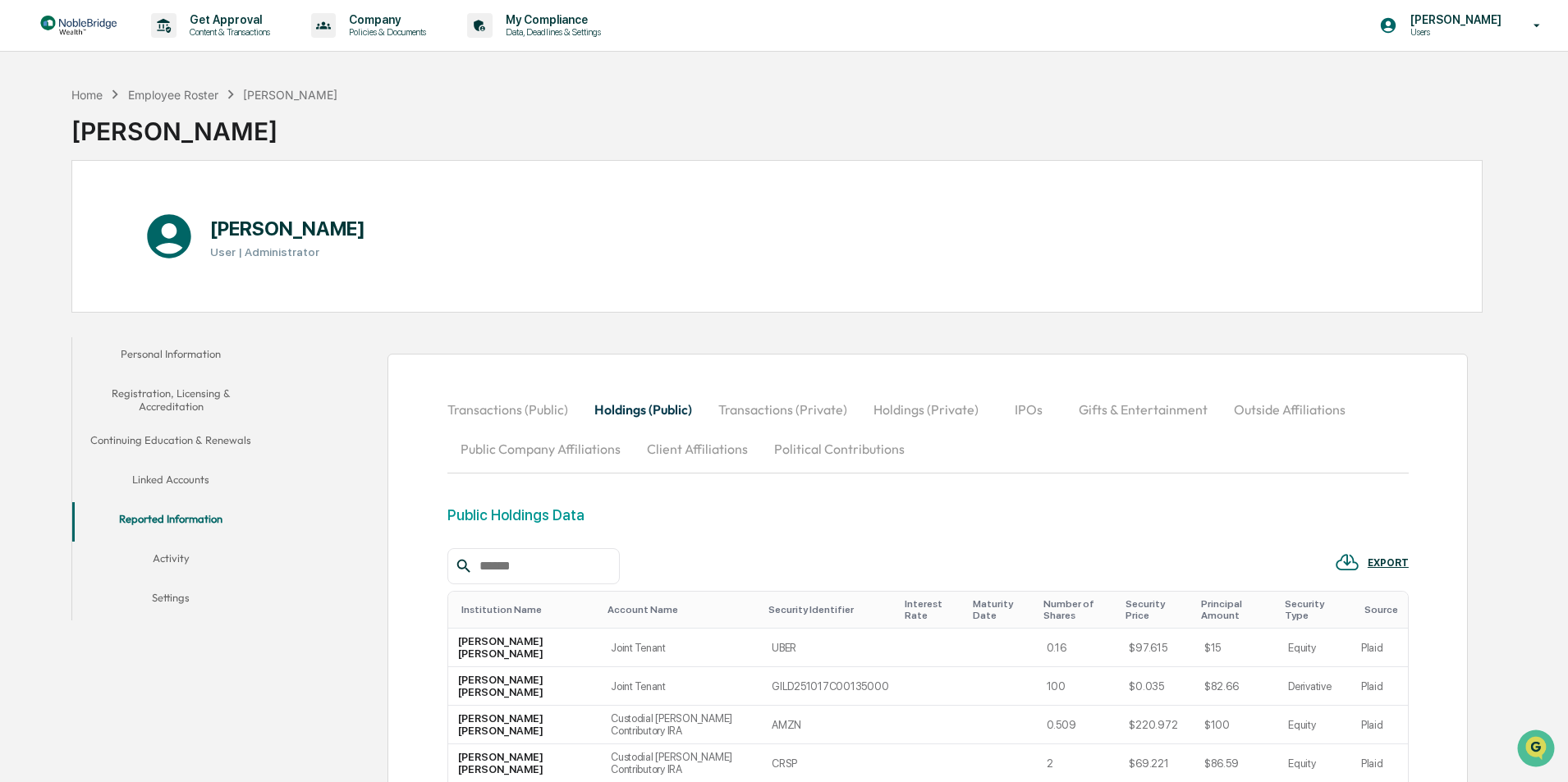
click at [505, 414] on button "Transactions (Public)" at bounding box center [513, 410] width 134 height 40
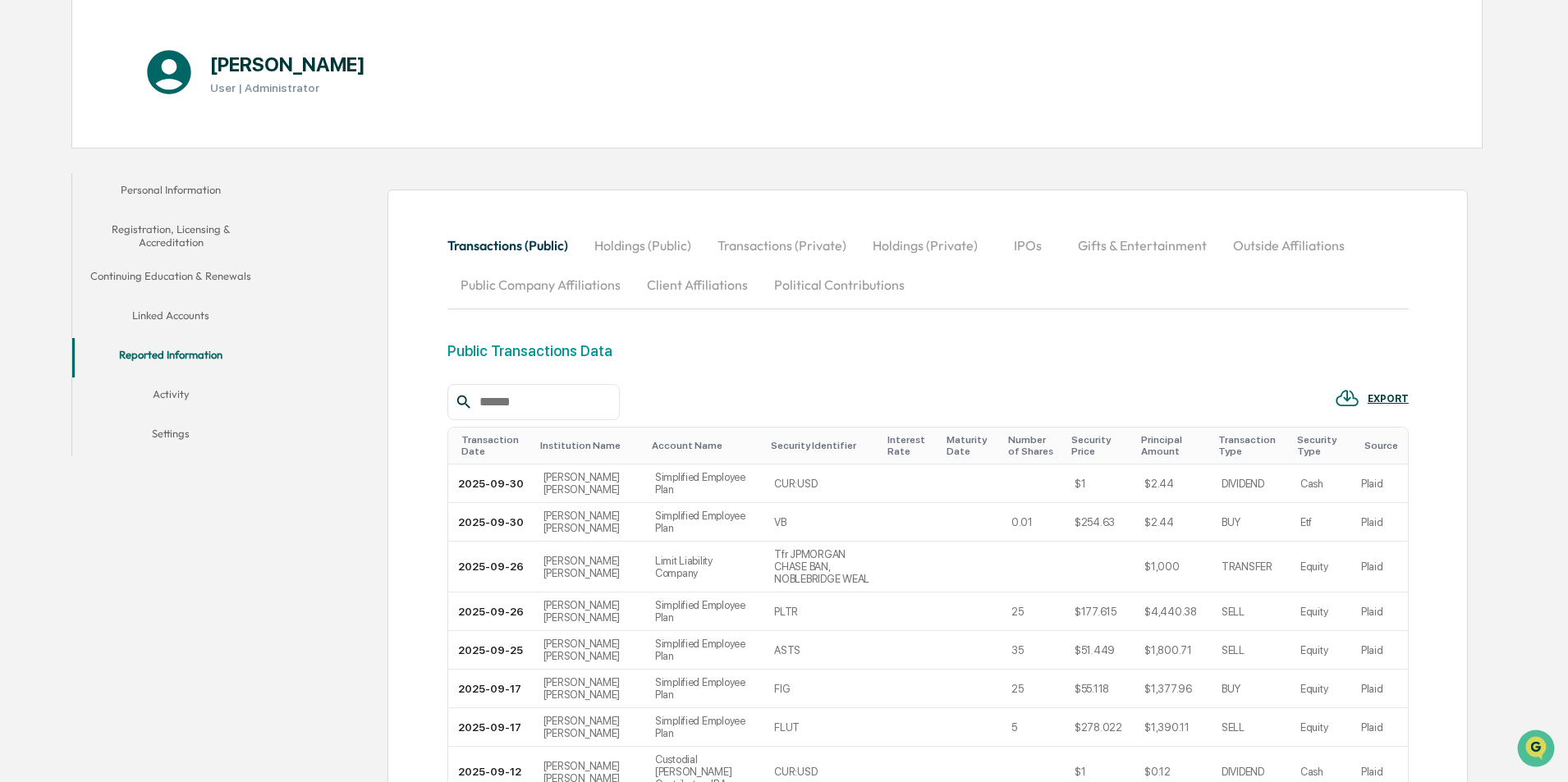
click at [184, 315] on button "Linked Accounts" at bounding box center [171, 319] width 197 height 40
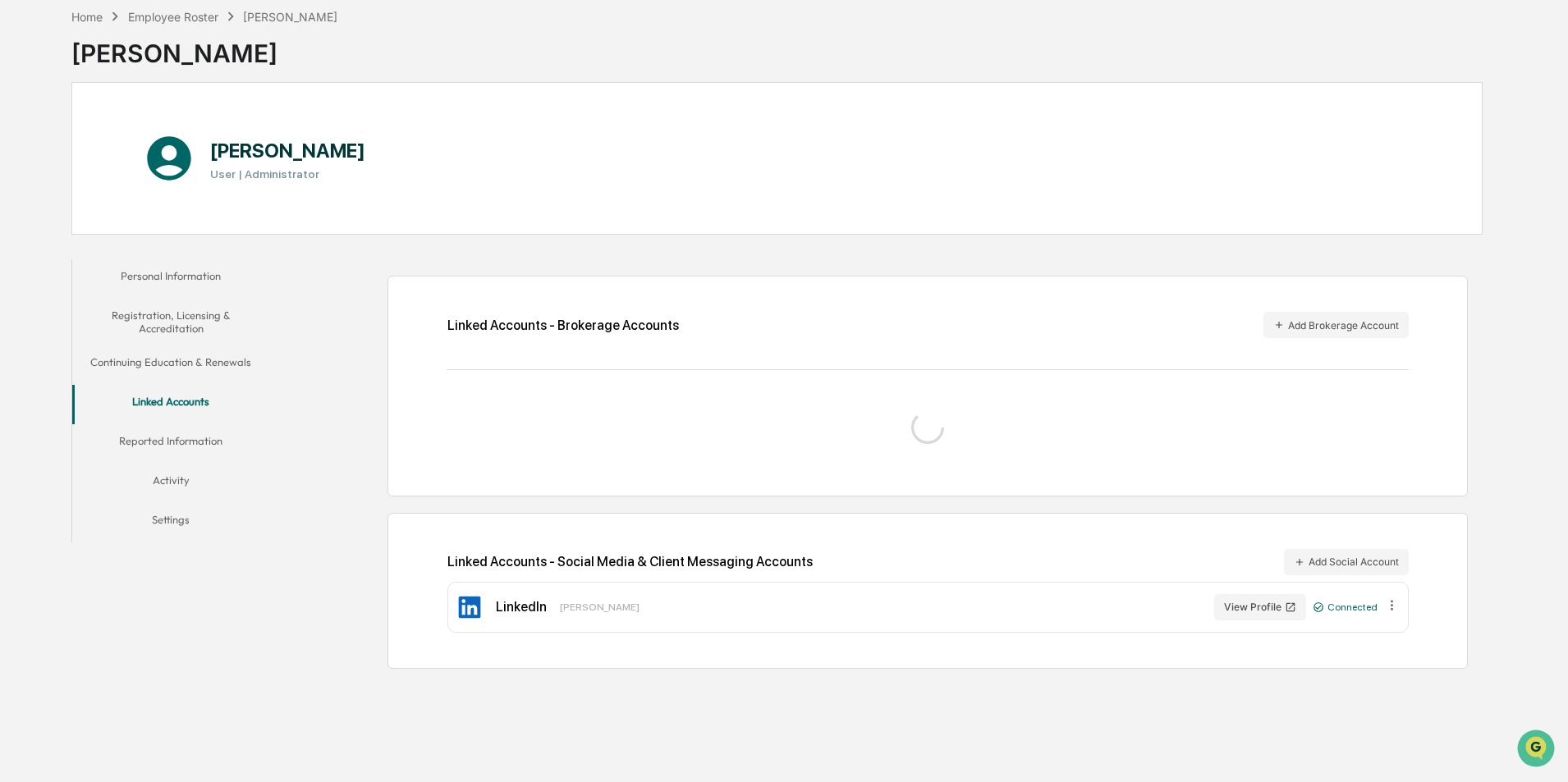
scroll to position [164, 0]
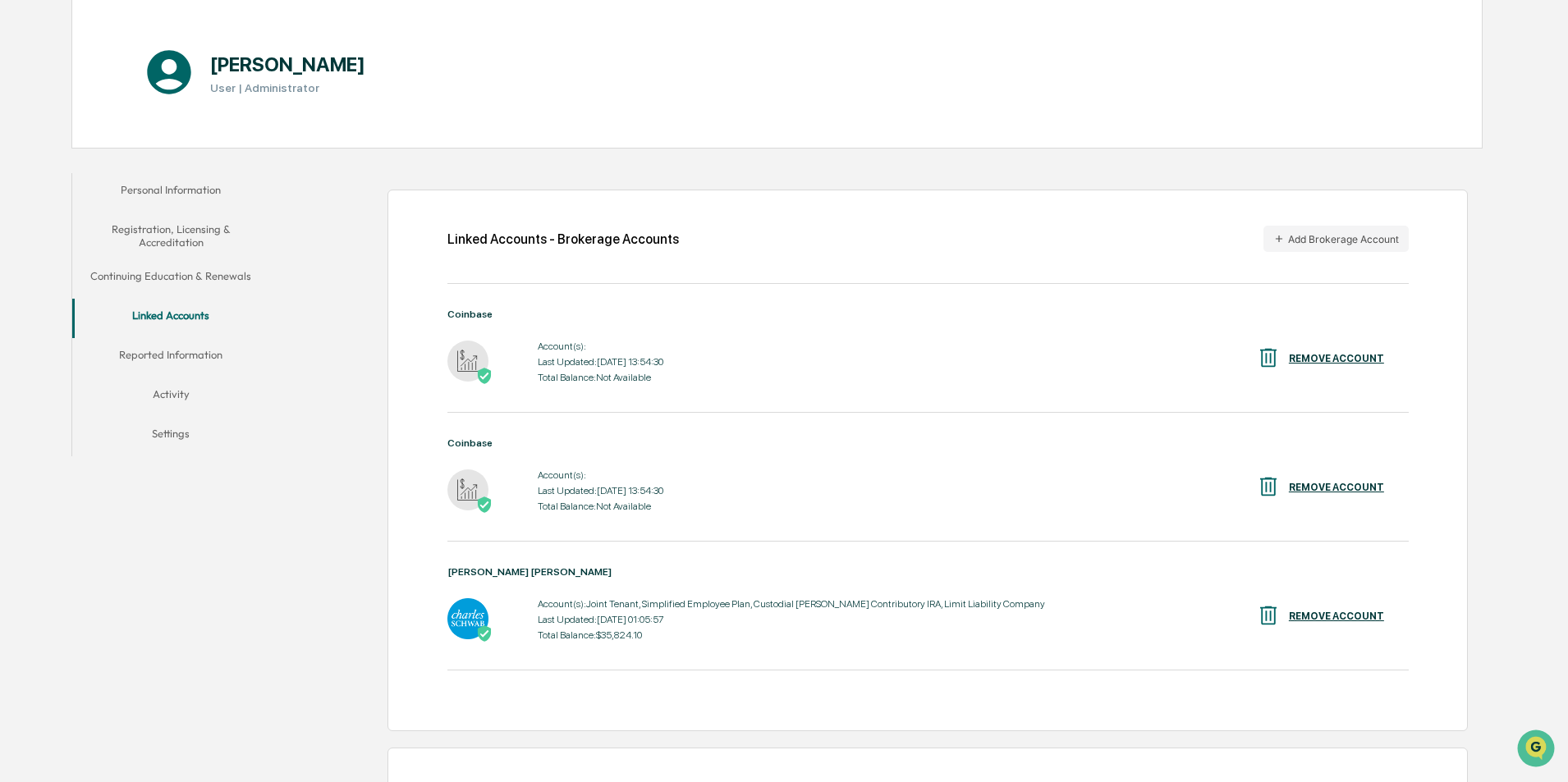
click at [1336, 361] on div "REMOVE ACCOUNT" at bounding box center [1336, 359] width 95 height 11
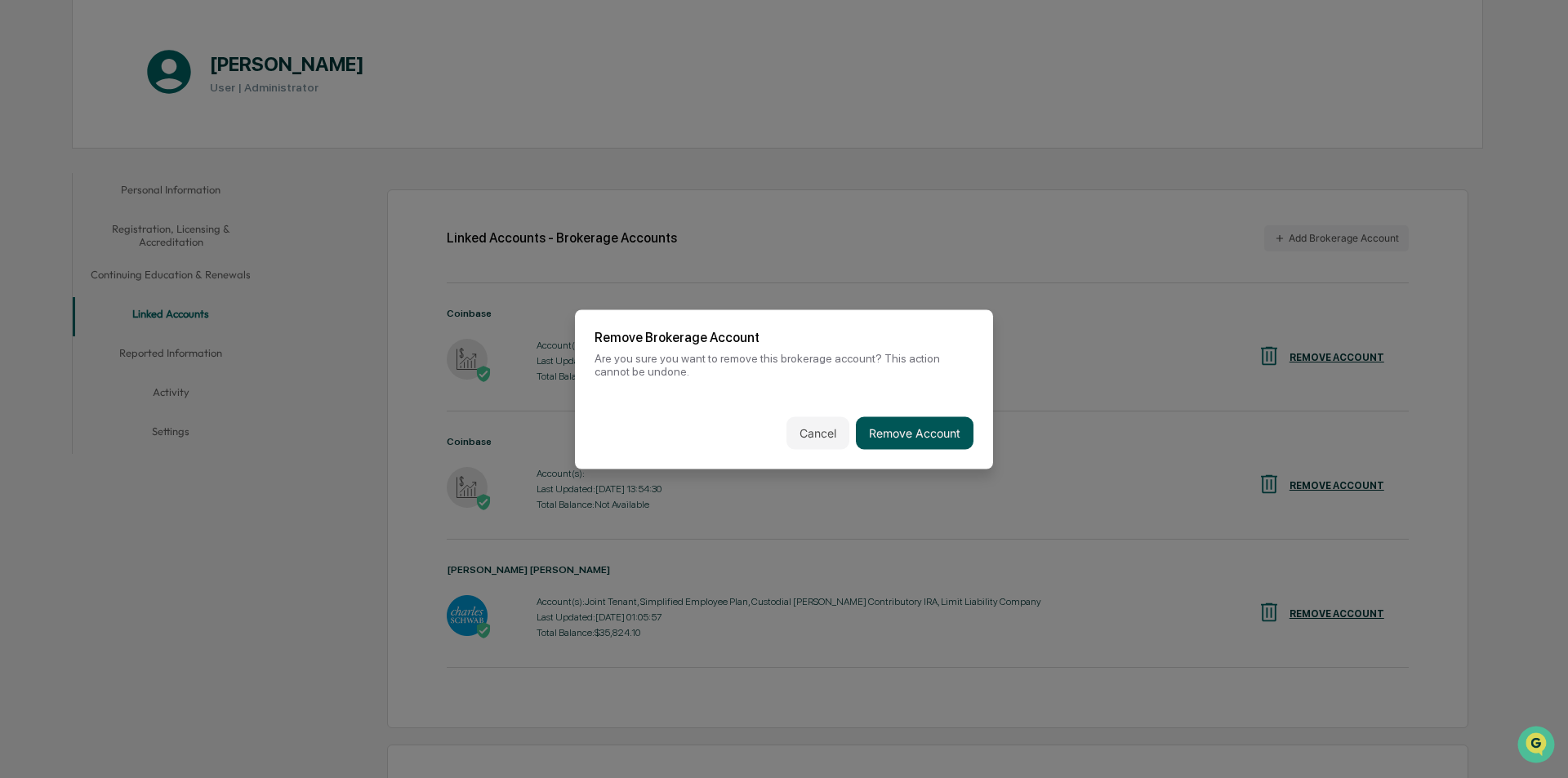
click at [925, 434] on button "Remove Account" at bounding box center [914, 432] width 118 height 33
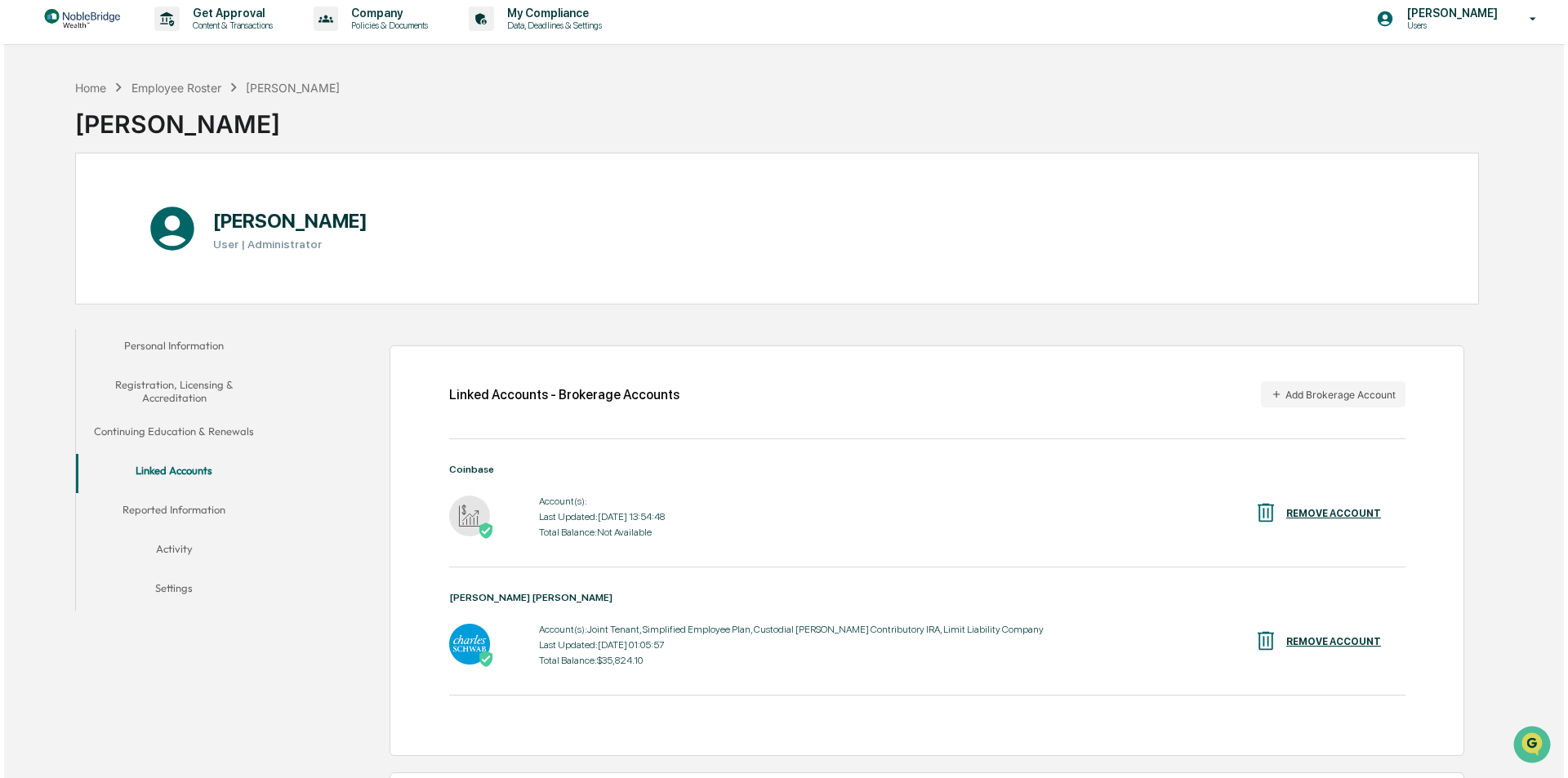
scroll to position [0, 0]
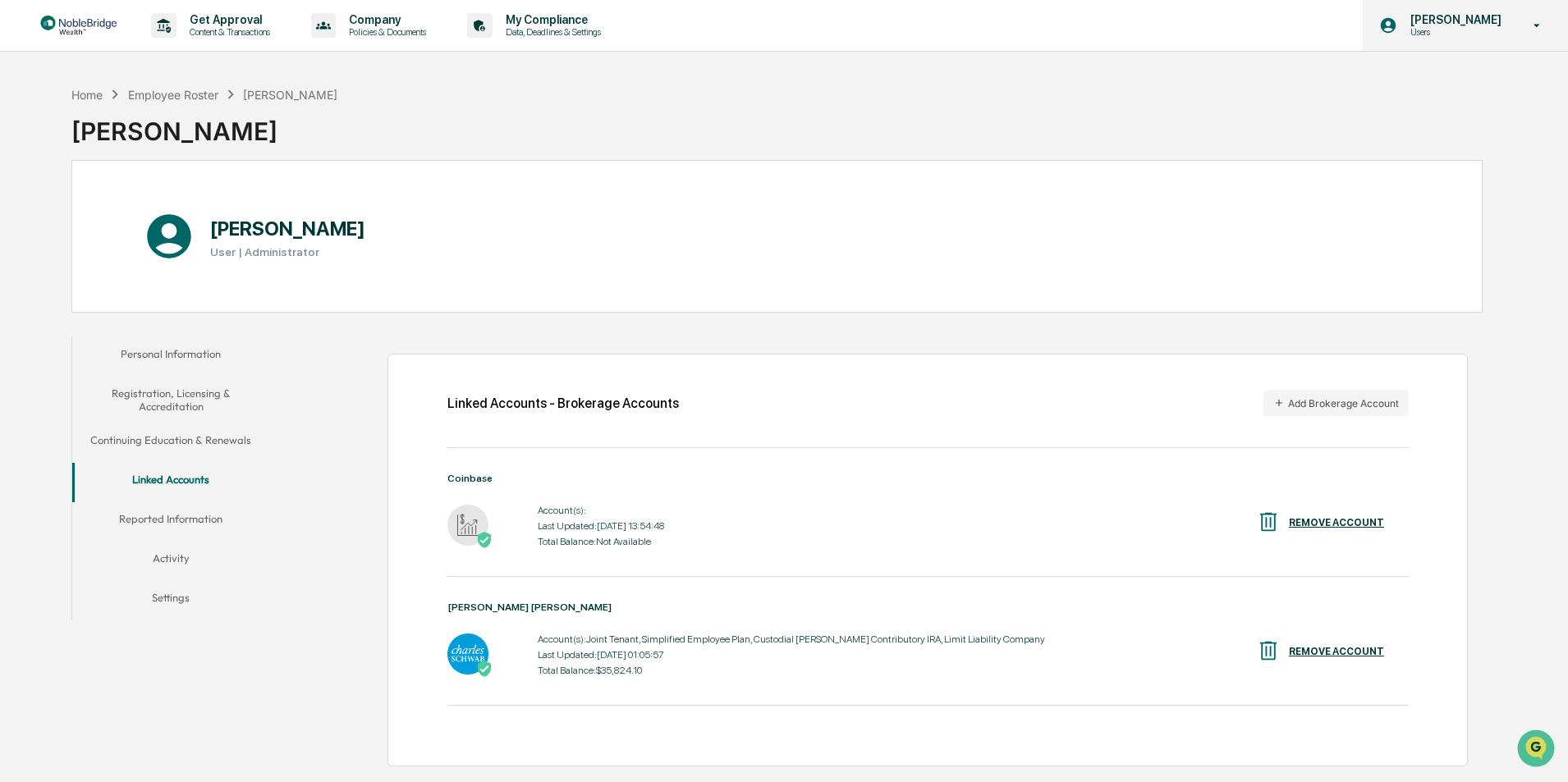
click at [1442, 38] on div "[PERSON_NAME] Users" at bounding box center [1465, 26] width 205 height 51
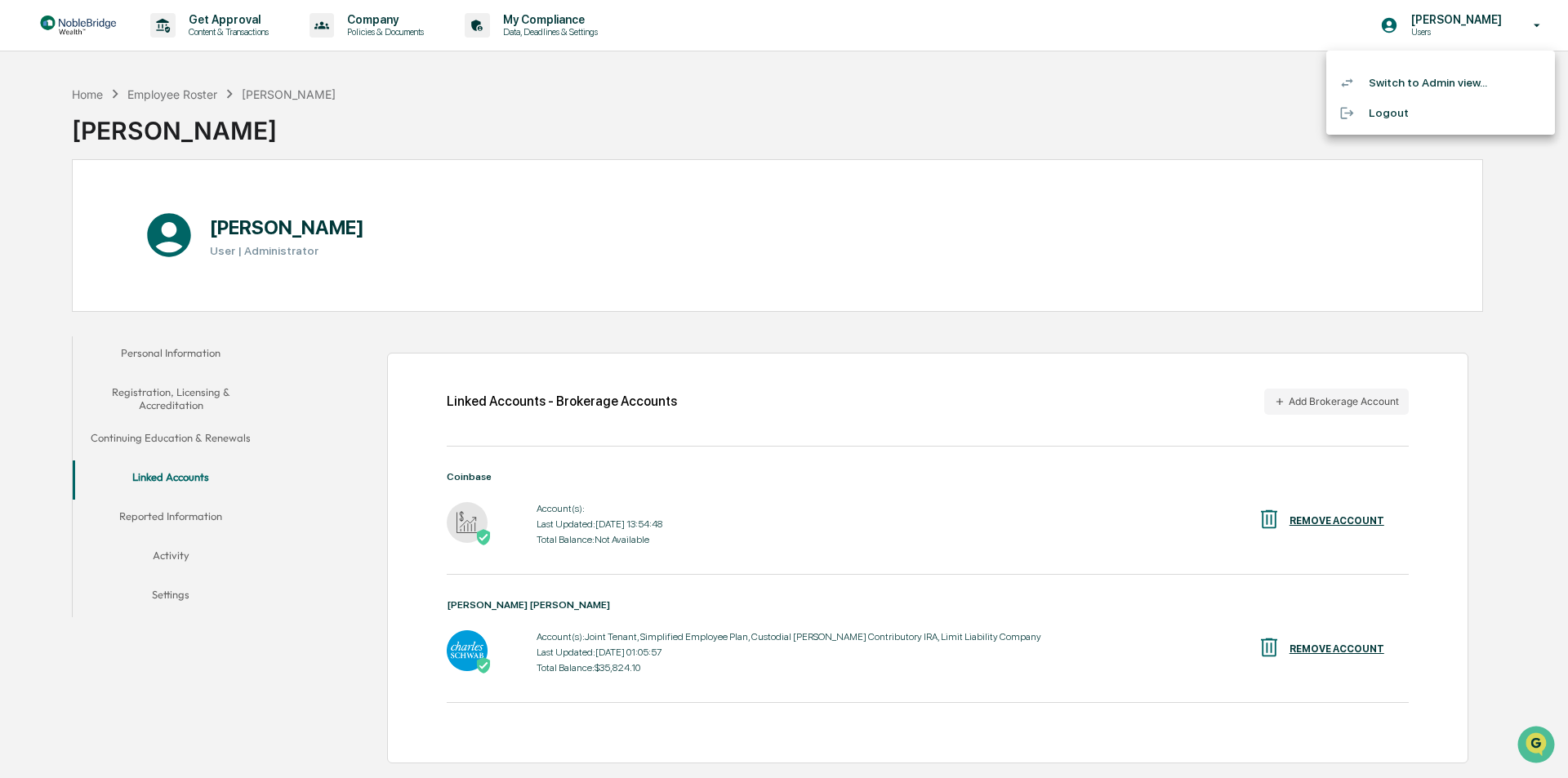
click at [1384, 118] on li "Logout" at bounding box center [1441, 113] width 228 height 30
